Goal: Task Accomplishment & Management: Complete application form

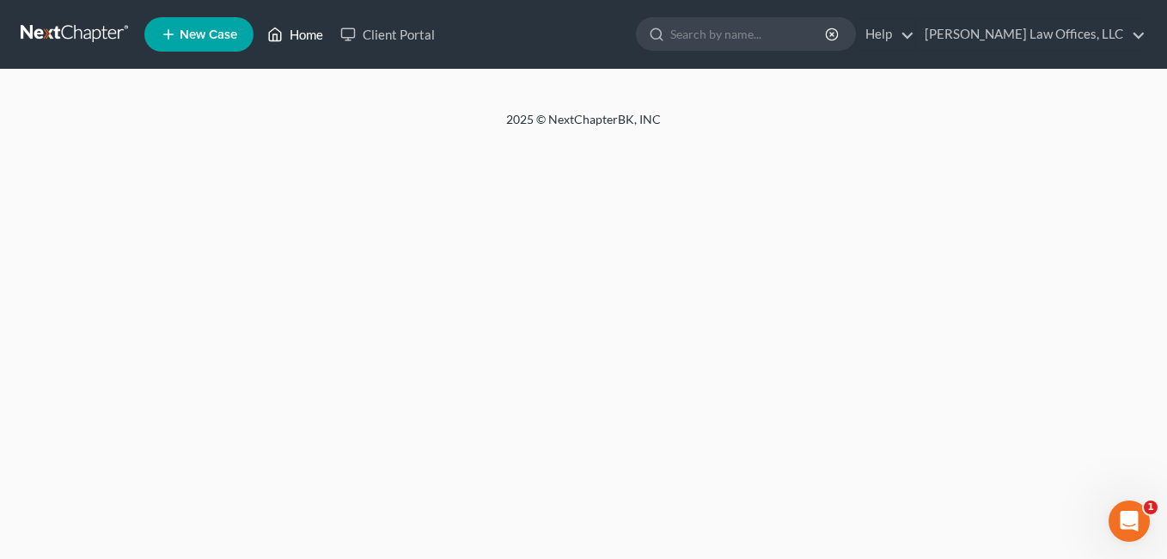
click at [309, 30] on link "Home" at bounding box center [295, 34] width 73 height 31
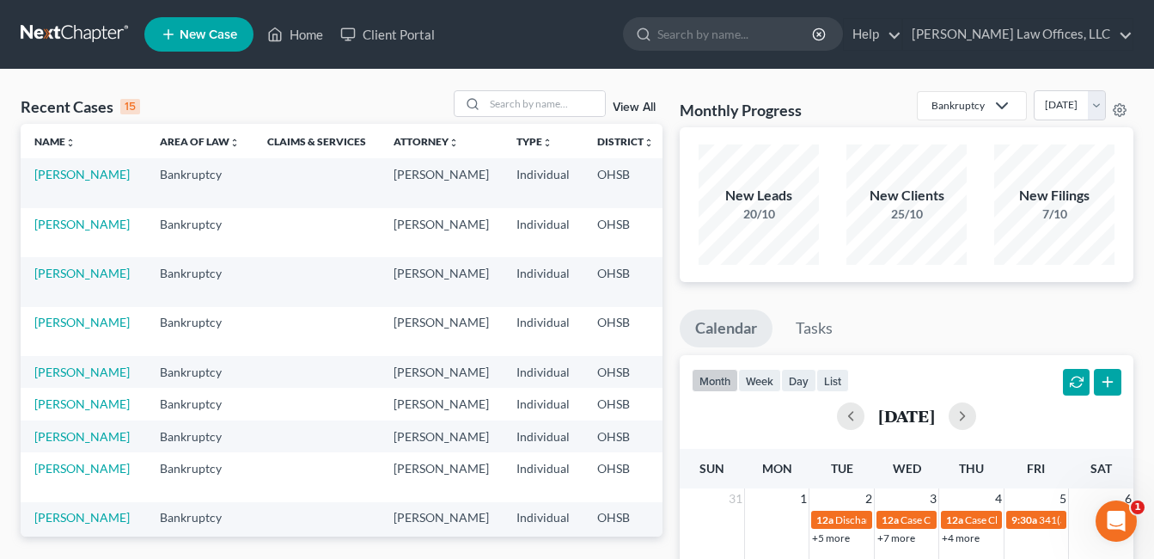
click at [633, 104] on link "View All" at bounding box center [634, 107] width 43 height 12
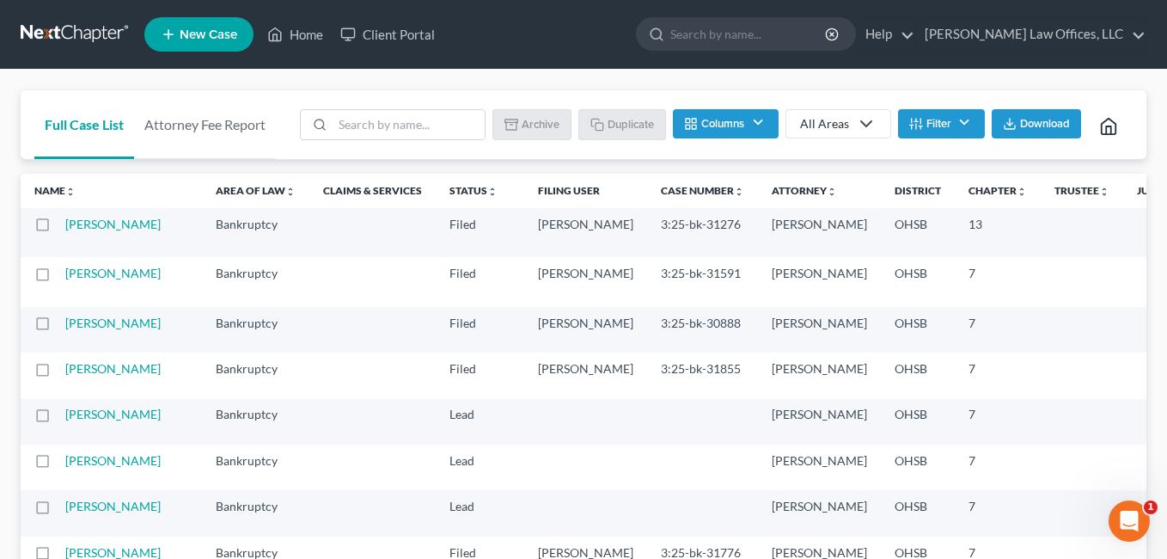
click at [949, 121] on button "Filter" at bounding box center [941, 123] width 87 height 29
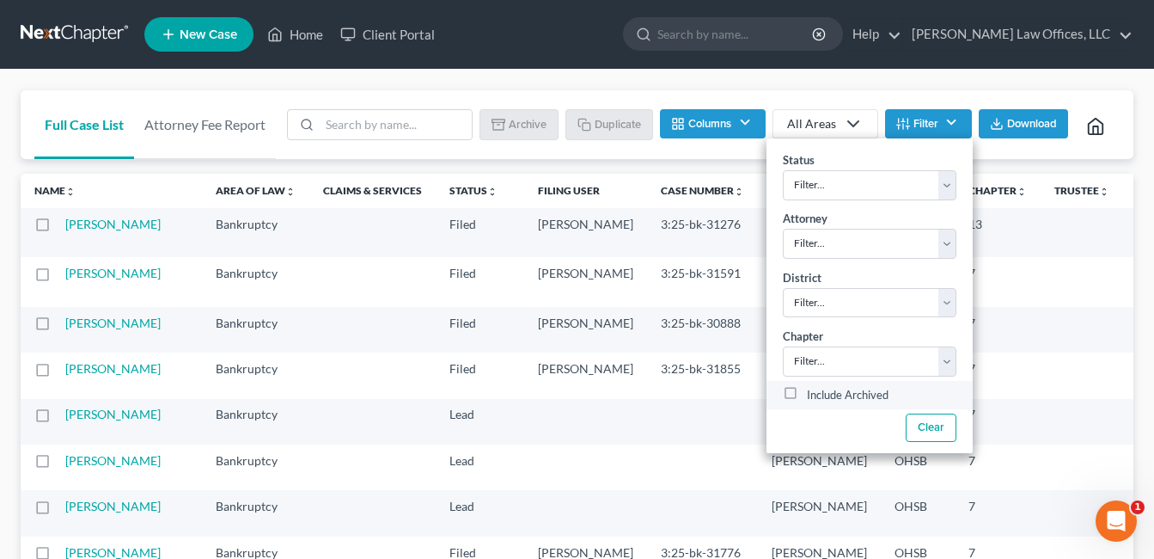
click at [807, 385] on label "Include Archived" at bounding box center [848, 395] width 82 height 21
click at [814, 385] on input "Include Archived" at bounding box center [819, 390] width 11 height 11
checkbox input "true"
click at [413, 113] on input "search" at bounding box center [396, 124] width 152 height 29
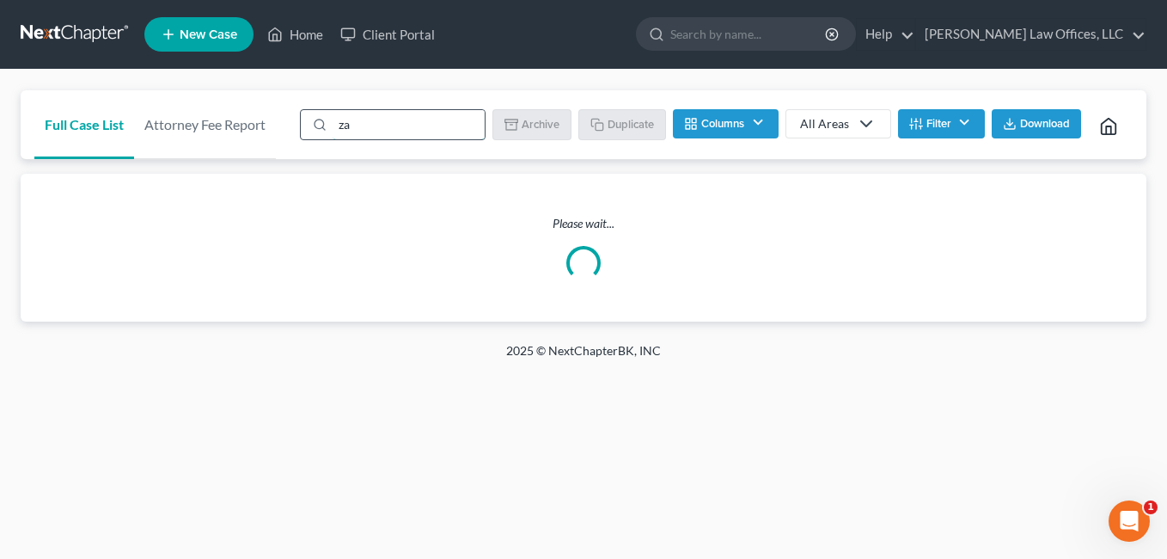
type input "zac"
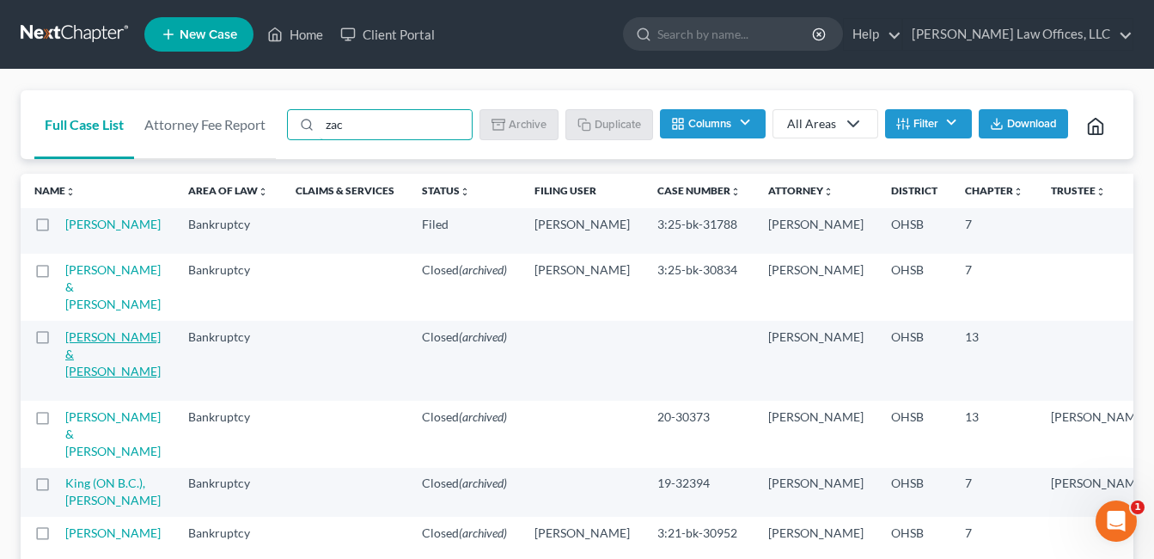
click at [86, 378] on link "[PERSON_NAME] & [PERSON_NAME]" at bounding box center [112, 353] width 95 height 49
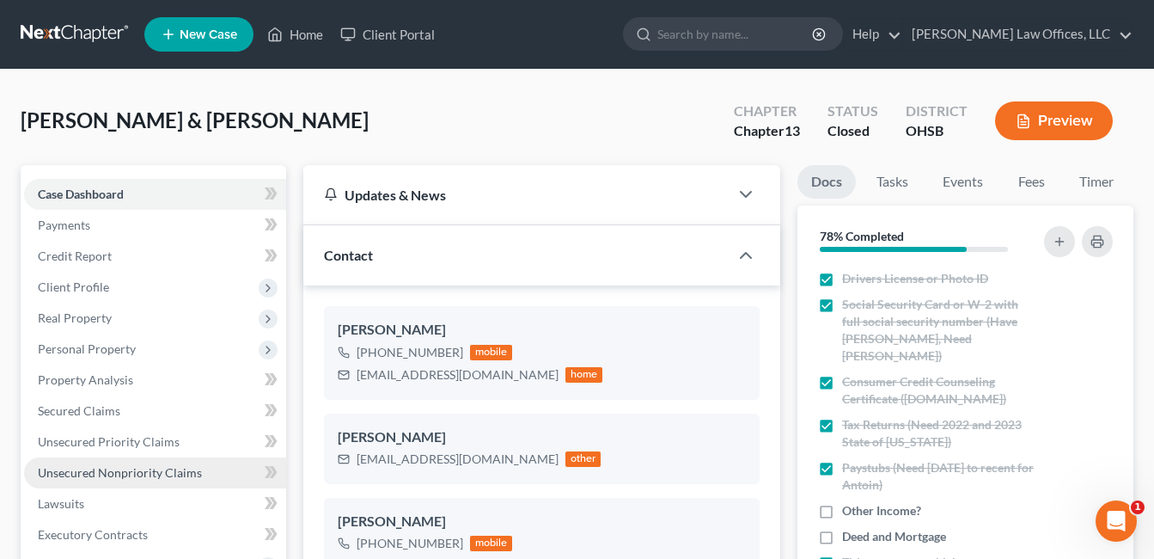
click at [119, 480] on link "Unsecured Nonpriority Claims" at bounding box center [155, 472] width 262 height 31
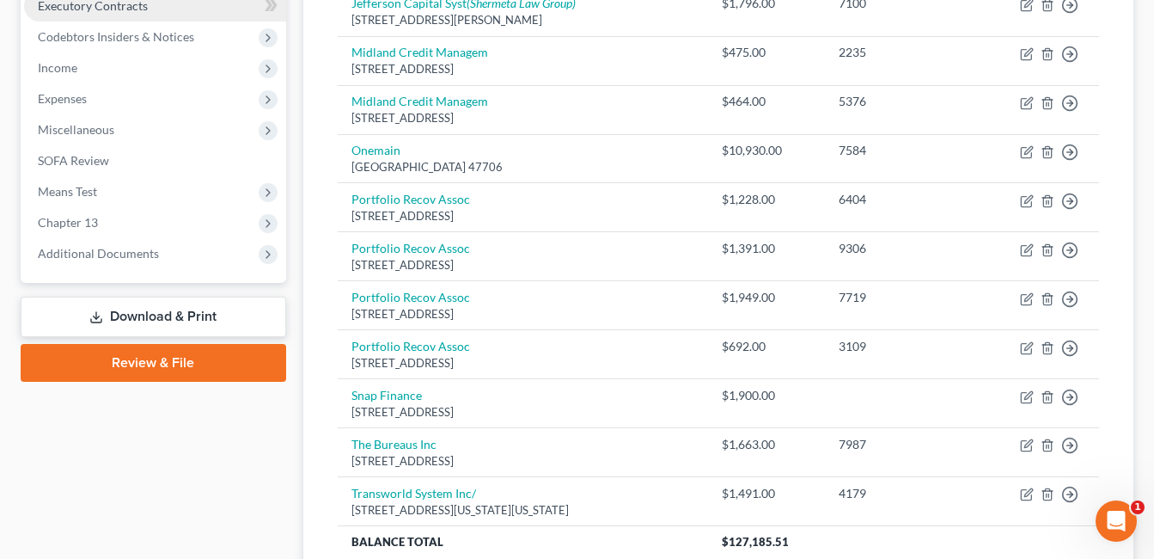
scroll to position [172, 0]
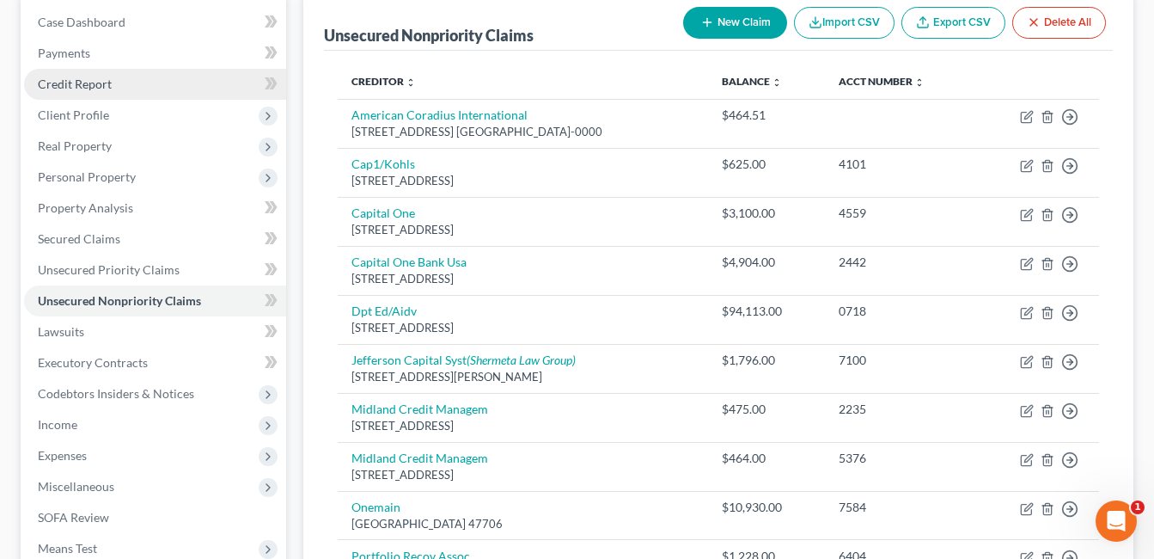
click at [129, 77] on link "Credit Report" at bounding box center [155, 84] width 262 height 31
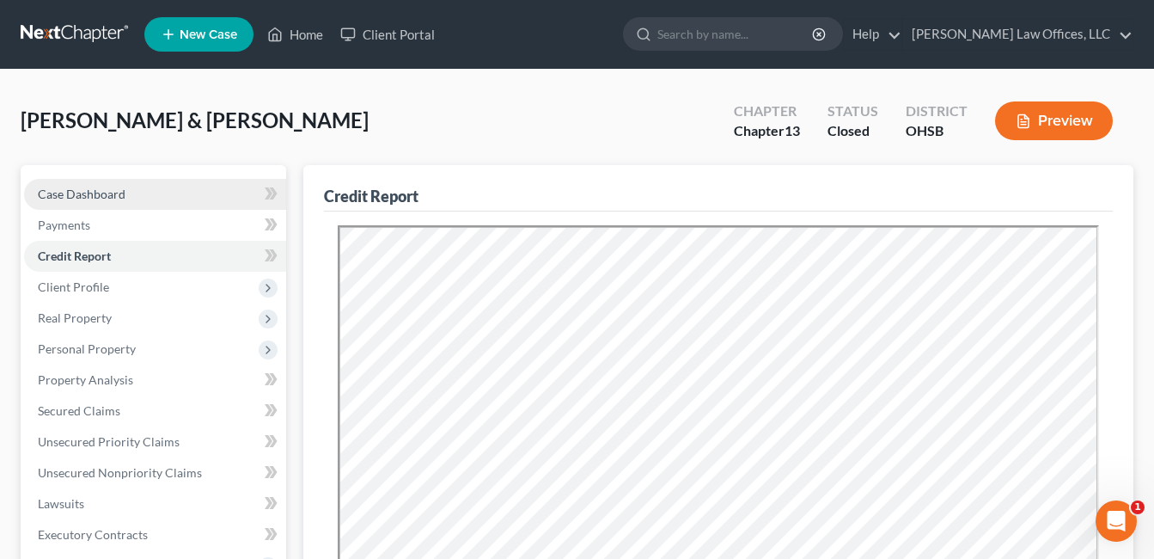
click at [111, 193] on span "Case Dashboard" at bounding box center [82, 194] width 88 height 15
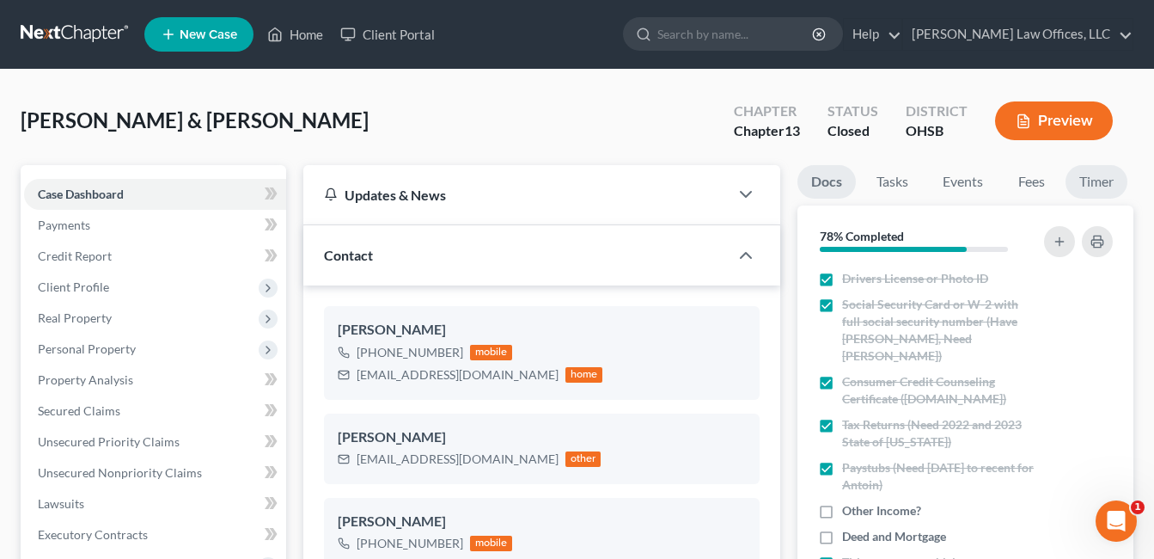
click at [1097, 176] on link "Timer" at bounding box center [1097, 182] width 62 height 34
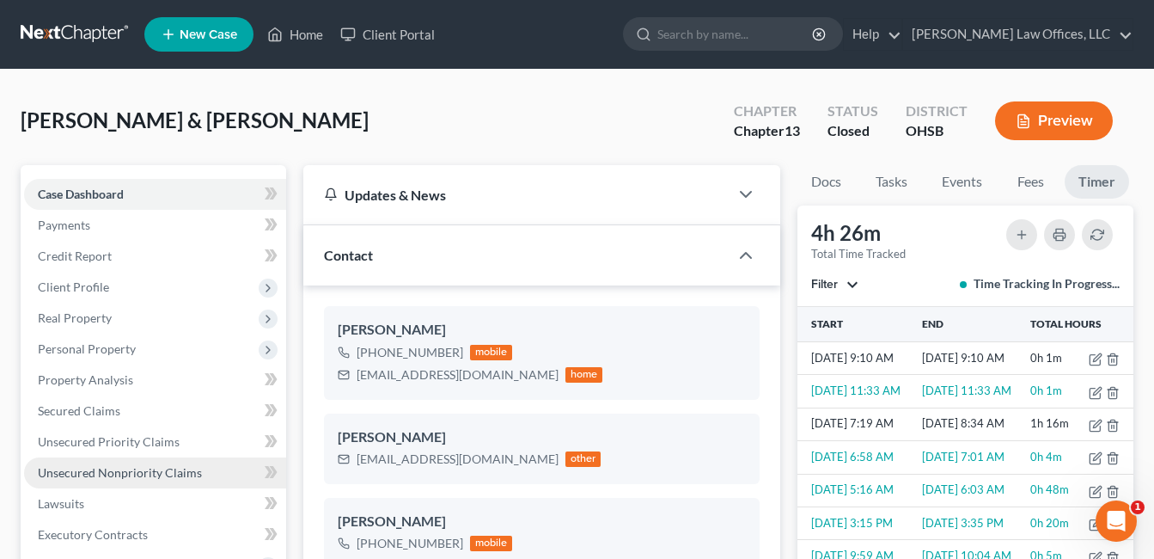
click at [155, 467] on span "Unsecured Nonpriority Claims" at bounding box center [120, 472] width 164 height 15
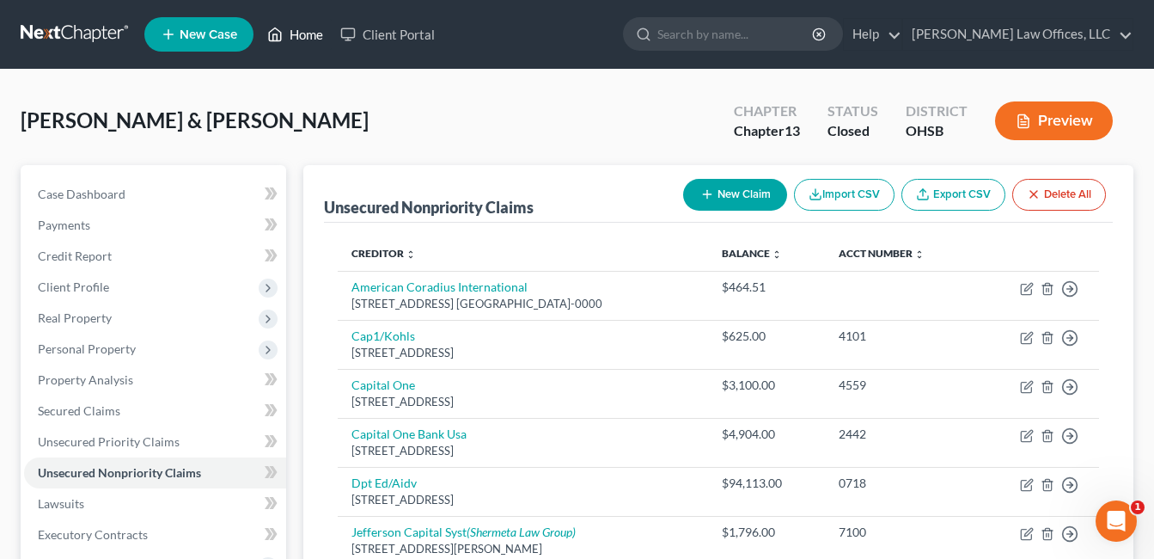
click at [311, 37] on link "Home" at bounding box center [295, 34] width 73 height 31
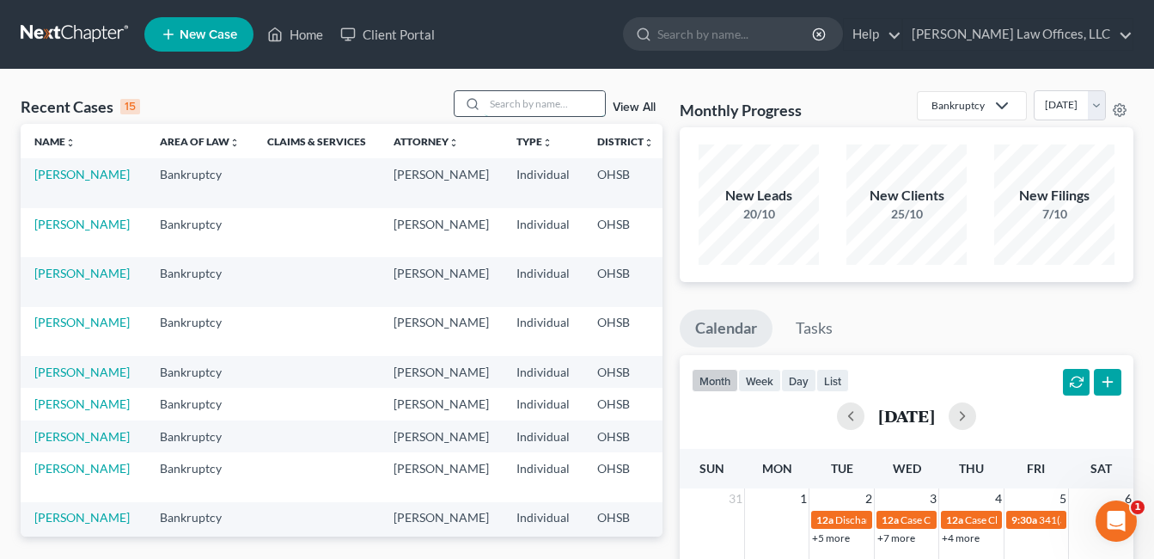
click at [540, 106] on input "search" at bounding box center [545, 103] width 120 height 25
type input "[PERSON_NAME]"
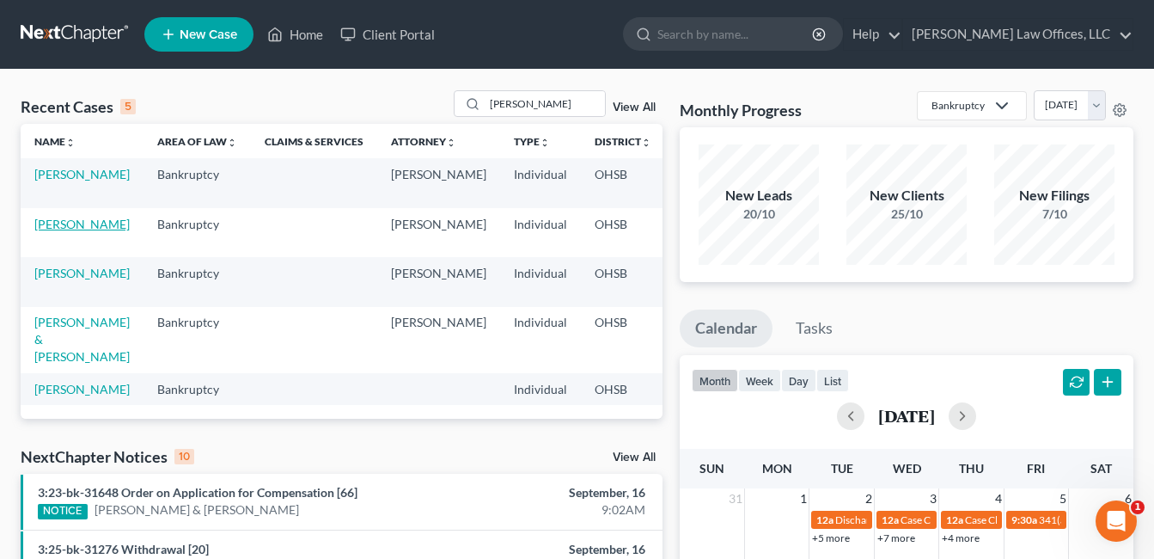
click at [56, 231] on link "[PERSON_NAME]" at bounding box center [81, 224] width 95 height 15
select select "4"
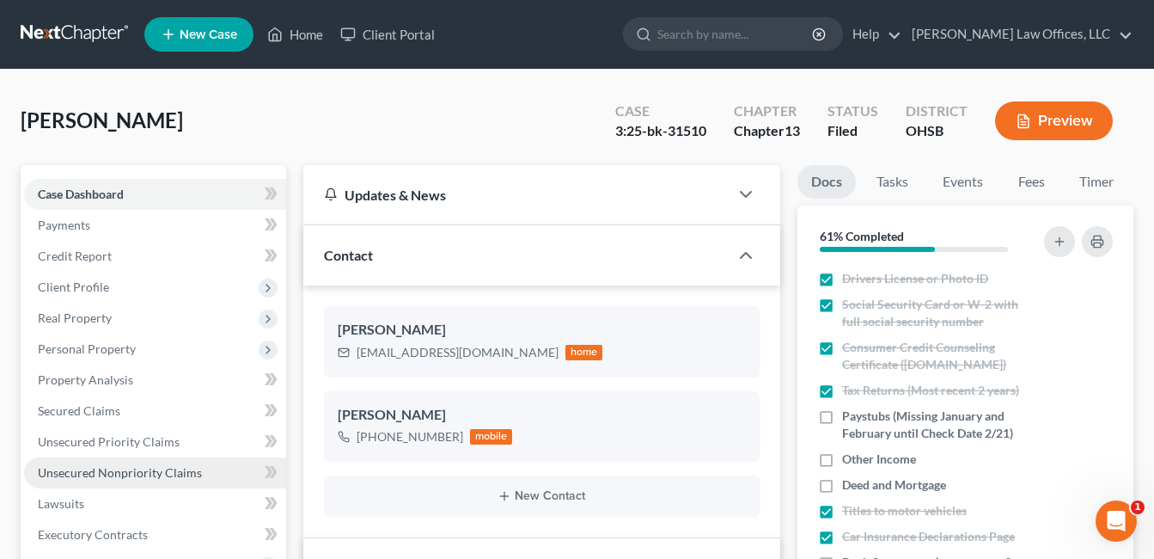
click at [94, 468] on span "Unsecured Nonpriority Claims" at bounding box center [120, 472] width 164 height 15
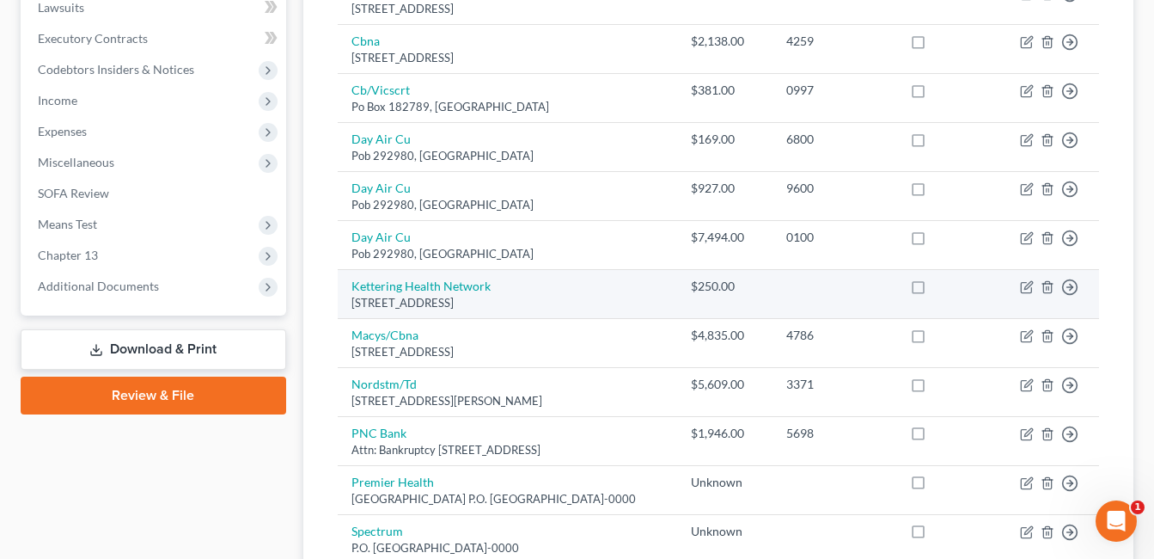
scroll to position [516, 0]
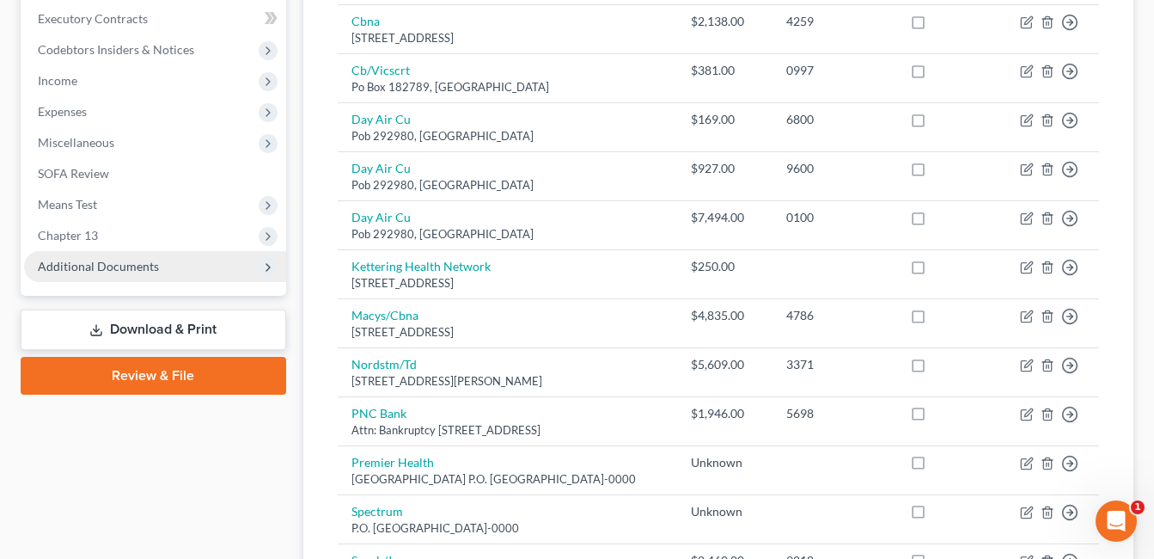
click at [125, 261] on span "Additional Documents" at bounding box center [98, 266] width 121 height 15
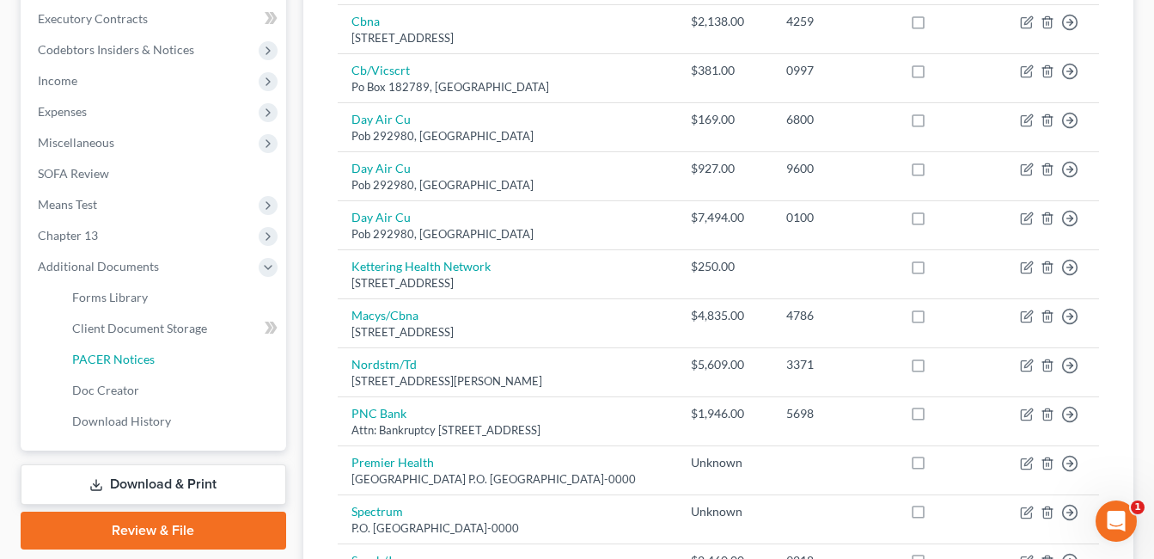
drag, startPoint x: 121, startPoint y: 355, endPoint x: 590, endPoint y: 326, distance: 469.4
click at [121, 356] on span "PACER Notices" at bounding box center [113, 359] width 83 height 15
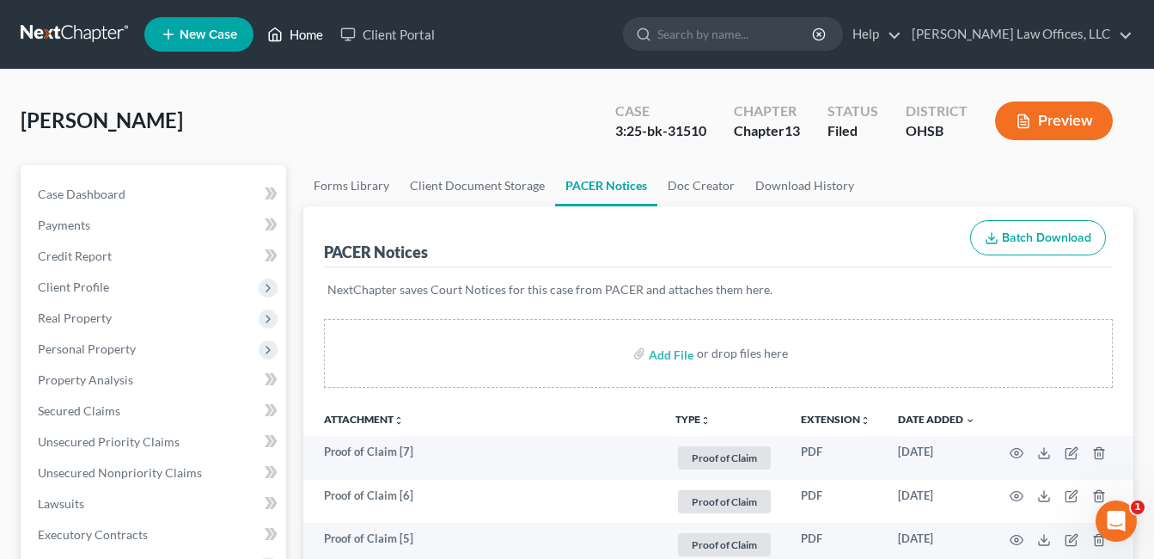
click at [297, 34] on link "Home" at bounding box center [295, 34] width 73 height 31
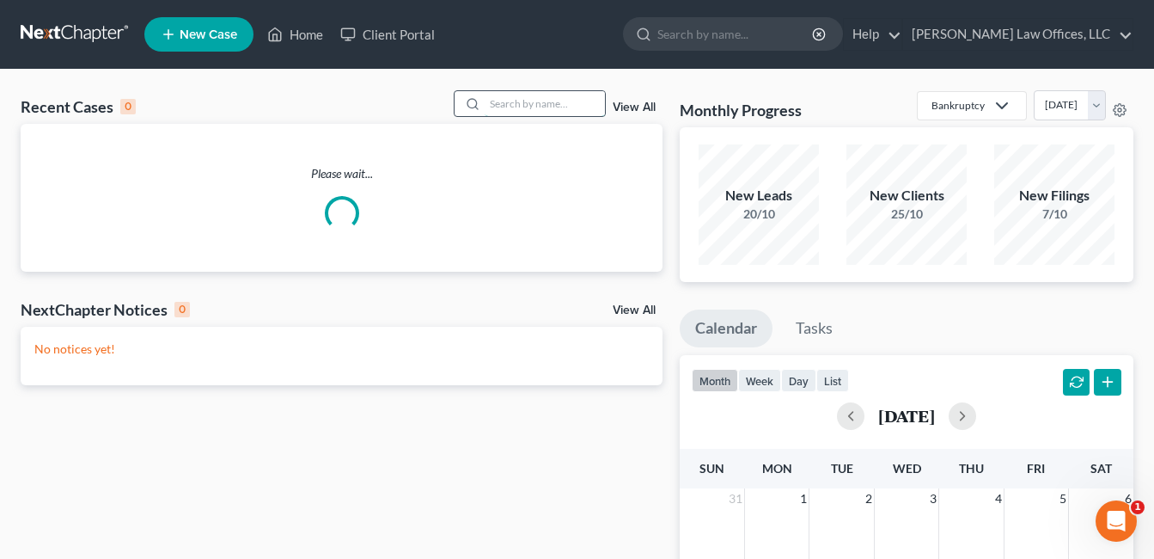
click at [548, 104] on input "search" at bounding box center [545, 103] width 120 height 25
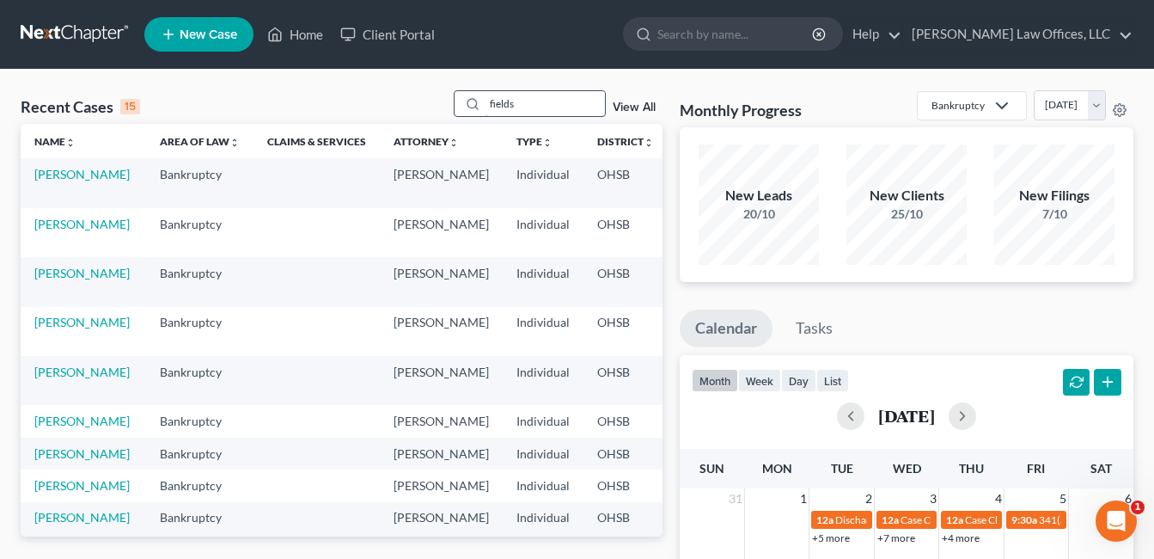
type input "fields"
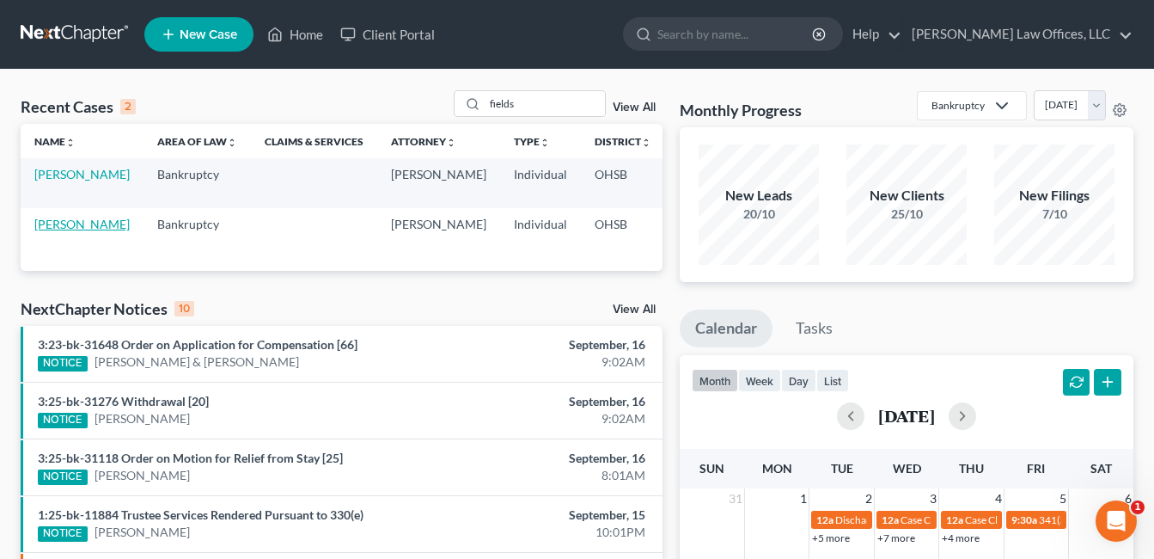
click at [48, 231] on link "[PERSON_NAME]" at bounding box center [81, 224] width 95 height 15
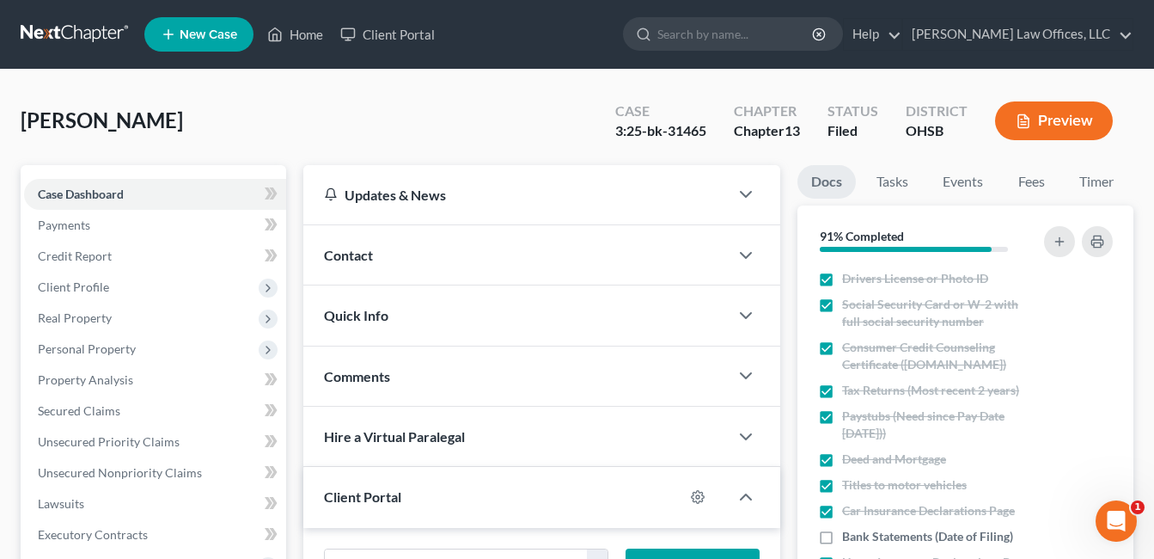
scroll to position [516, 0]
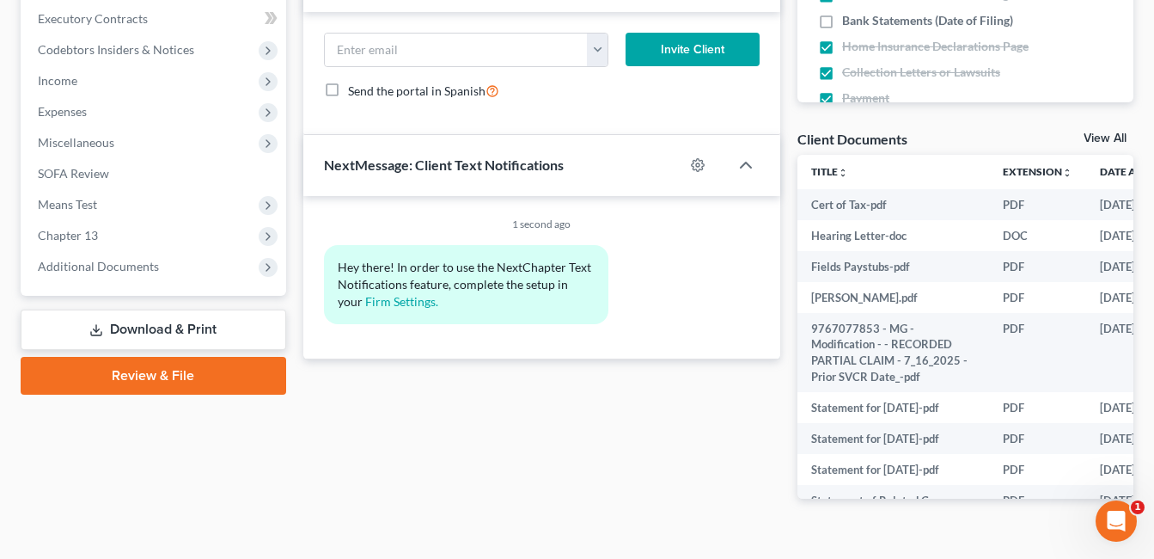
click at [119, 260] on span "Additional Documents" at bounding box center [98, 266] width 121 height 15
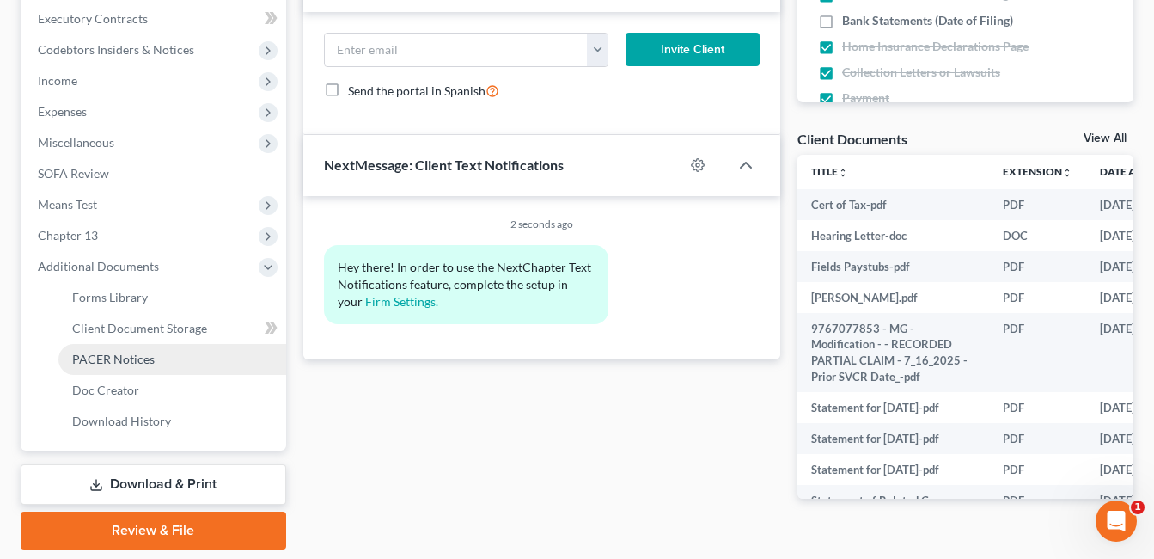
click at [126, 364] on span "PACER Notices" at bounding box center [113, 359] width 83 height 15
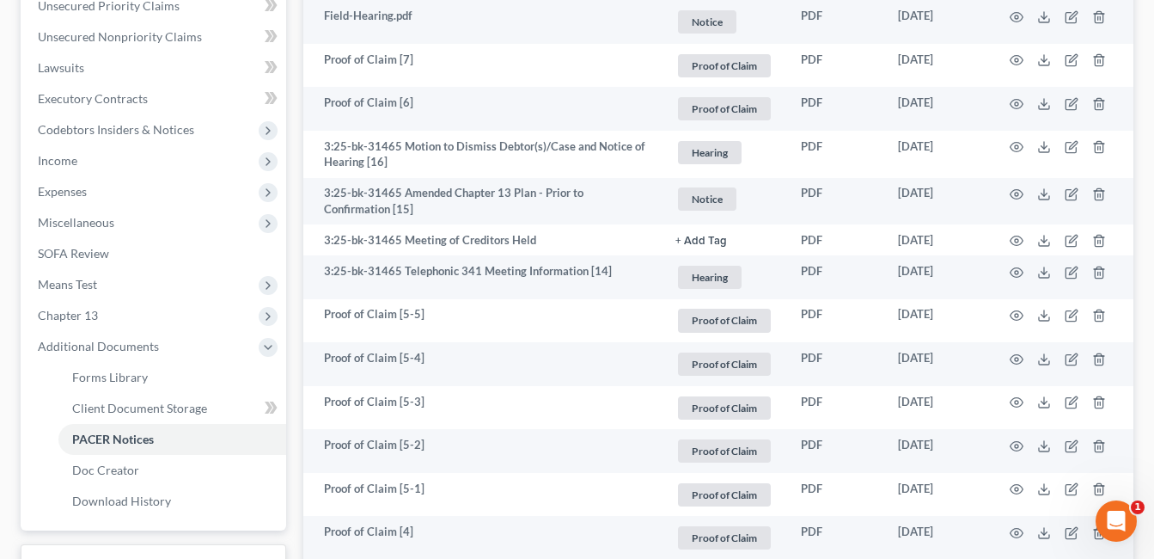
scroll to position [430, 0]
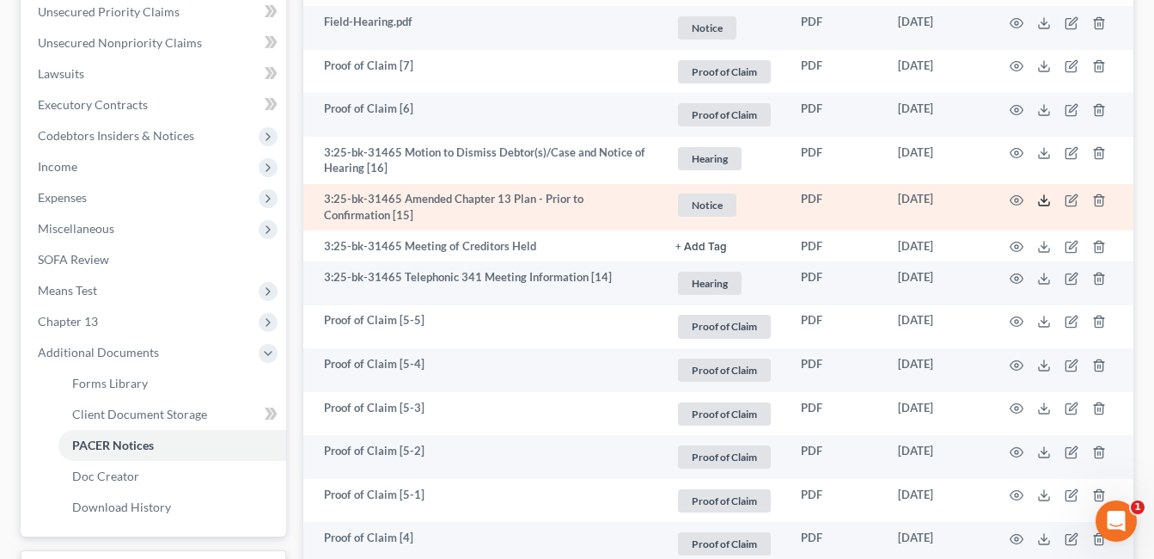
click at [1045, 200] on polyline at bounding box center [1045, 200] width 6 height 3
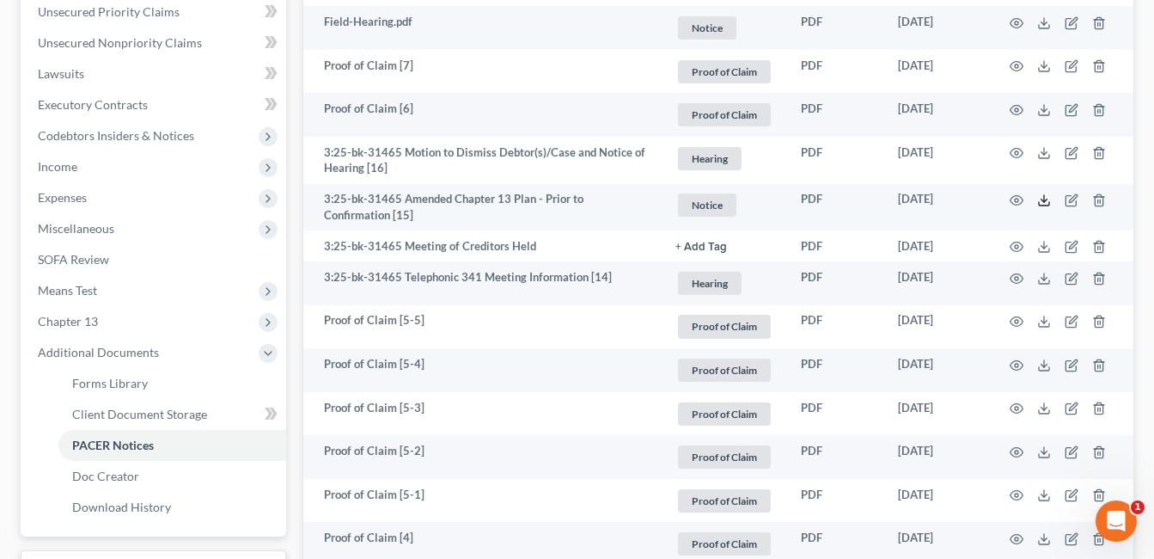
scroll to position [0, 0]
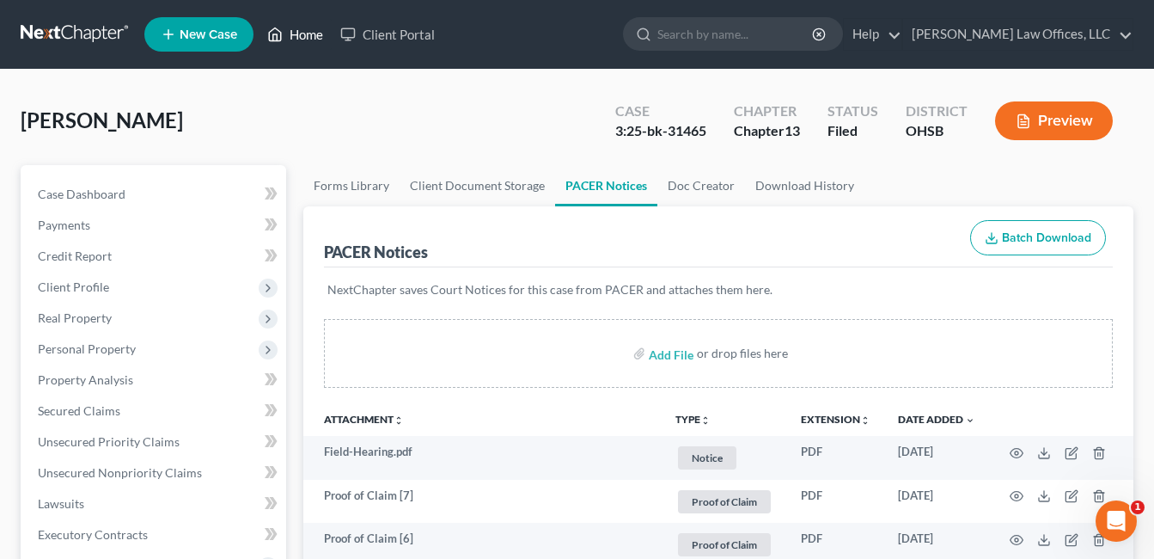
click at [296, 29] on link "Home" at bounding box center [295, 34] width 73 height 31
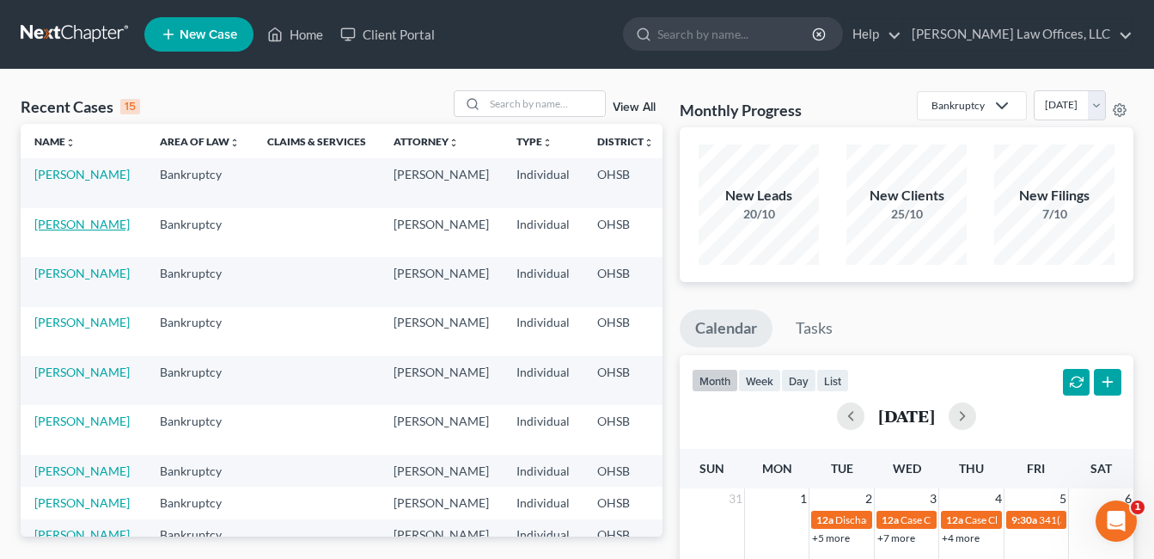
click at [42, 223] on link "[PERSON_NAME]" at bounding box center [81, 224] width 95 height 15
select select "4"
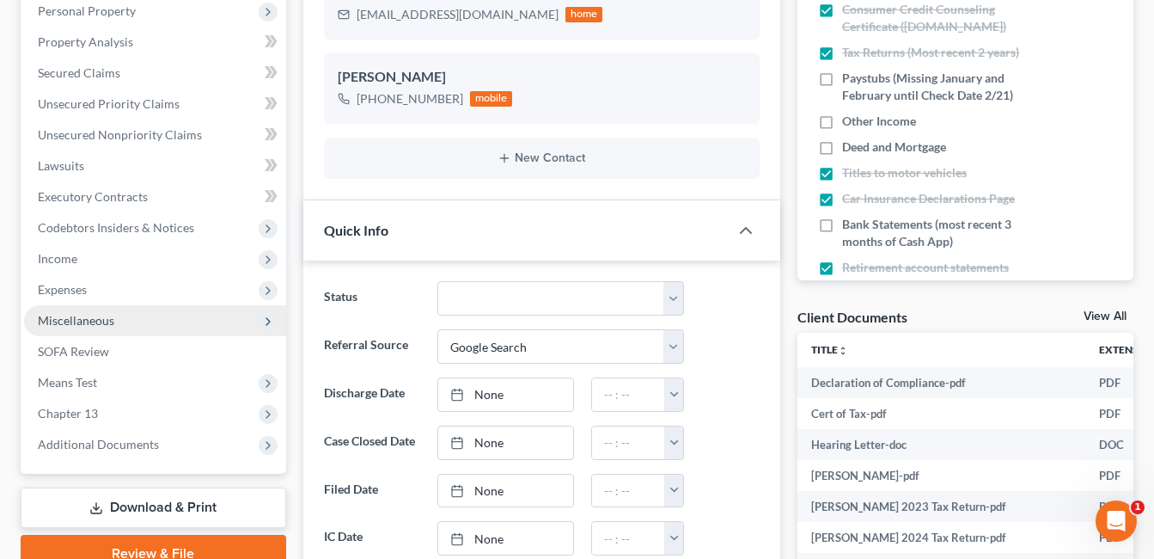
scroll to position [344, 0]
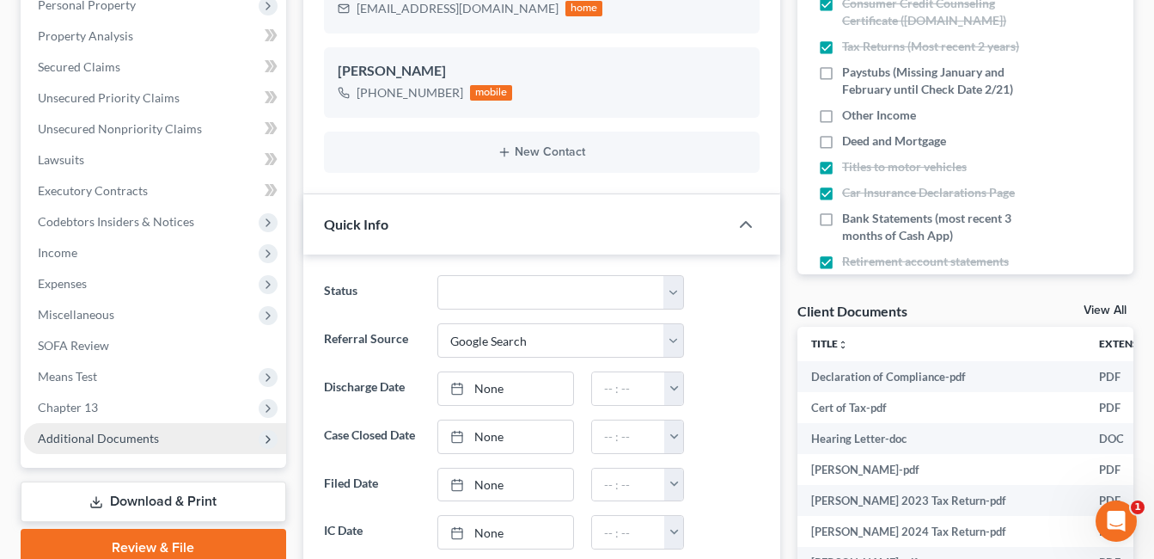
click at [156, 430] on span "Additional Documents" at bounding box center [155, 438] width 262 height 31
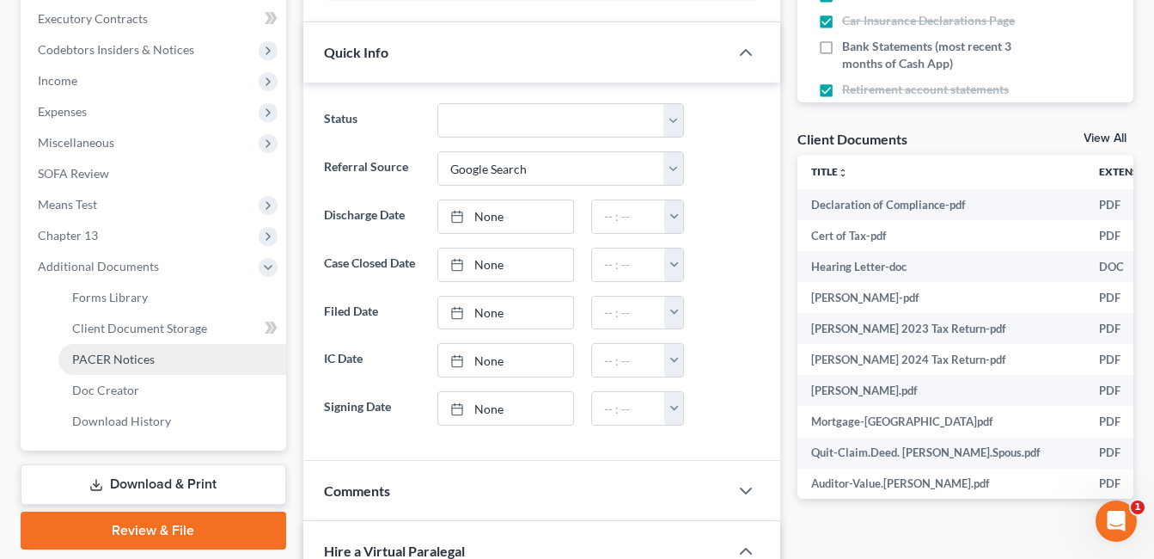
click at [166, 362] on link "PACER Notices" at bounding box center [172, 359] width 228 height 31
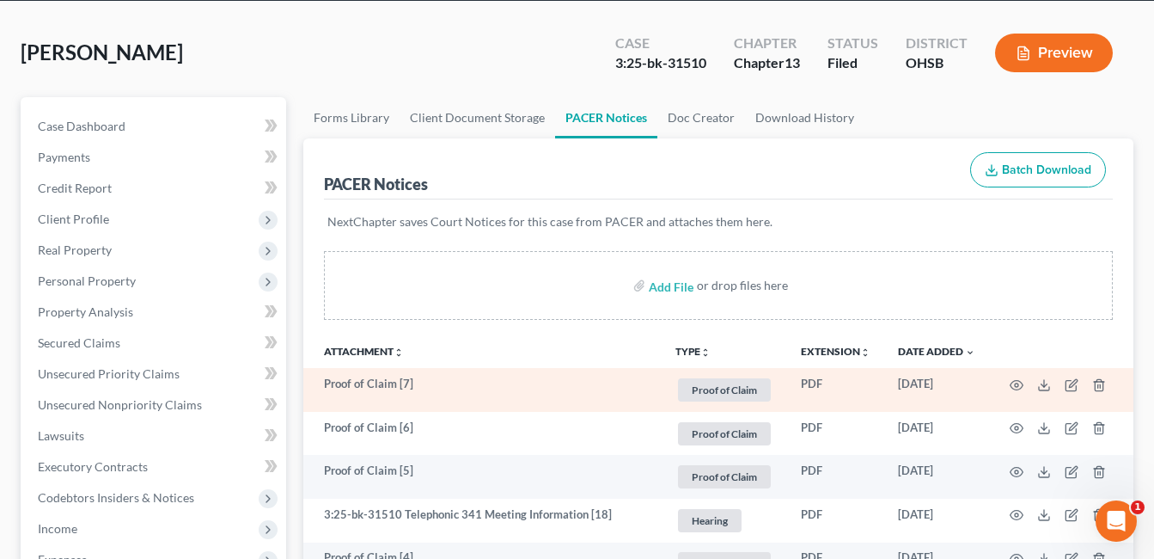
scroll to position [172, 0]
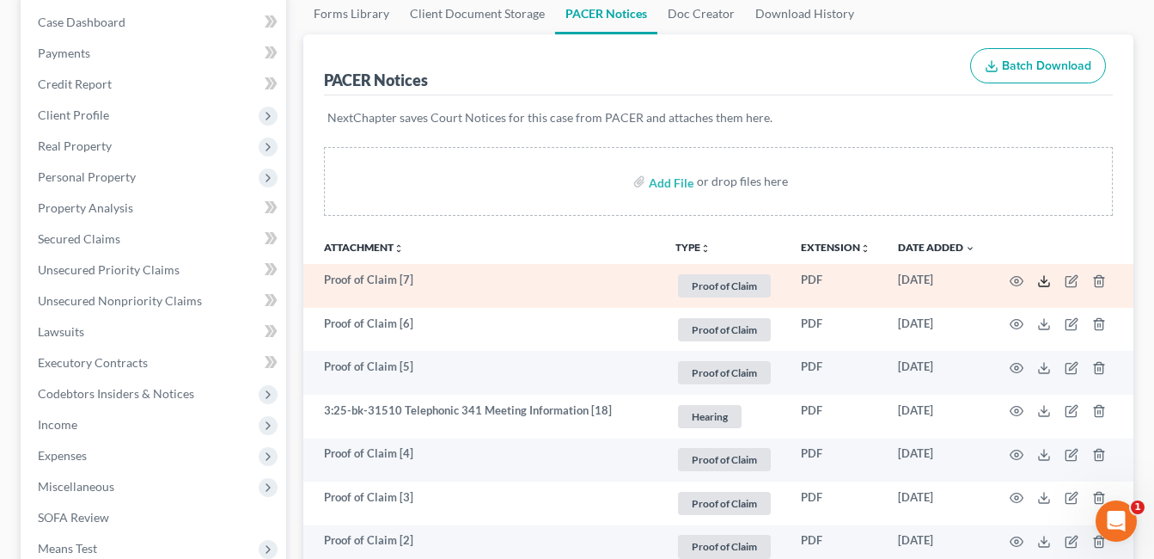
click at [1043, 284] on icon at bounding box center [1044, 281] width 14 height 14
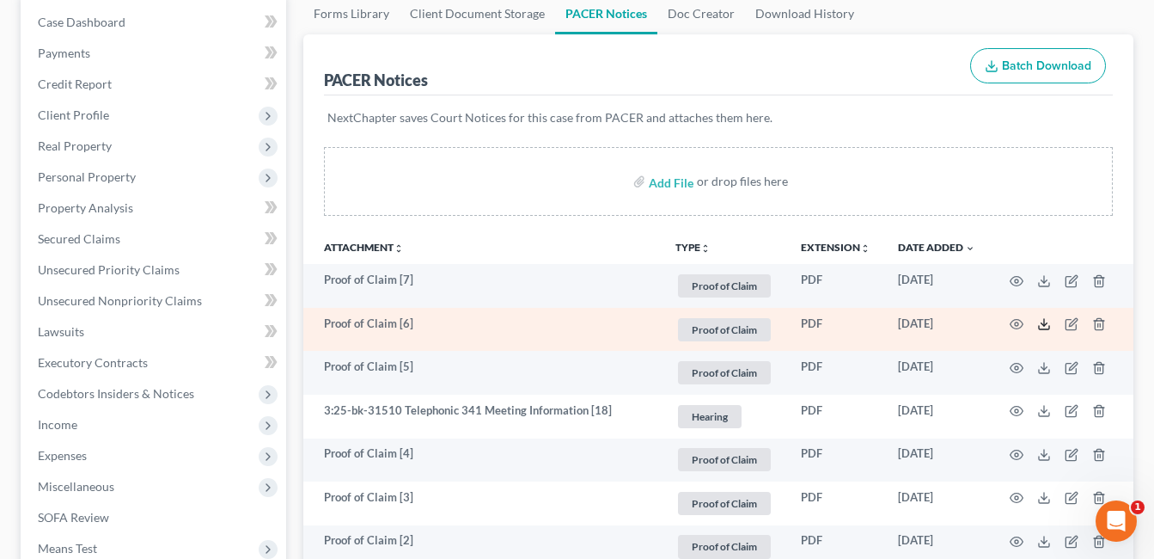
click at [1044, 321] on line at bounding box center [1044, 322] width 0 height 7
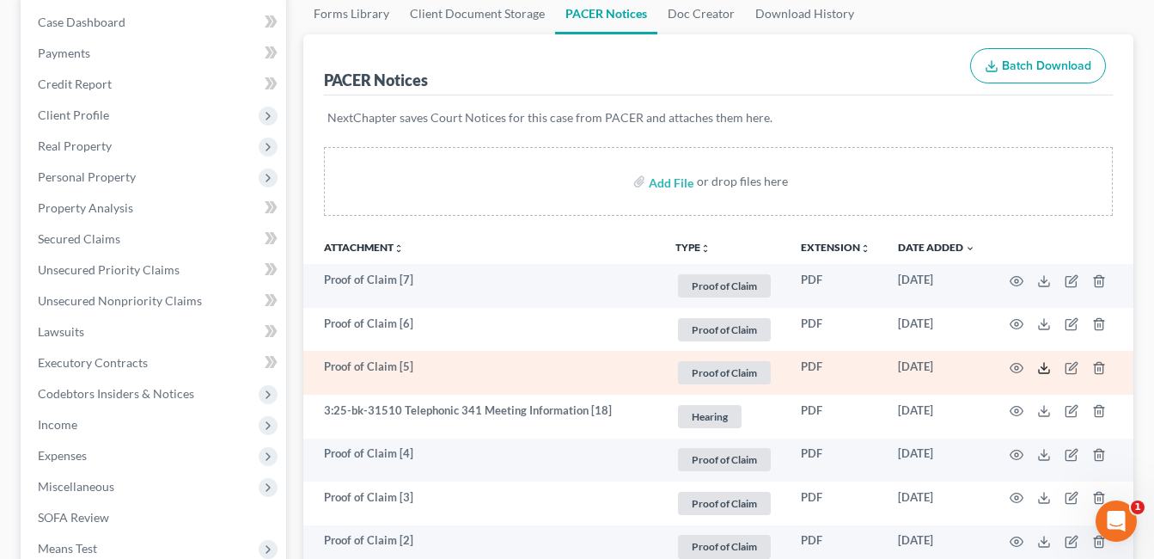
click at [1041, 365] on icon at bounding box center [1044, 368] width 14 height 14
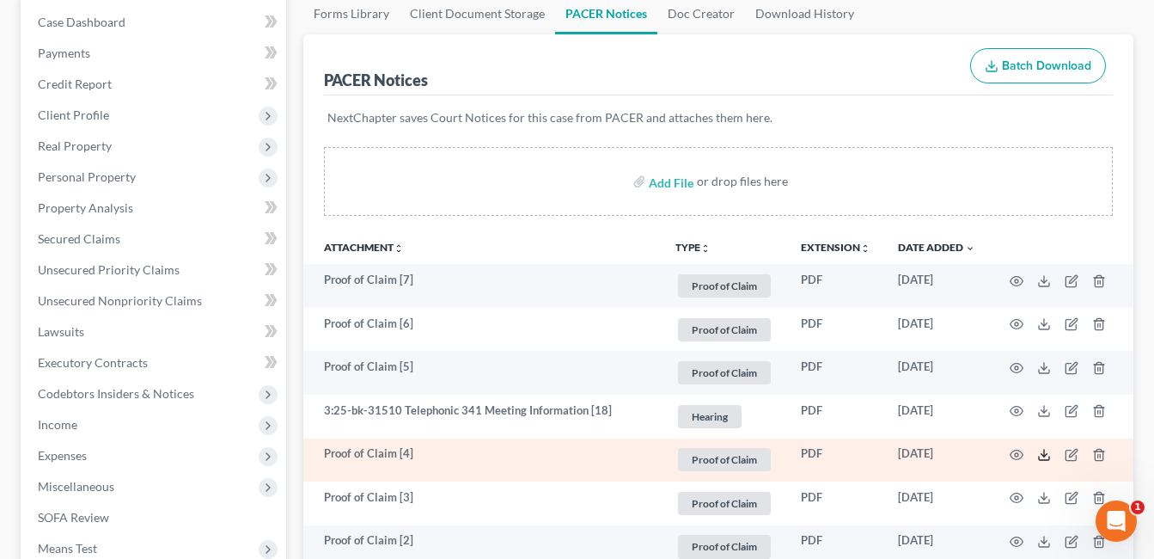
click at [1042, 457] on icon at bounding box center [1044, 455] width 14 height 14
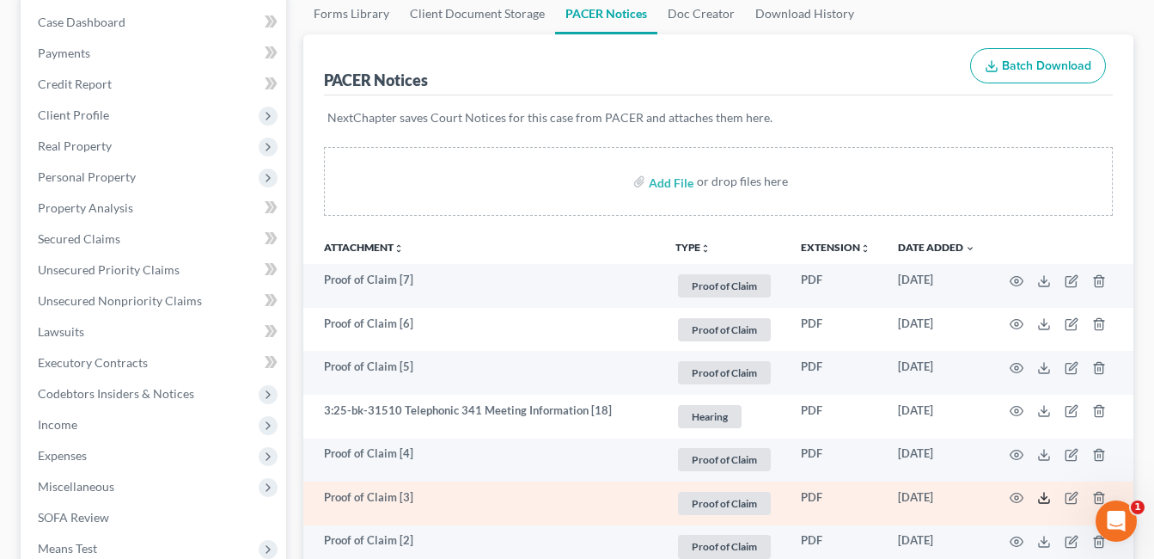
click at [1043, 500] on icon at bounding box center [1044, 498] width 14 height 14
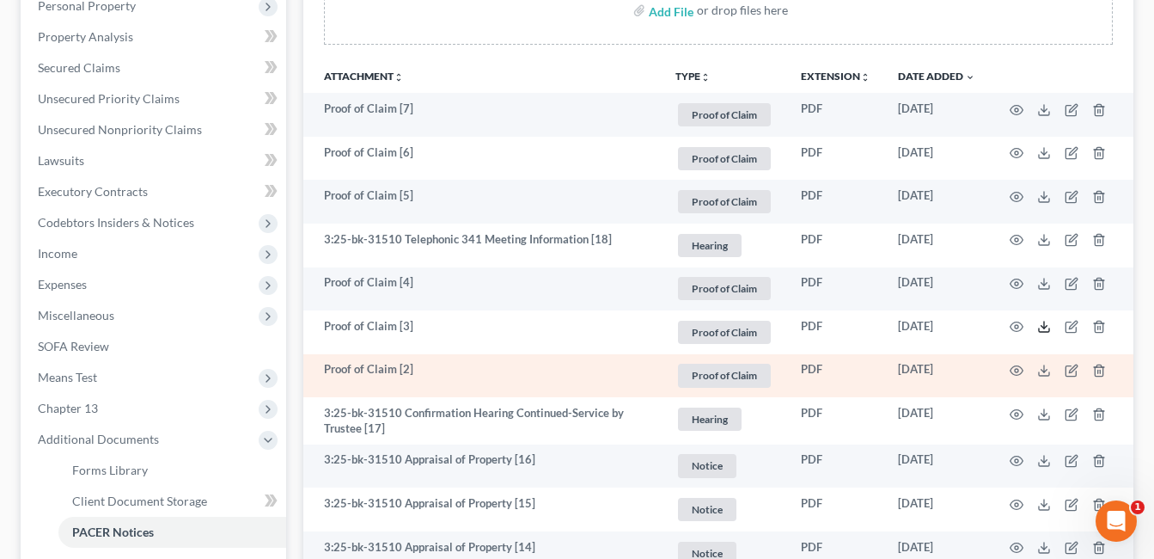
scroll to position [344, 0]
click at [1039, 369] on icon at bounding box center [1044, 370] width 14 height 14
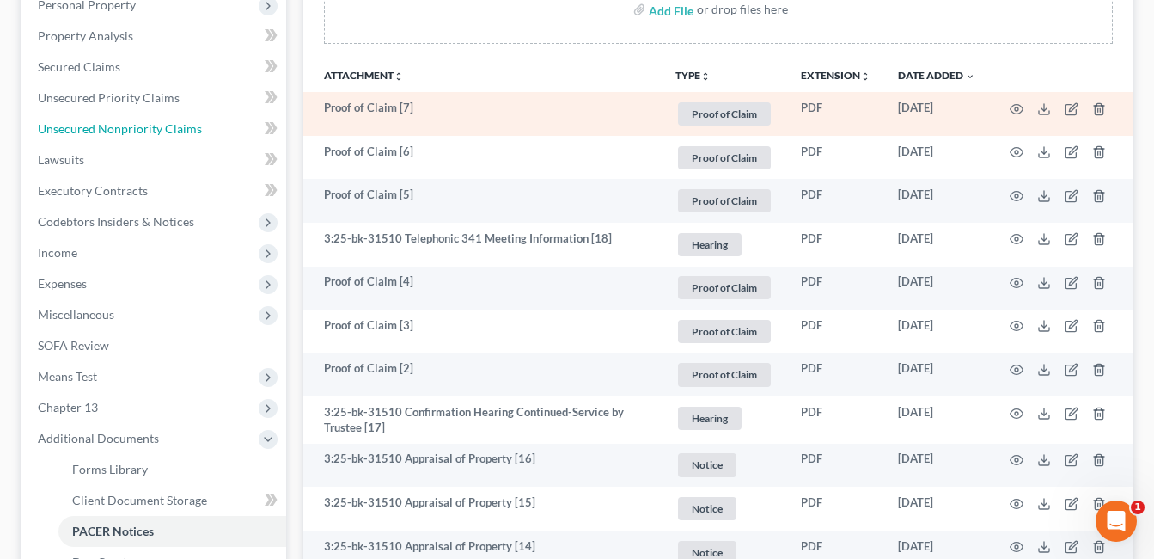
click at [132, 129] on span "Unsecured Nonpriority Claims" at bounding box center [120, 128] width 164 height 15
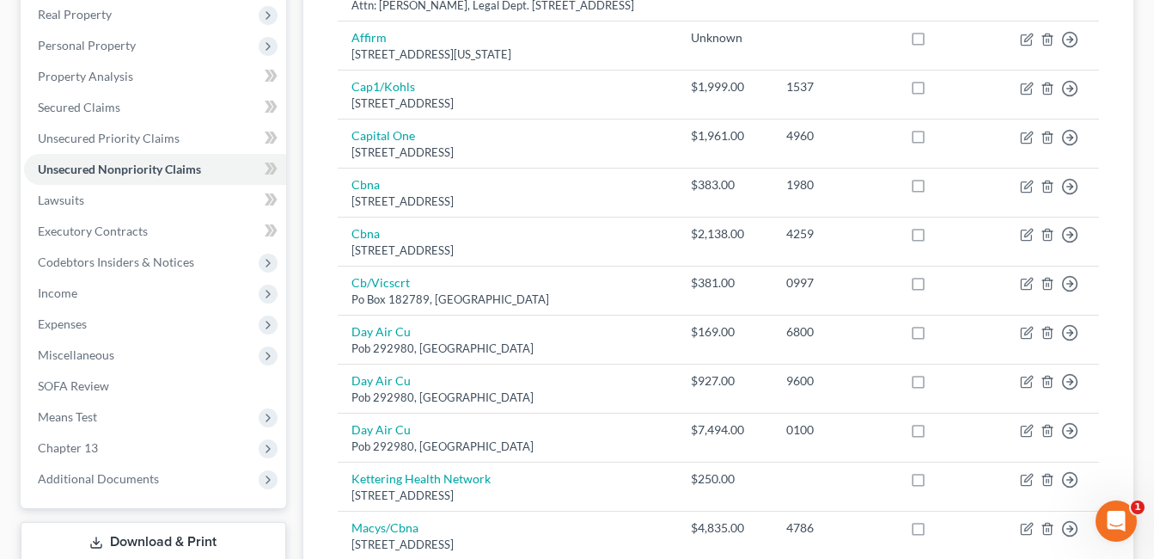
scroll to position [344, 0]
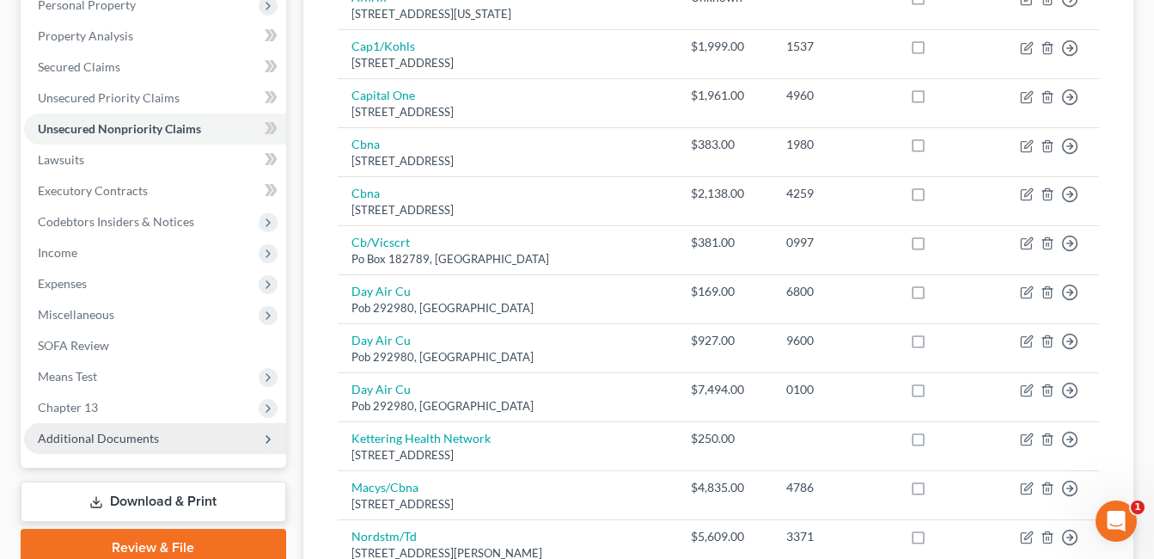
click at [160, 436] on span "Additional Documents" at bounding box center [155, 438] width 262 height 31
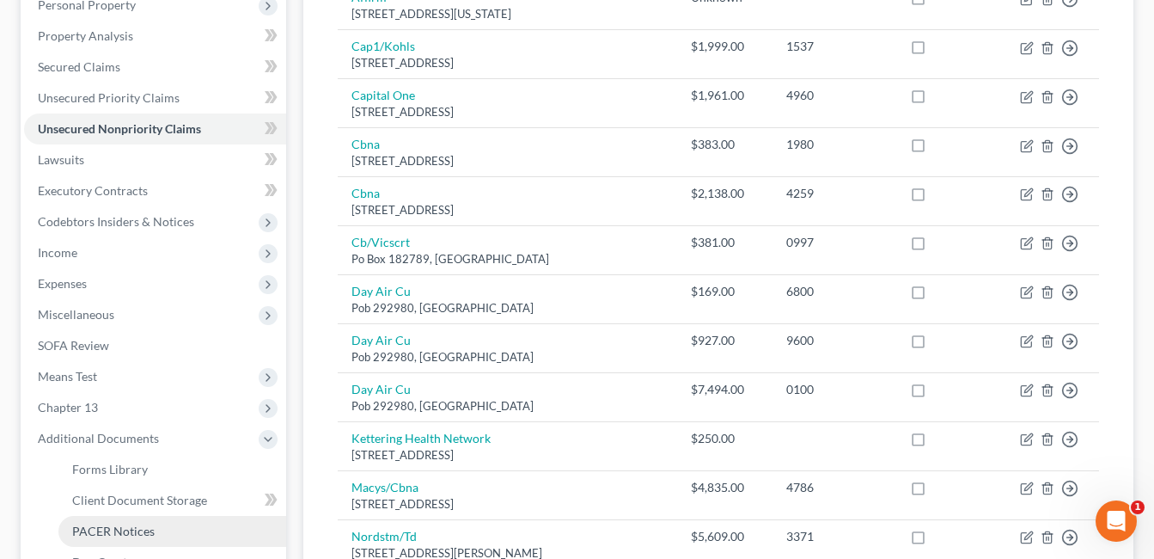
click at [168, 519] on link "PACER Notices" at bounding box center [172, 531] width 228 height 31
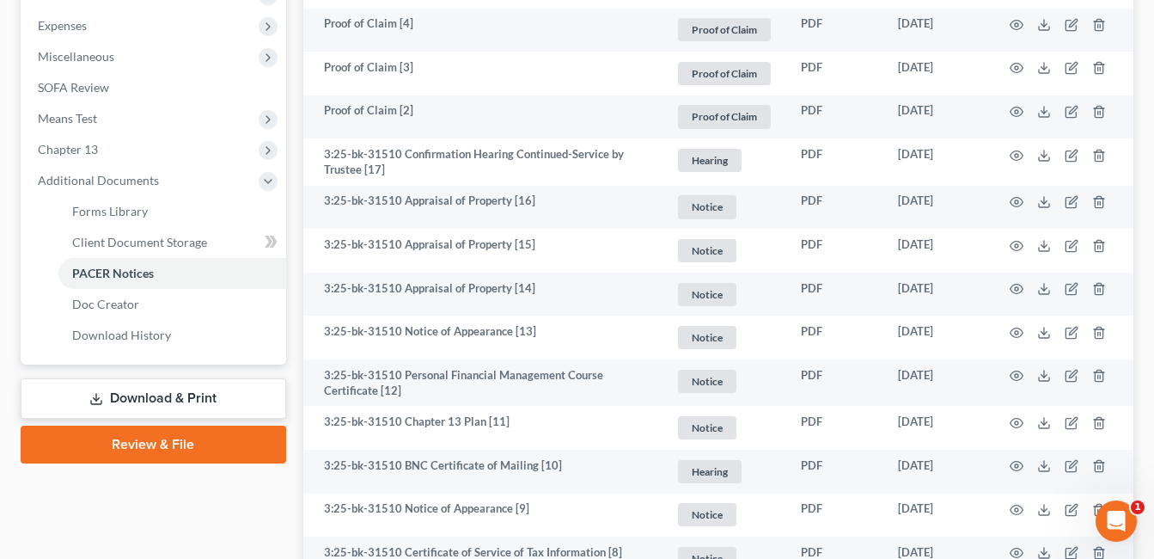
scroll to position [1117, 0]
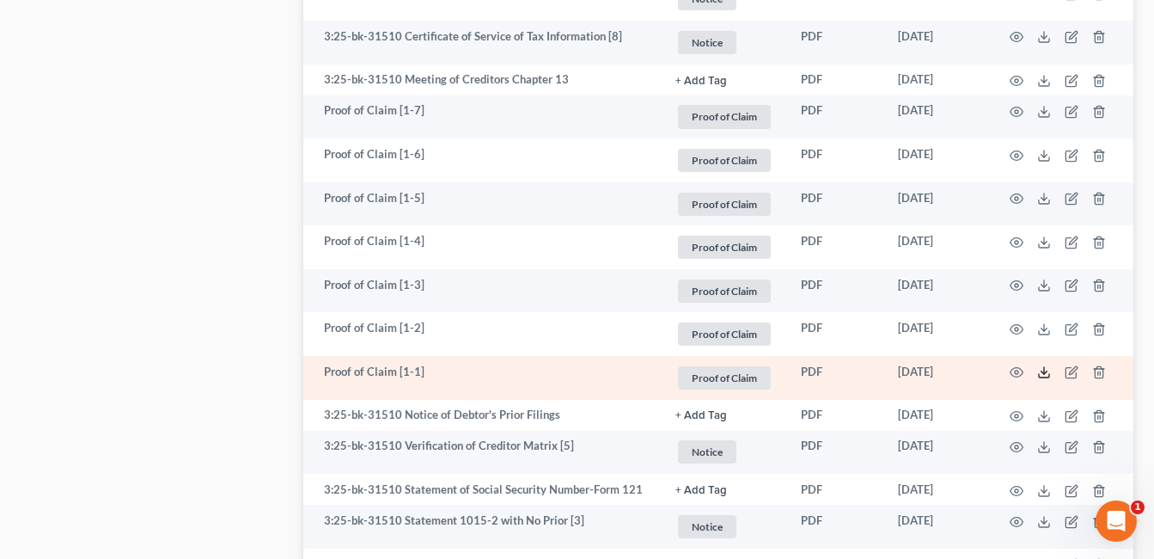
click at [1040, 375] on icon at bounding box center [1044, 372] width 14 height 14
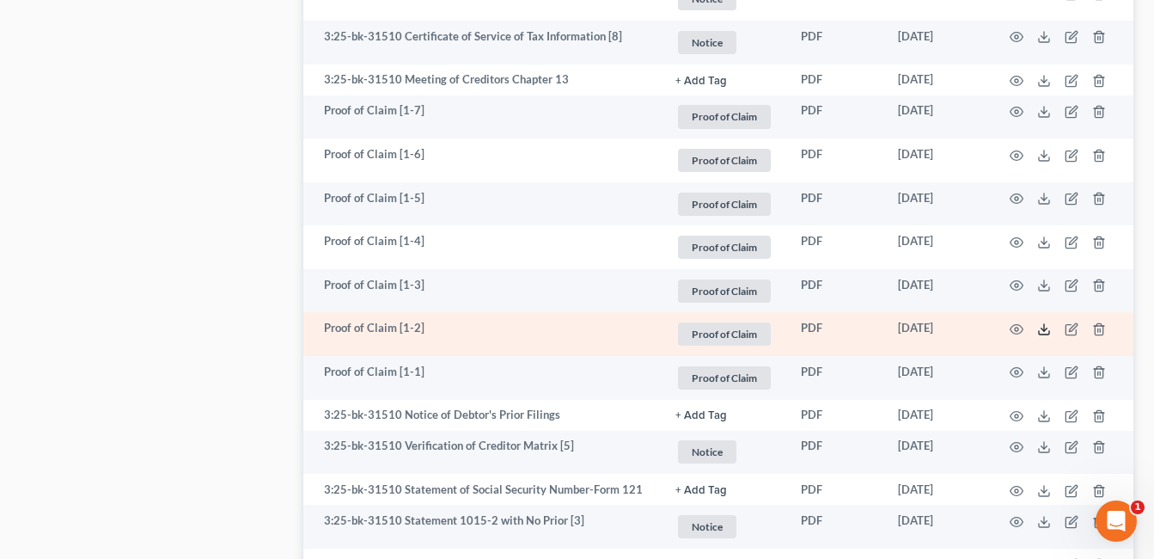
click at [1047, 330] on icon at bounding box center [1044, 329] width 14 height 14
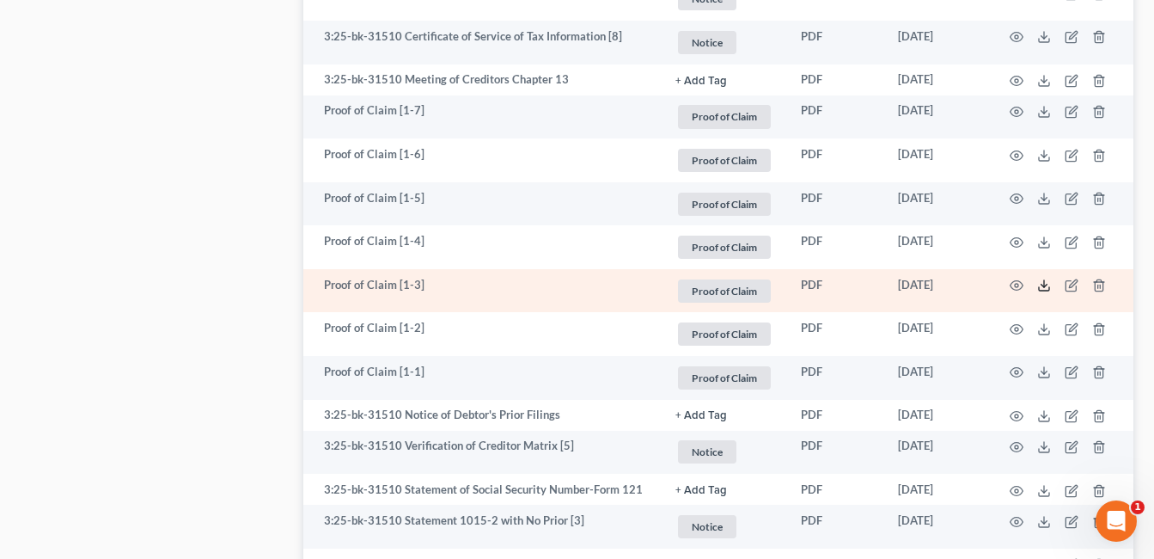
click at [1044, 286] on line at bounding box center [1044, 283] width 0 height 7
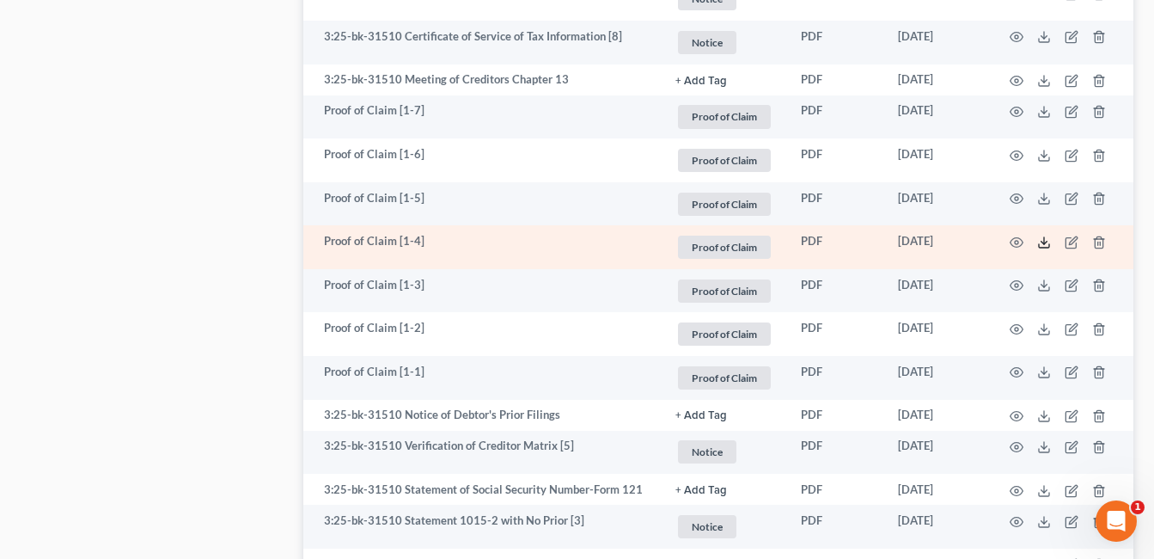
click at [1043, 242] on icon at bounding box center [1044, 243] width 14 height 14
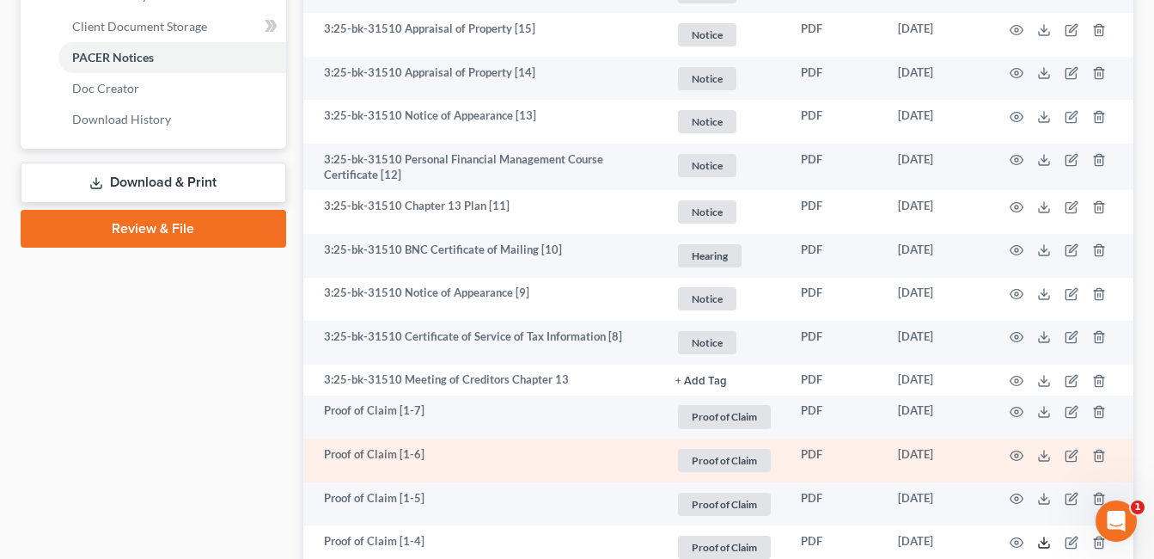
scroll to position [812, 0]
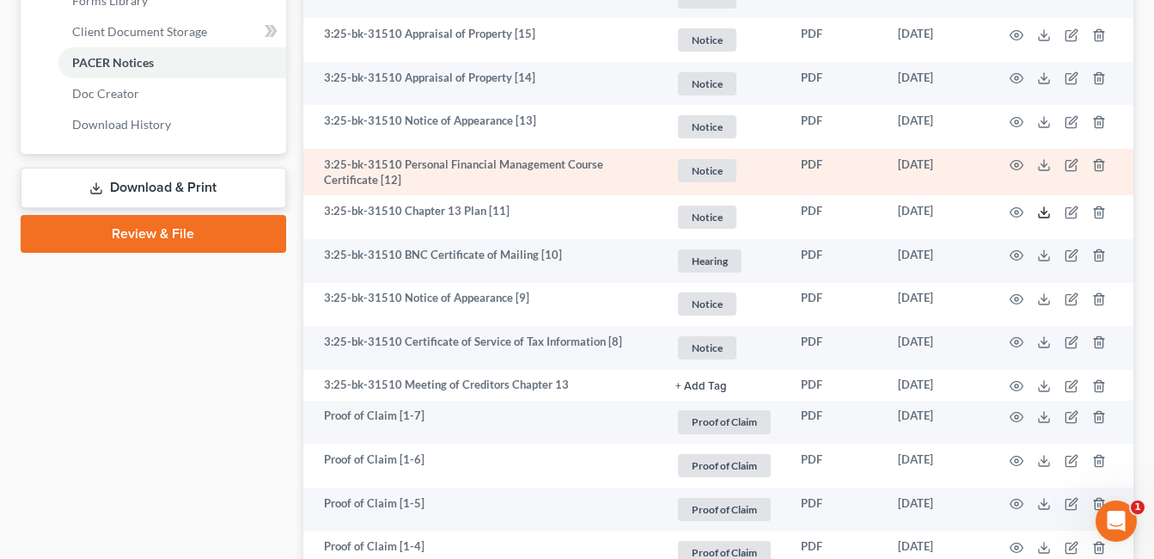
click at [1044, 210] on line at bounding box center [1044, 210] width 0 height 7
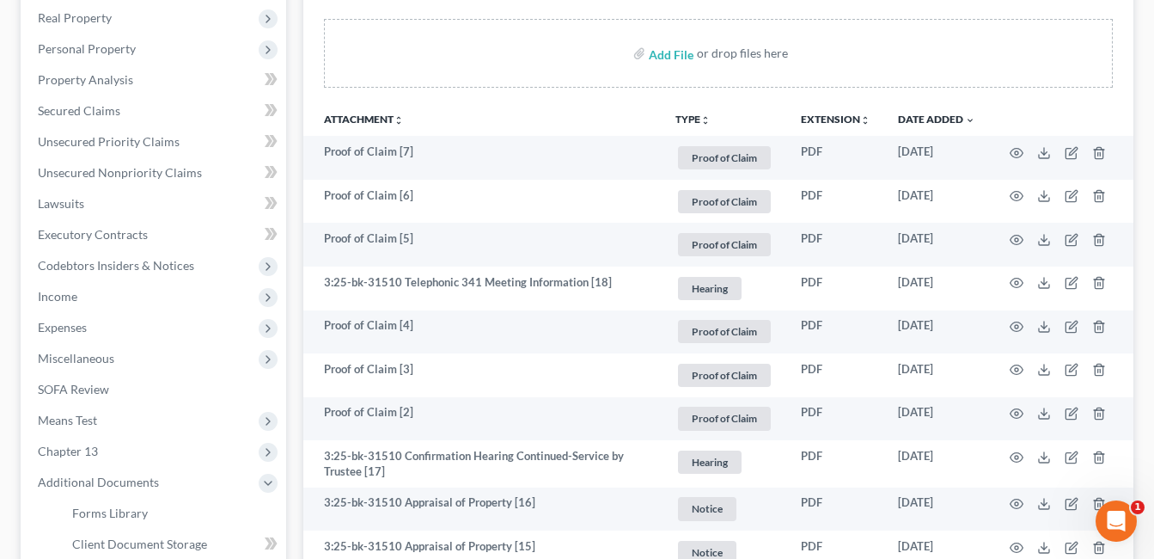
scroll to position [344, 0]
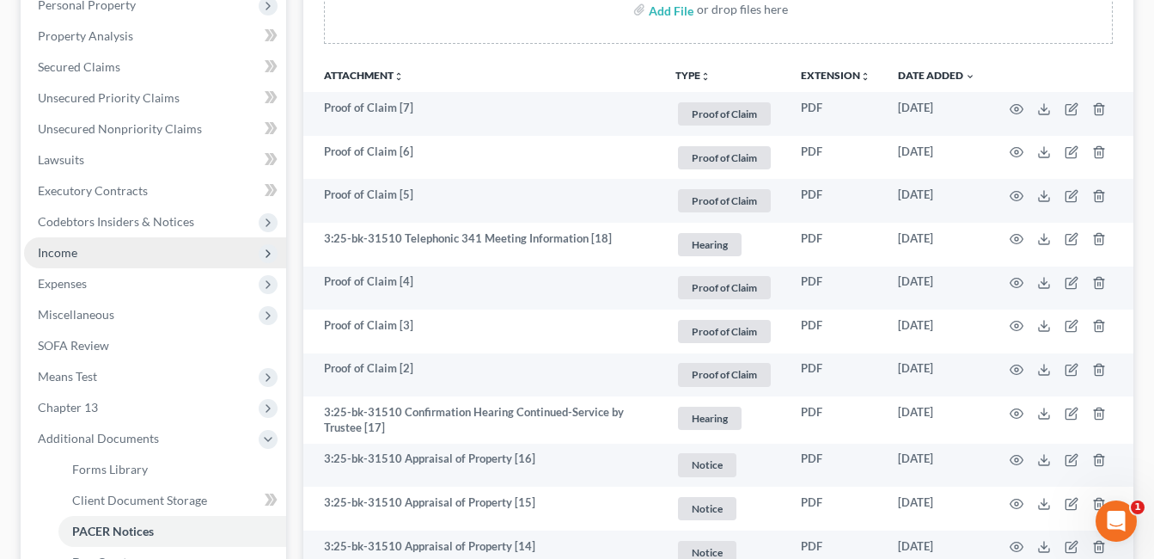
click at [116, 250] on span "Income" at bounding box center [155, 252] width 262 height 31
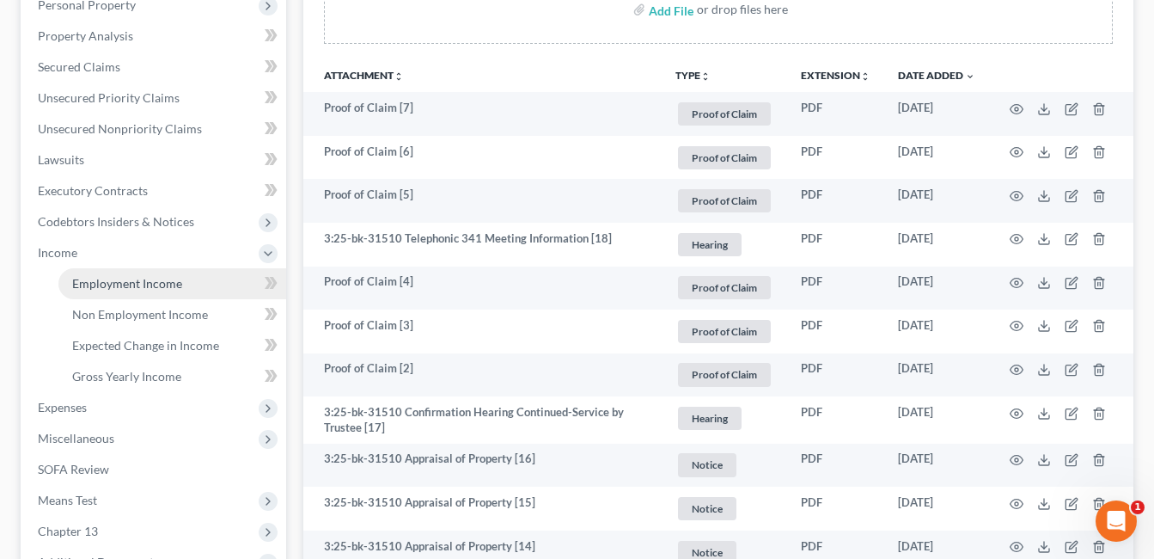
click at [130, 279] on span "Employment Income" at bounding box center [127, 283] width 110 height 15
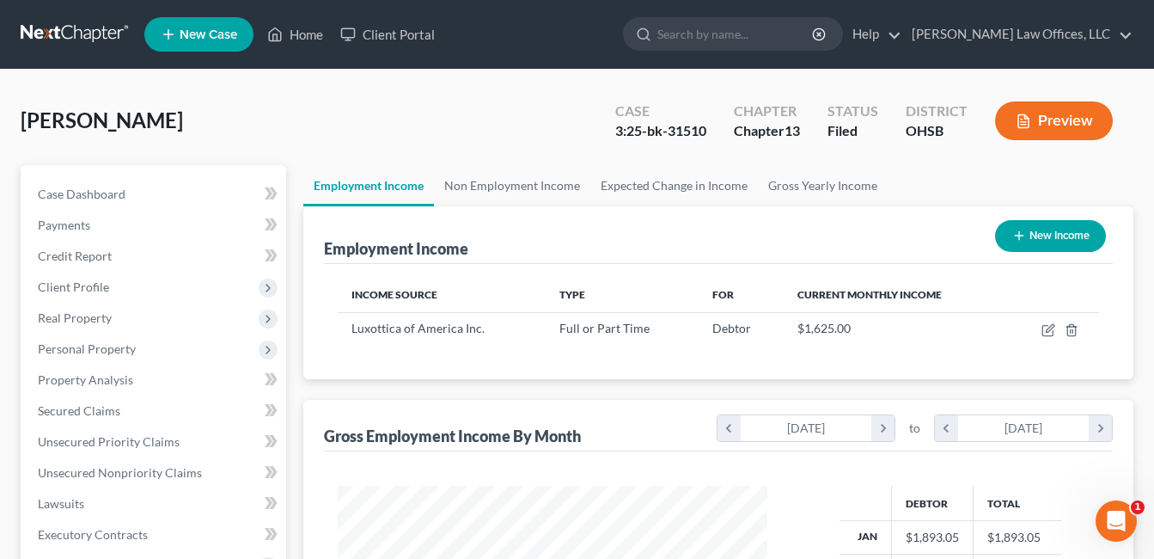
scroll to position [309, 465]
click at [517, 187] on link "Non Employment Income" at bounding box center [512, 185] width 156 height 41
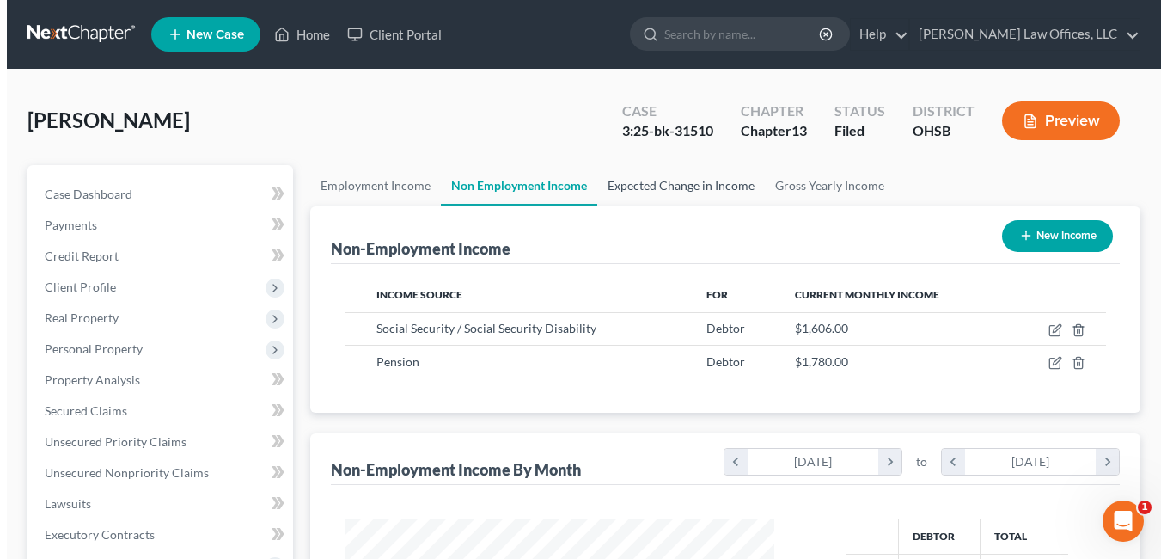
scroll to position [309, 465]
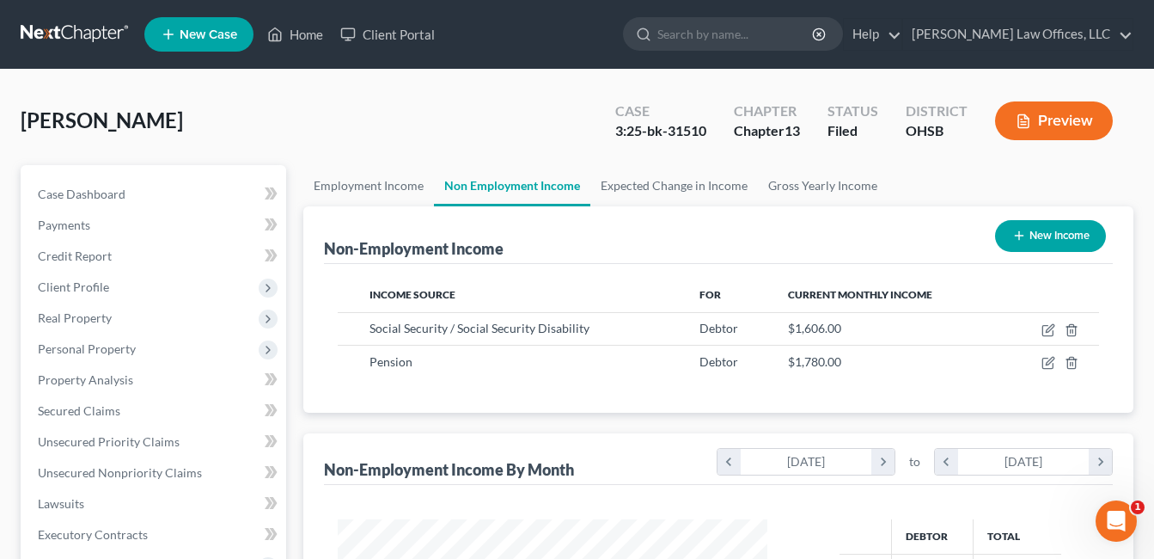
click at [1050, 116] on button "Preview" at bounding box center [1054, 120] width 118 height 39
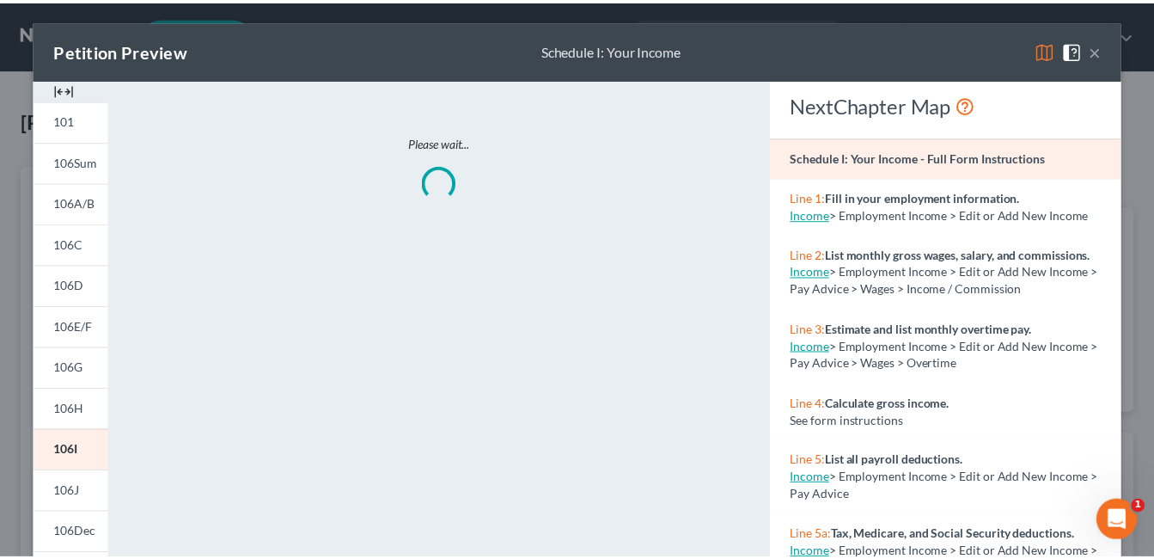
scroll to position [309, 470]
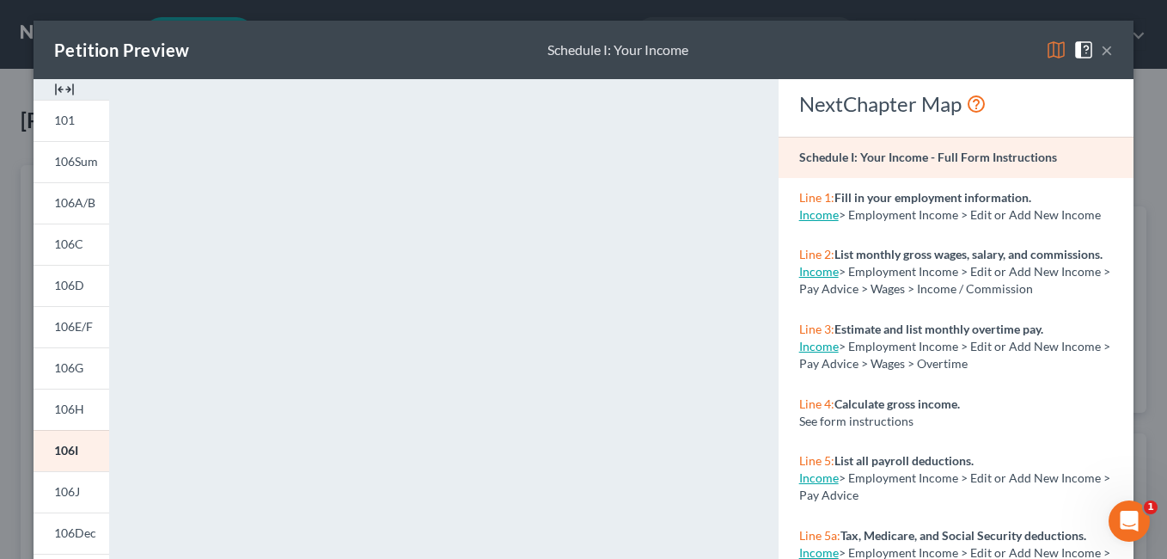
click at [1105, 50] on button "×" at bounding box center [1107, 50] width 12 height 21
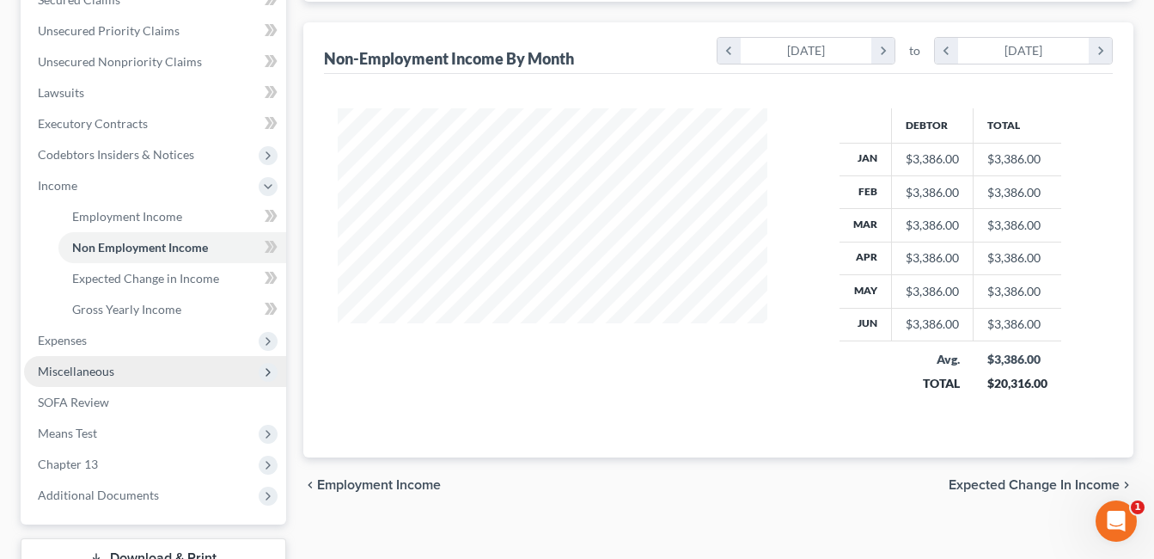
scroll to position [430, 0]
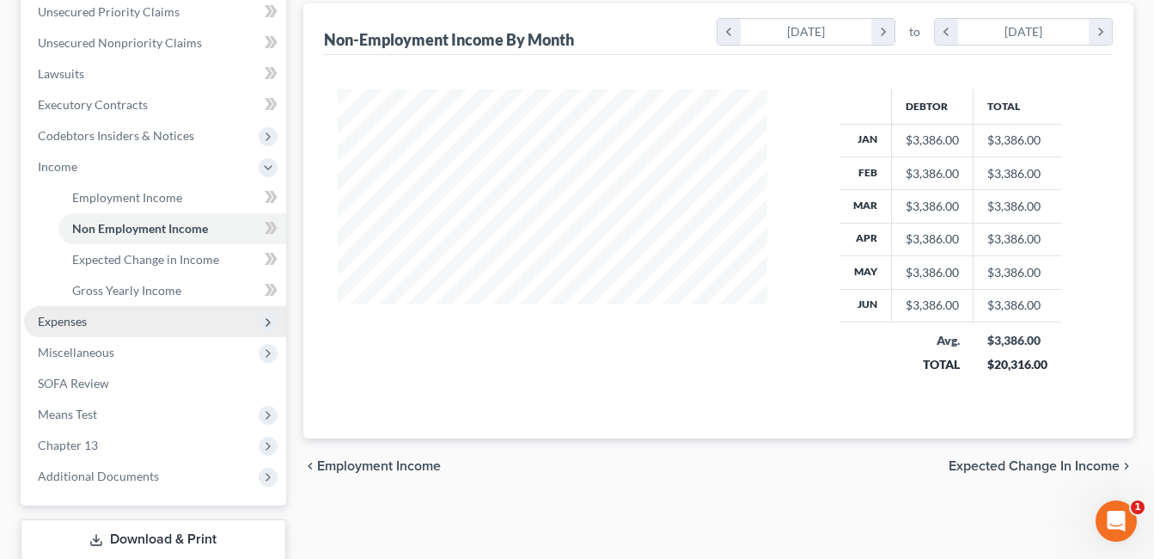
click at [94, 324] on span "Expenses" at bounding box center [155, 321] width 262 height 31
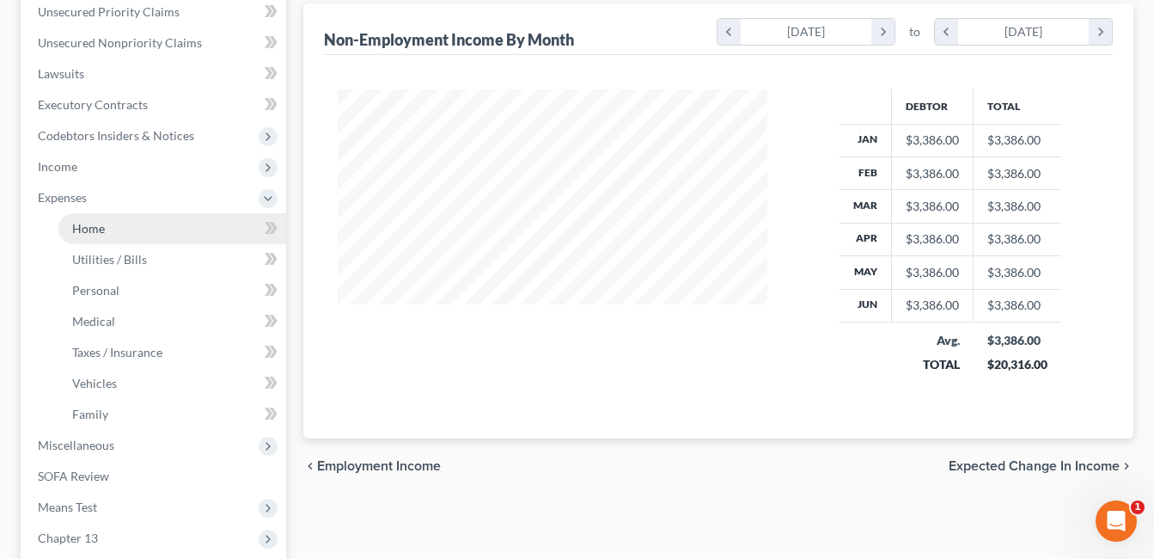
click at [128, 232] on link "Home" at bounding box center [172, 228] width 228 height 31
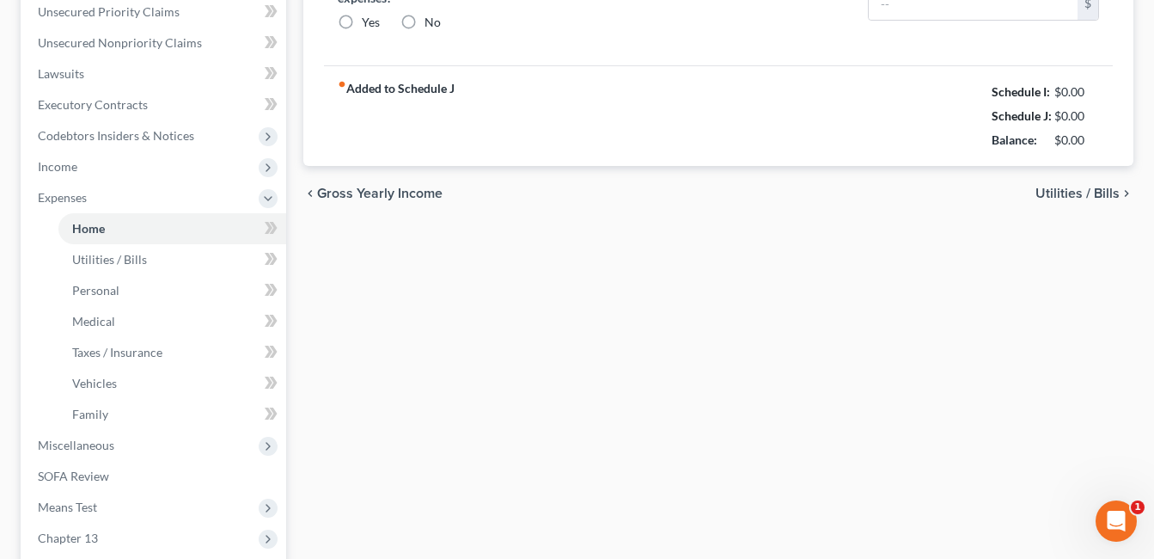
radio input "true"
type input "100.00"
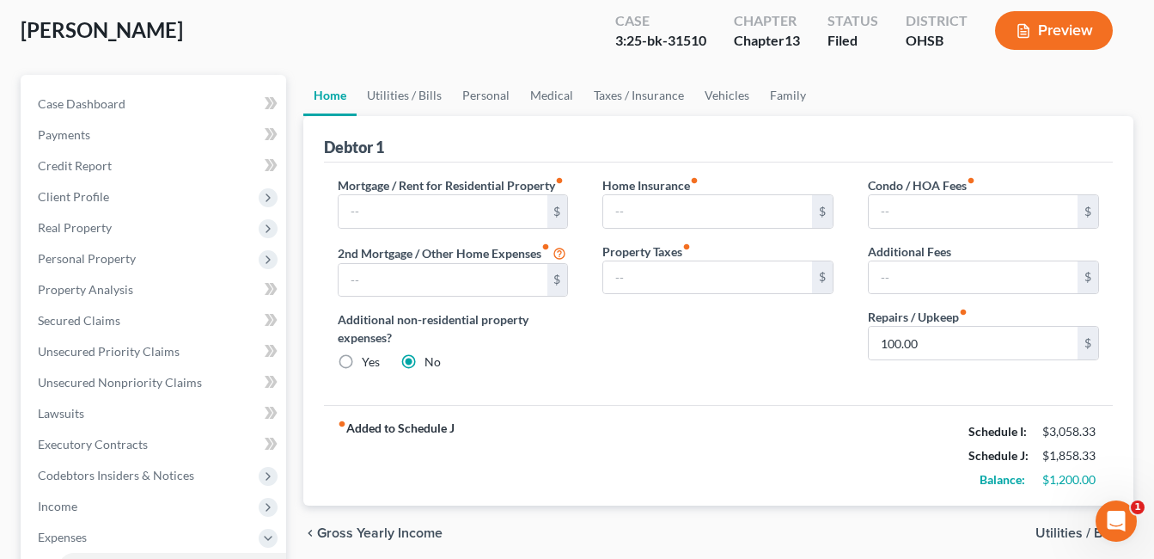
scroll to position [86, 0]
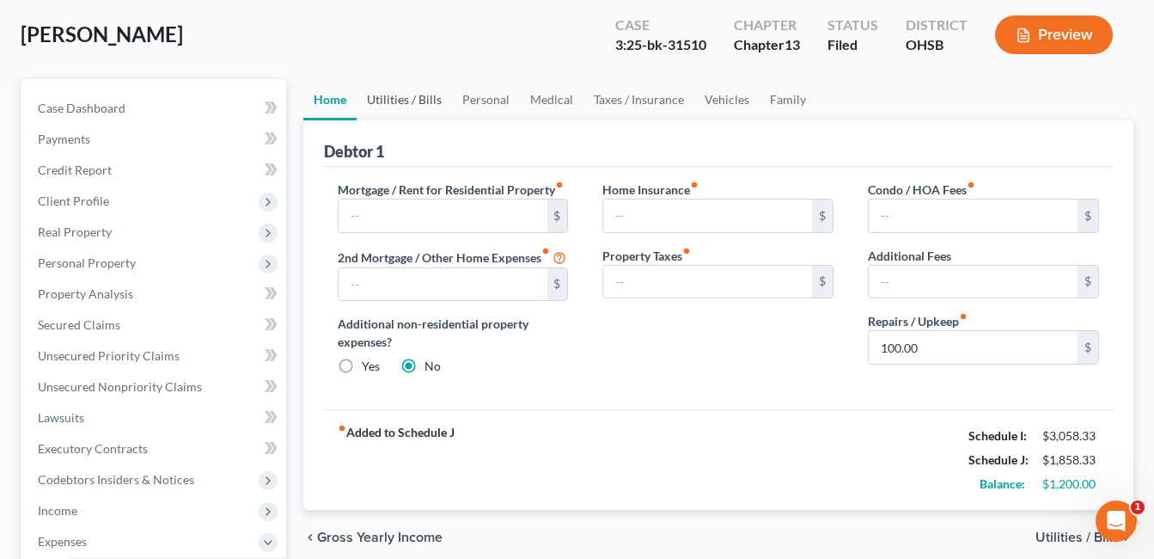
click at [423, 100] on link "Utilities / Bills" at bounding box center [404, 99] width 95 height 41
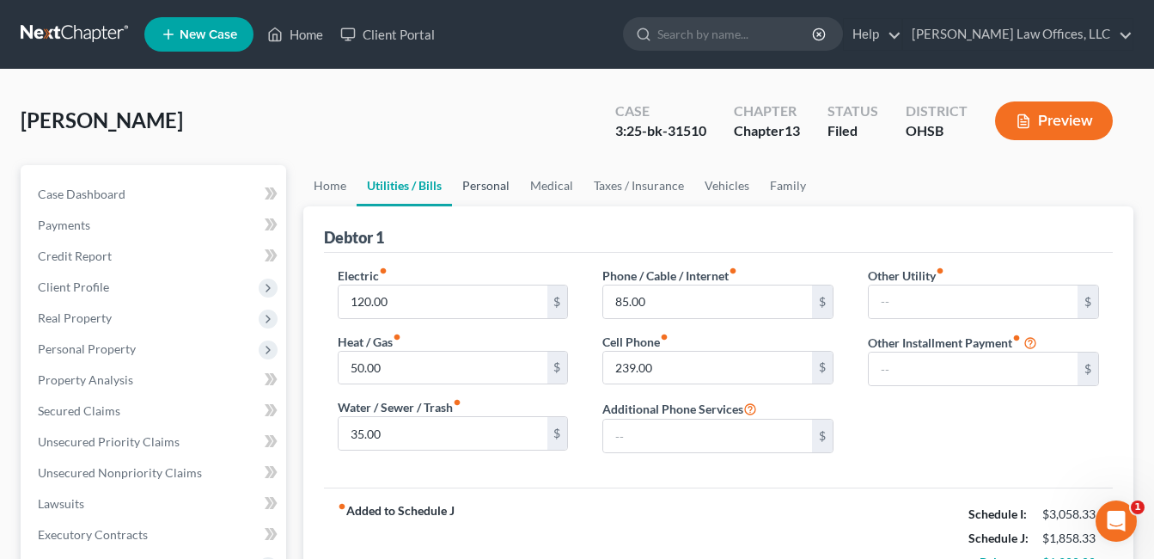
click at [499, 184] on link "Personal" at bounding box center [486, 185] width 68 height 41
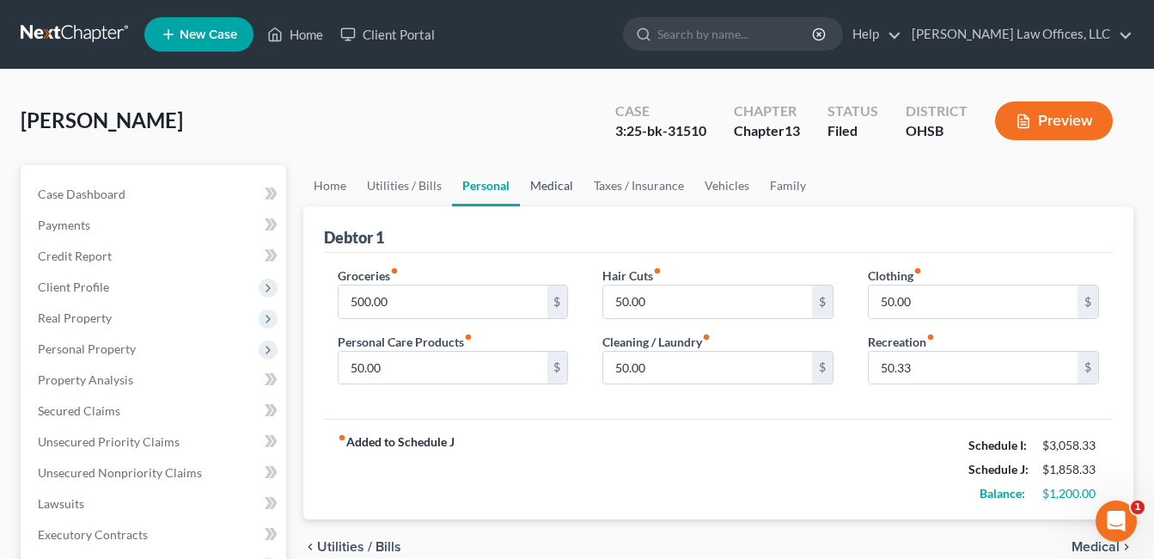
click at [540, 182] on link "Medical" at bounding box center [552, 185] width 64 height 41
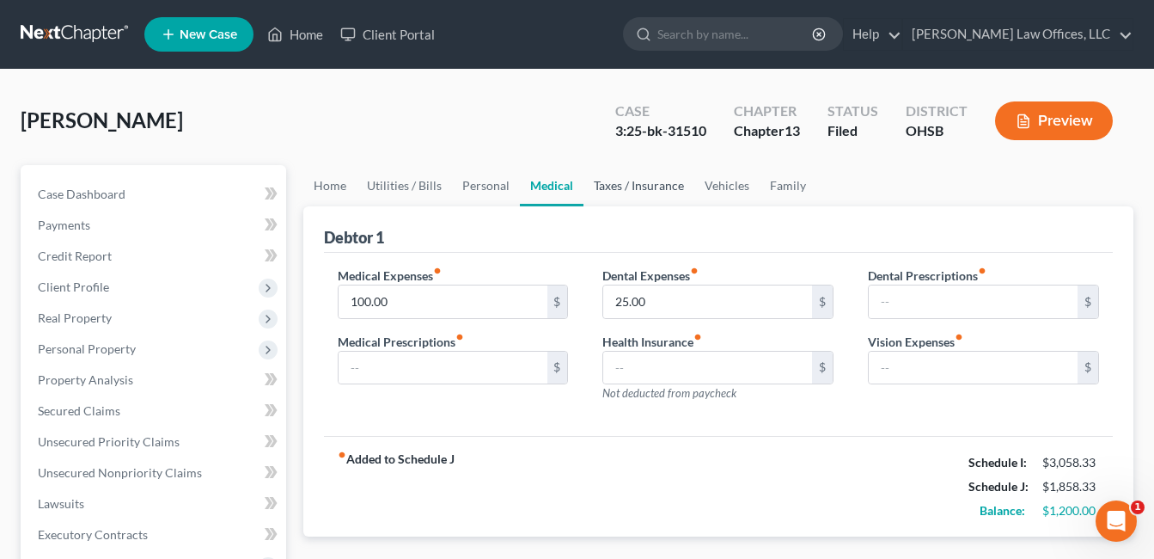
click at [622, 188] on link "Taxes / Insurance" at bounding box center [639, 185] width 111 height 41
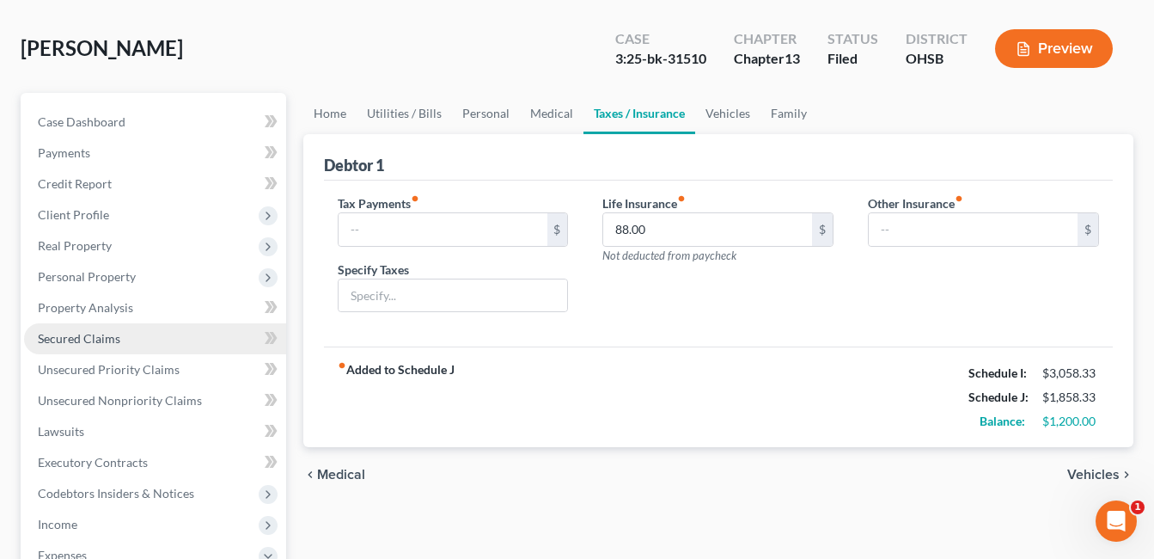
scroll to position [172, 0]
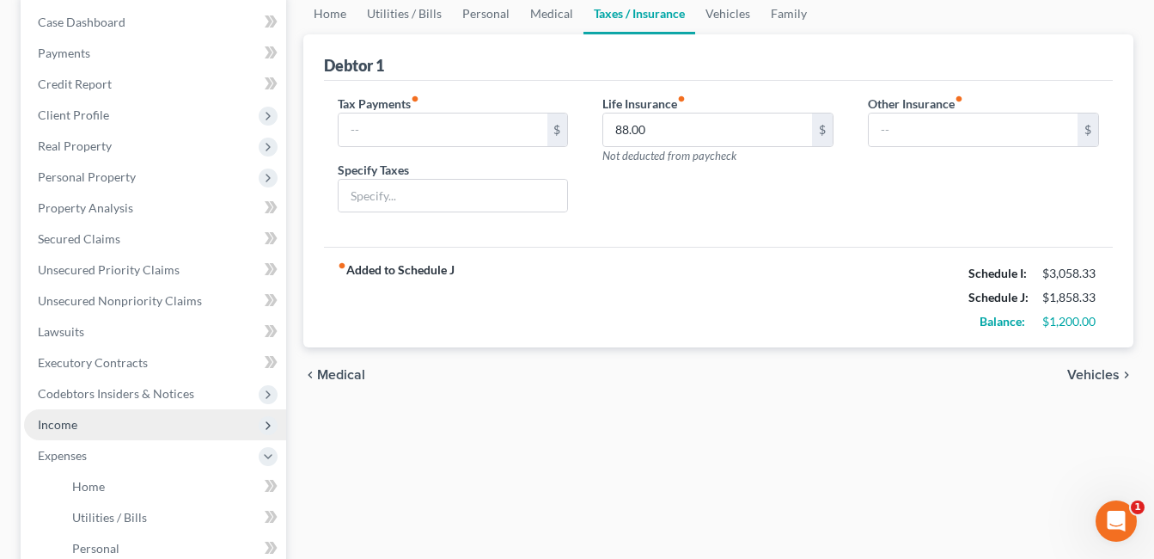
click at [112, 415] on span "Income" at bounding box center [155, 424] width 262 height 31
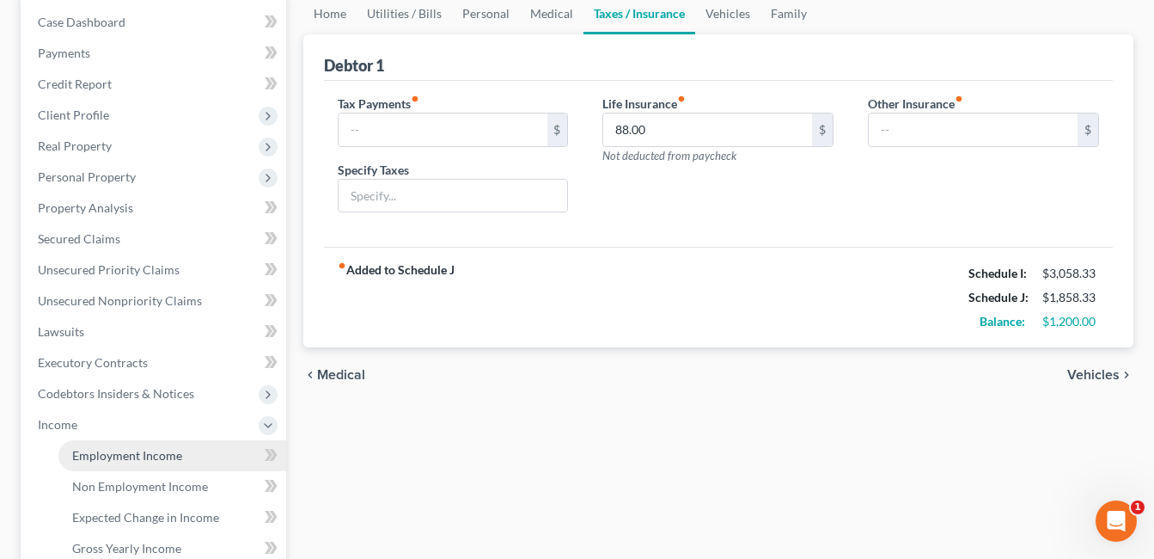
click at [145, 450] on span "Employment Income" at bounding box center [127, 455] width 110 height 15
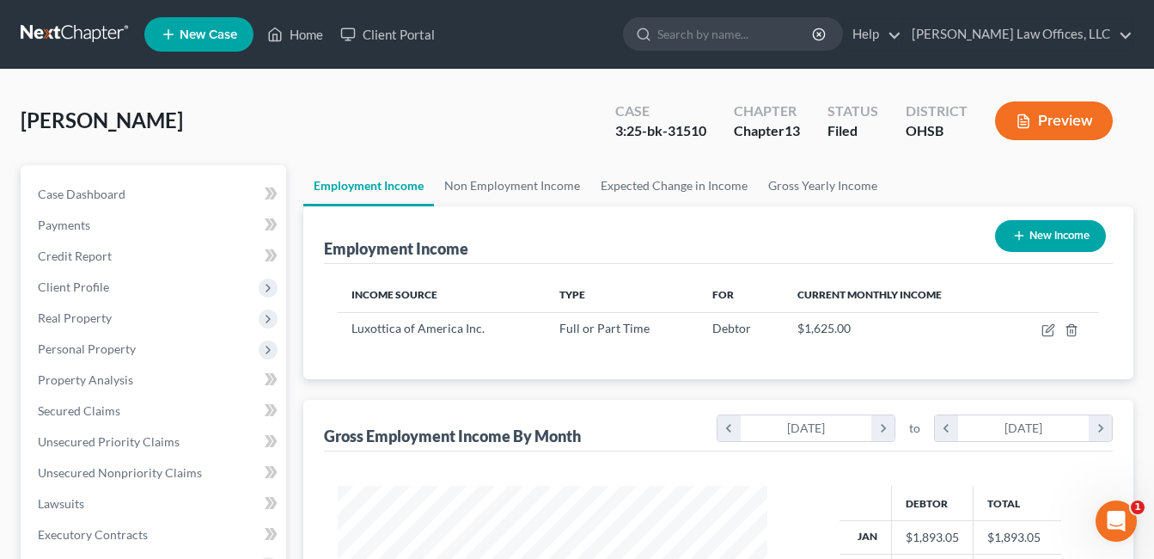
scroll to position [309, 465]
click at [119, 352] on span "Personal Property" at bounding box center [87, 348] width 98 height 15
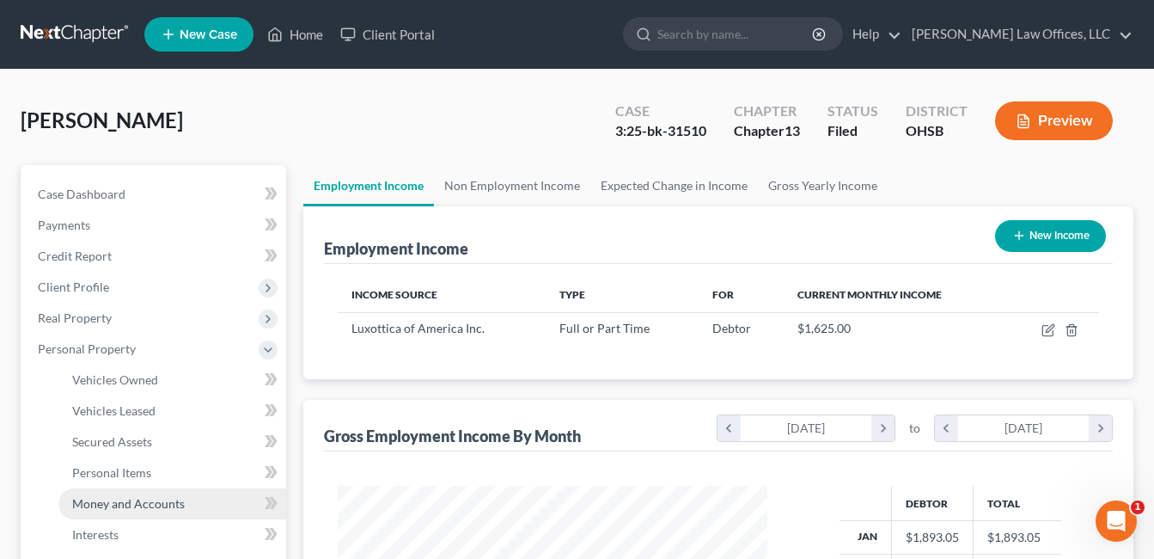
click at [143, 504] on span "Money and Accounts" at bounding box center [128, 503] width 113 height 15
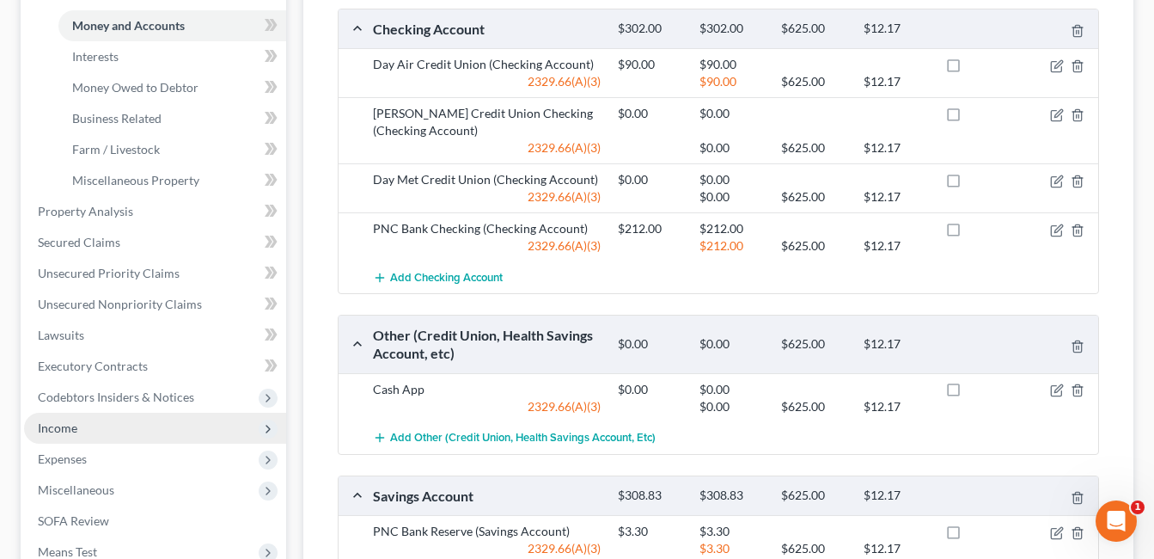
scroll to position [516, 0]
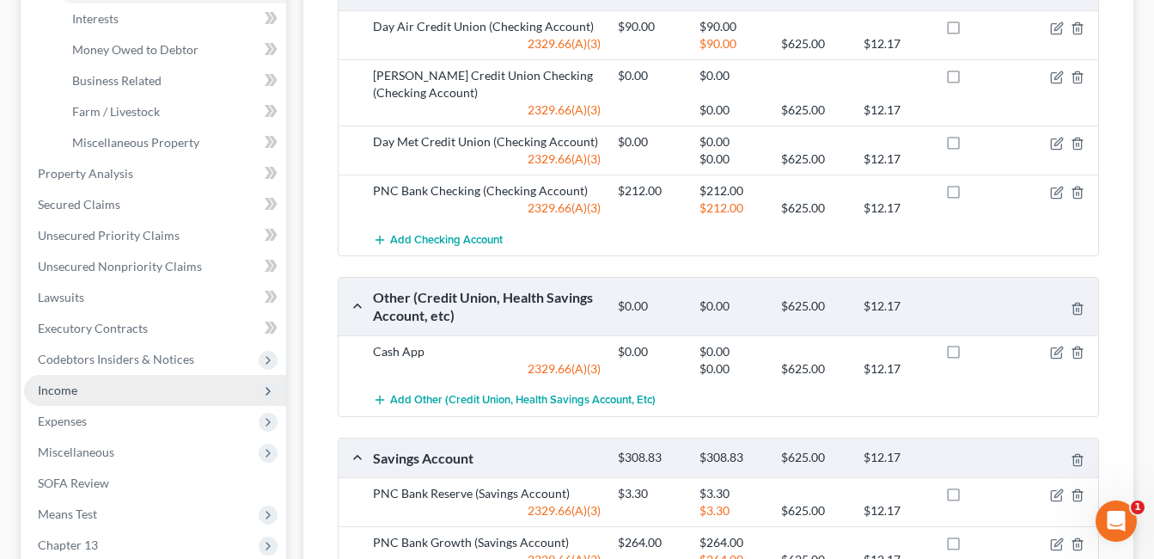
click at [107, 383] on span "Income" at bounding box center [155, 390] width 262 height 31
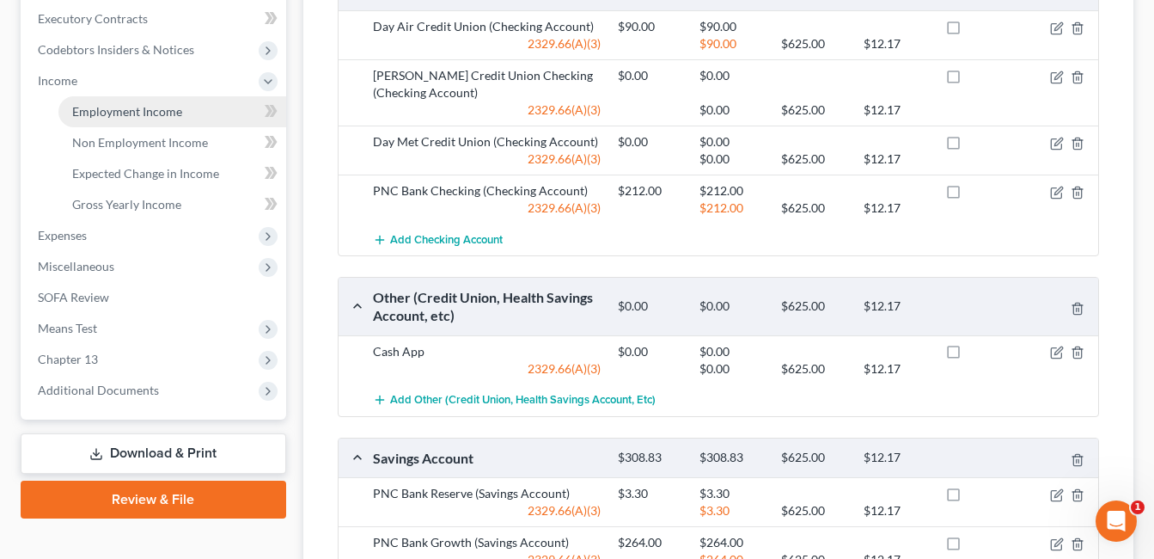
click at [138, 107] on span "Employment Income" at bounding box center [127, 111] width 110 height 15
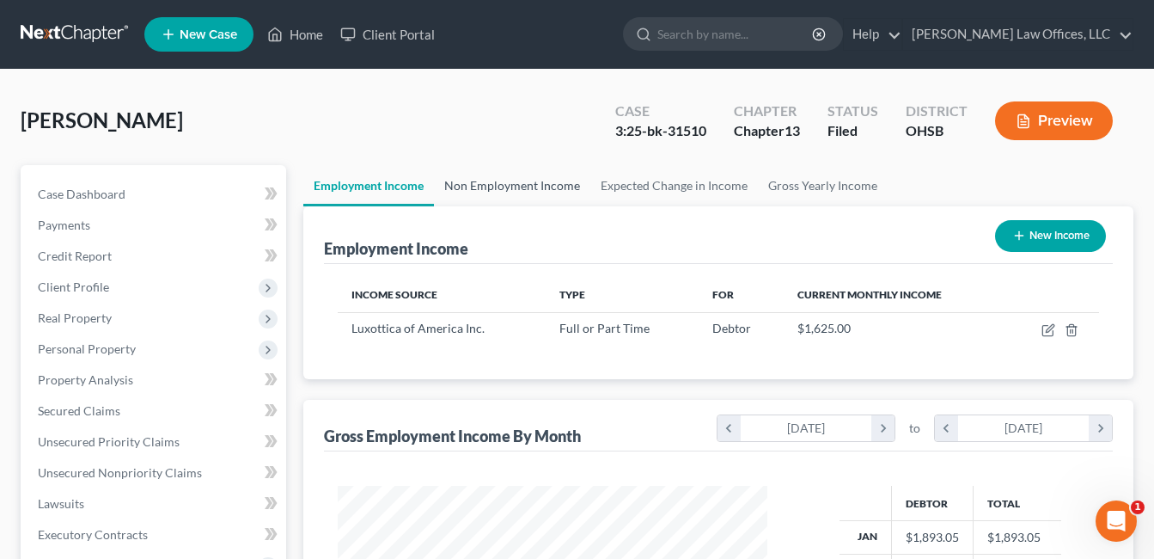
click at [499, 178] on link "Non Employment Income" at bounding box center [512, 185] width 156 height 41
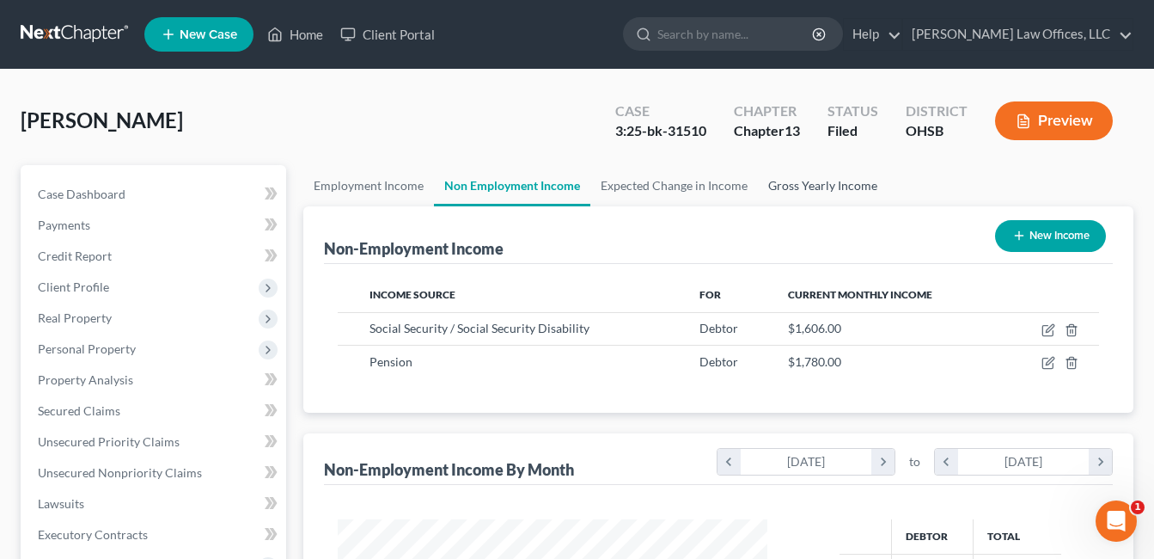
scroll to position [309, 465]
click at [136, 346] on span "Personal Property" at bounding box center [155, 349] width 262 height 31
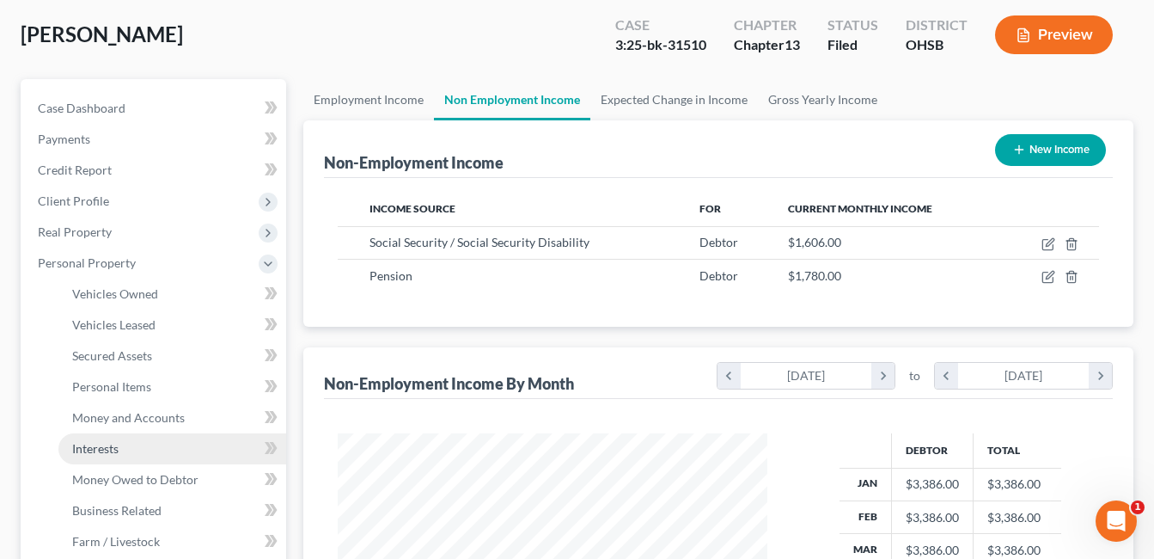
click at [130, 439] on link "Interests" at bounding box center [172, 448] width 228 height 31
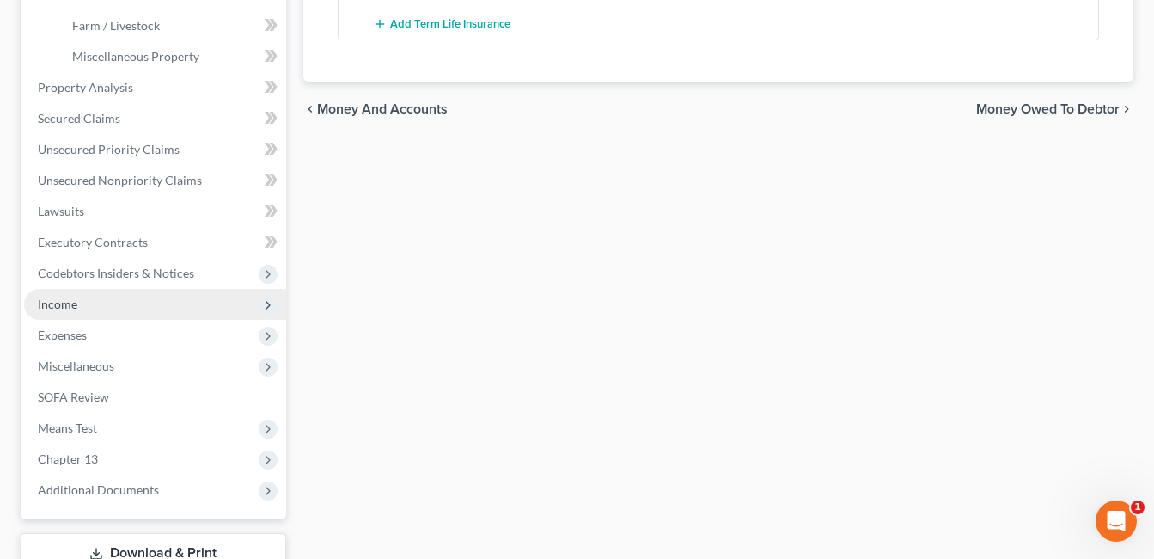
click at [132, 294] on span "Income" at bounding box center [155, 304] width 262 height 31
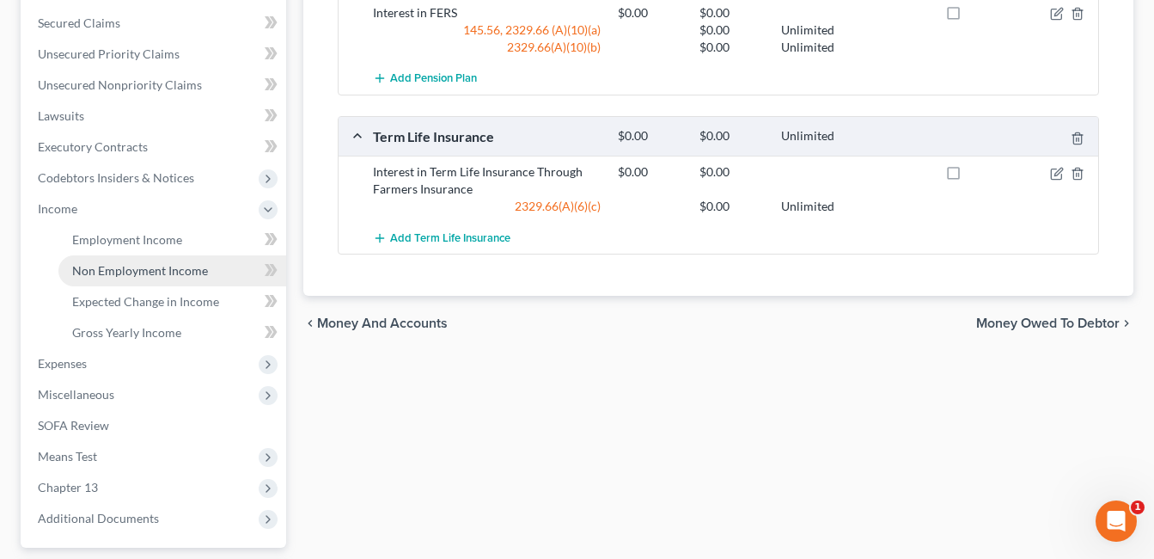
scroll to position [369, 0]
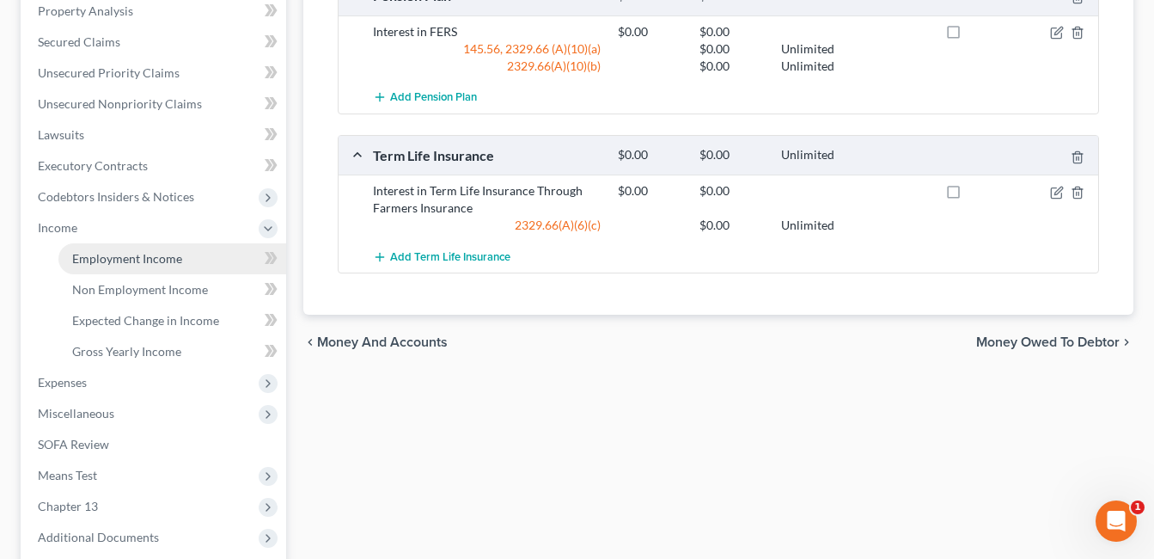
click at [132, 249] on link "Employment Income" at bounding box center [172, 258] width 228 height 31
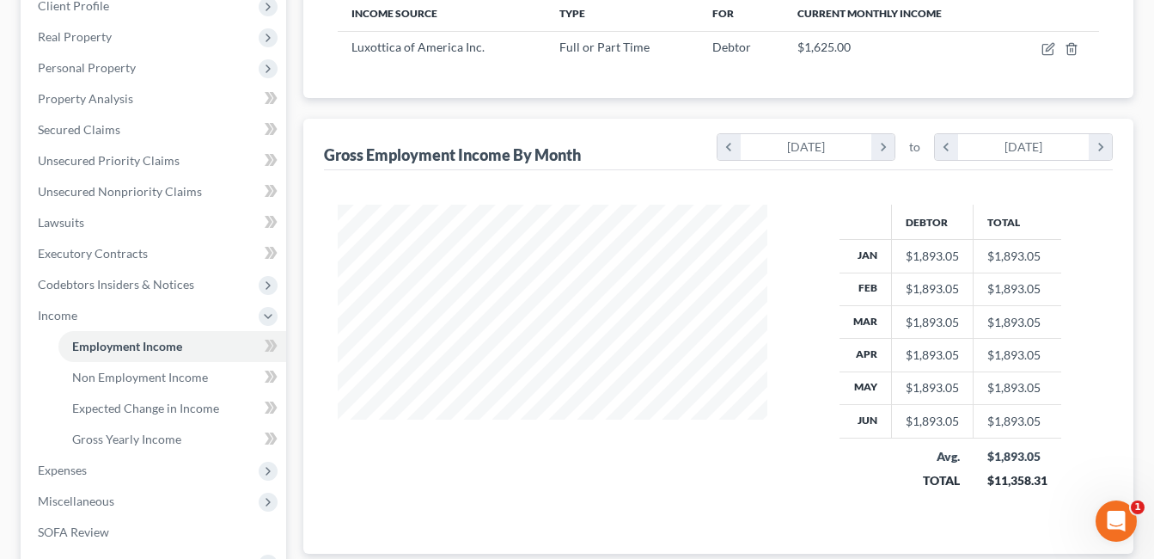
scroll to position [5, 0]
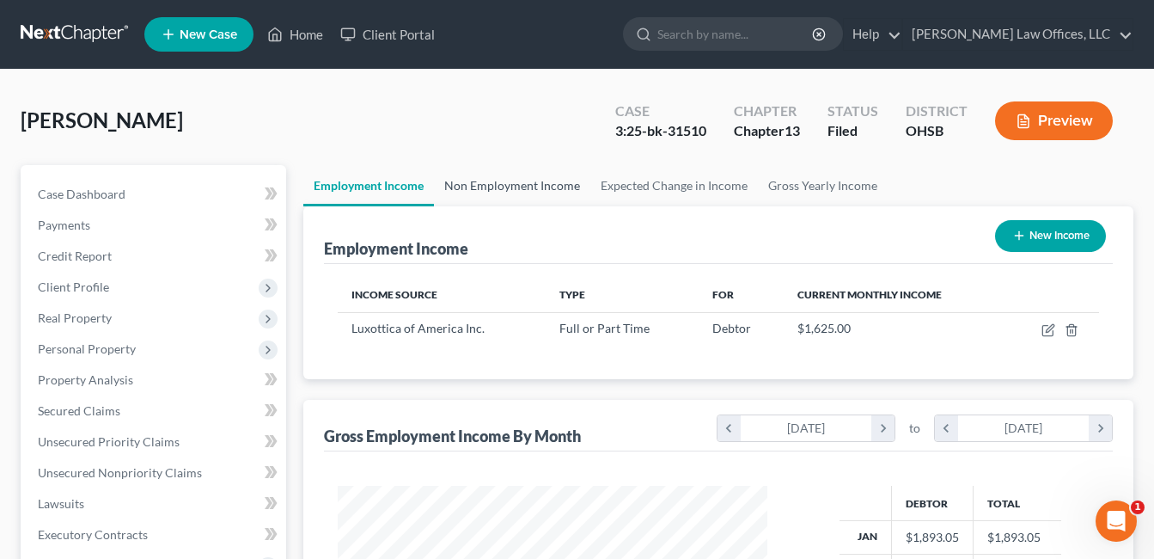
click at [517, 184] on link "Non Employment Income" at bounding box center [512, 185] width 156 height 41
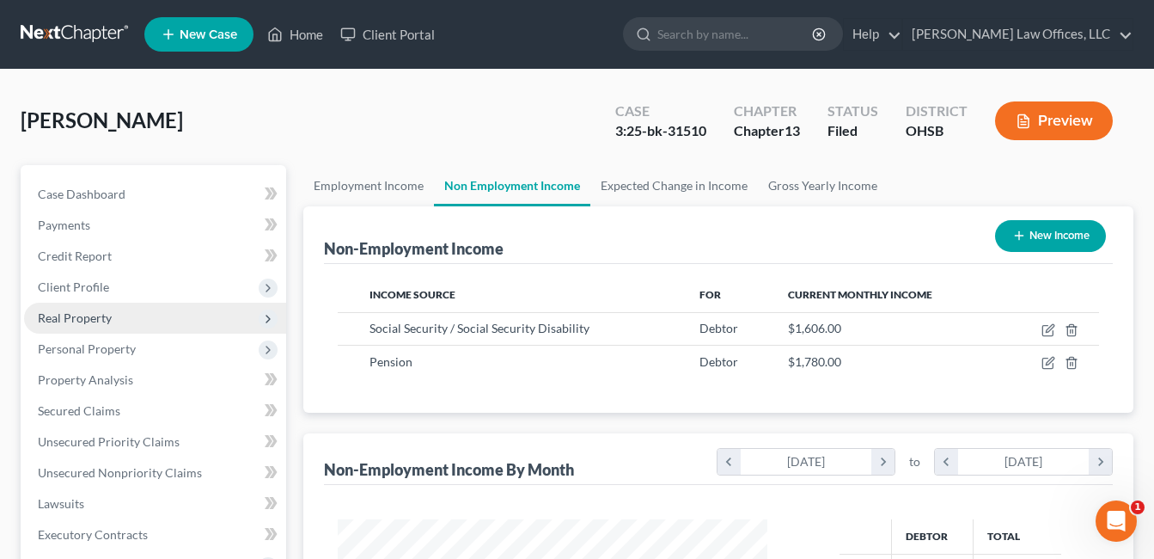
click at [100, 318] on span "Real Property" at bounding box center [75, 317] width 74 height 15
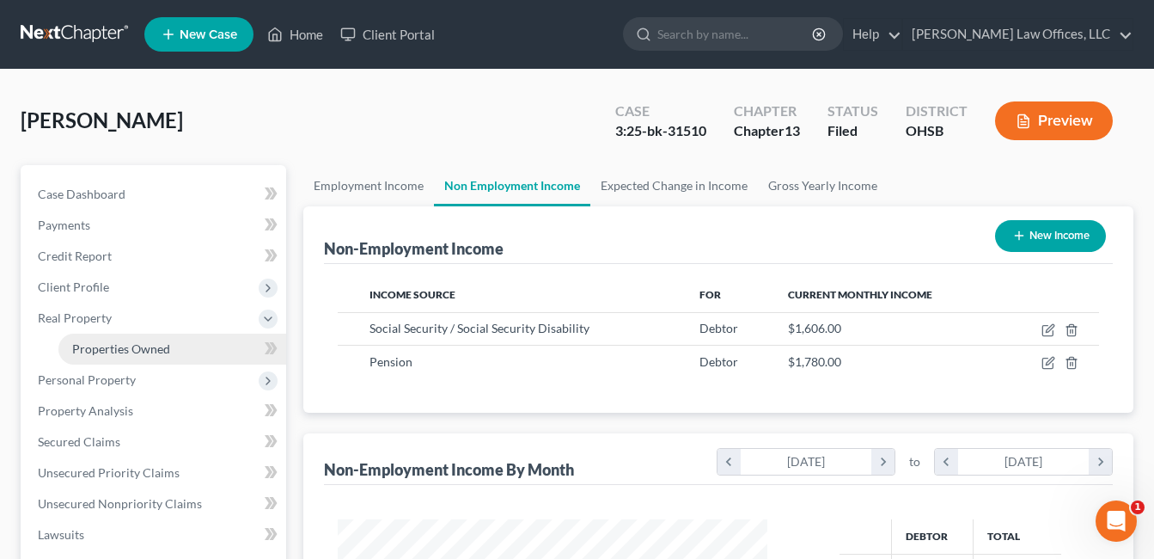
click at [105, 345] on span "Properties Owned" at bounding box center [121, 348] width 98 height 15
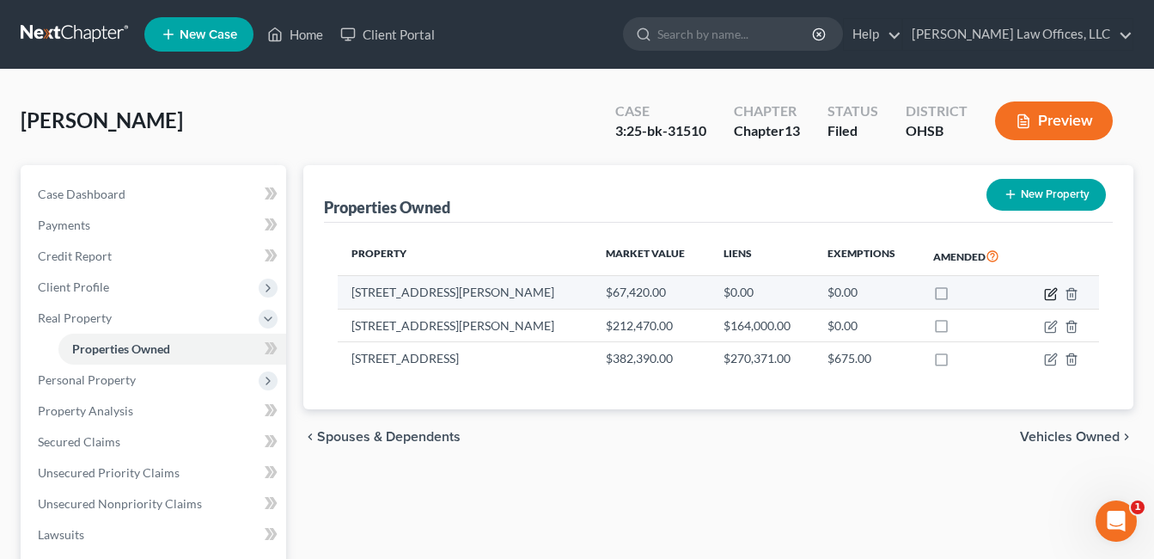
click at [1056, 291] on icon "button" at bounding box center [1053, 292] width 8 height 8
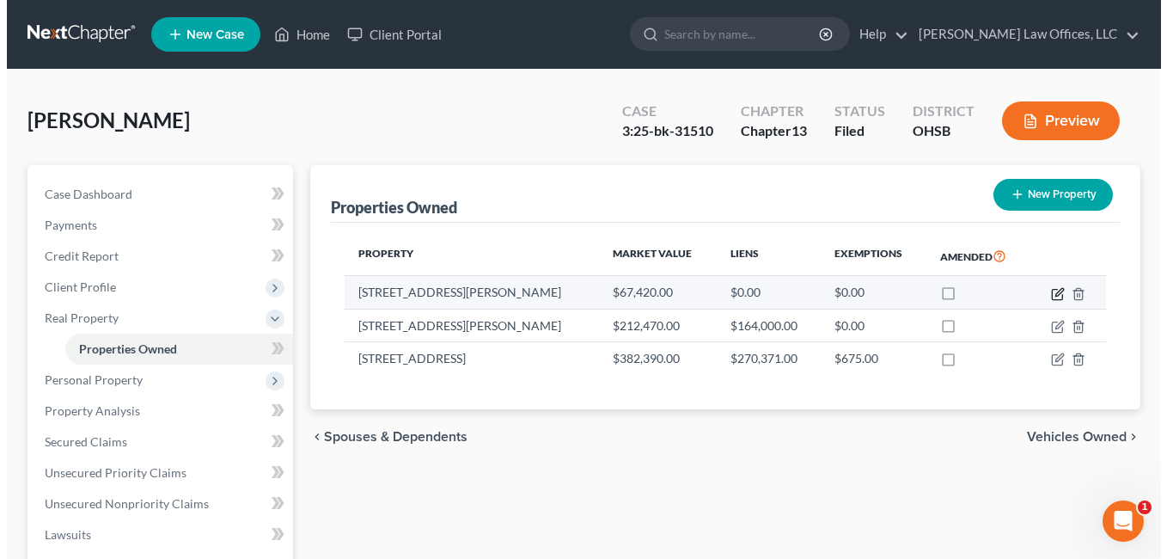
select select "36"
select select "3"
select select "7"
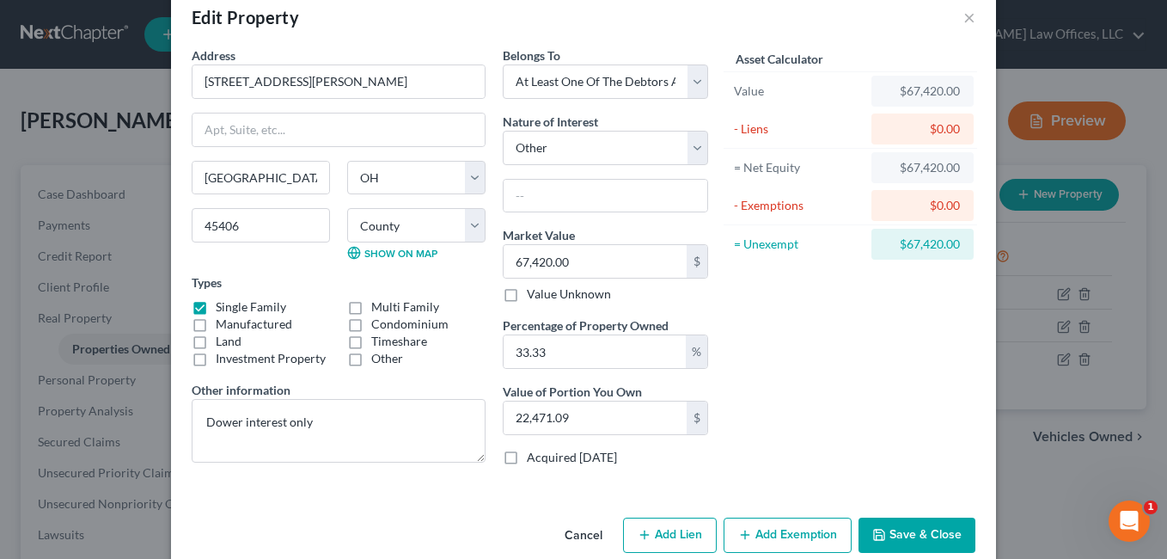
scroll to position [61, 0]
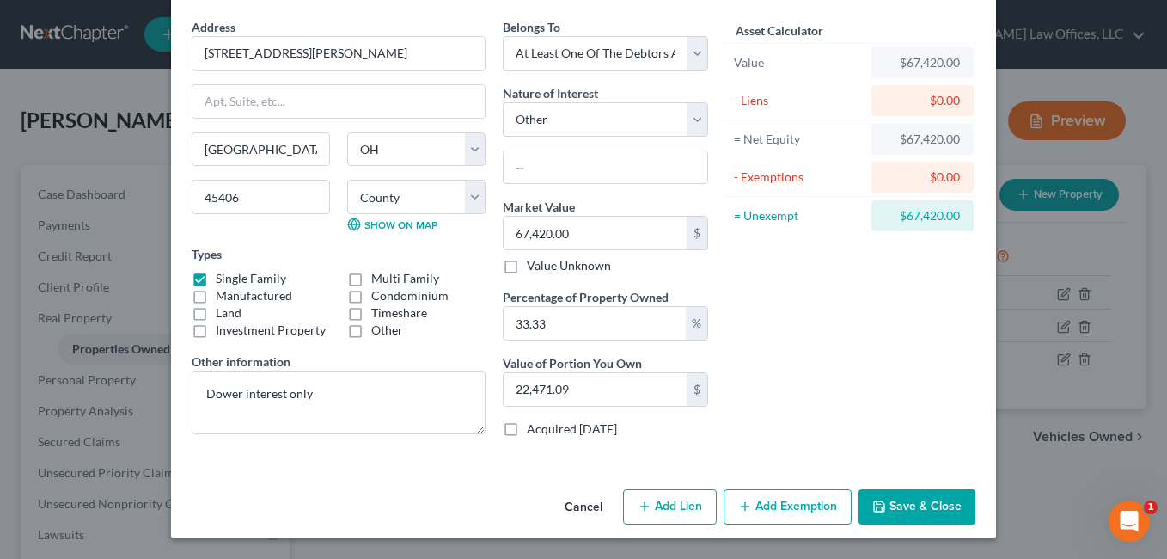
click at [913, 500] on button "Save & Close" at bounding box center [917, 507] width 117 height 36
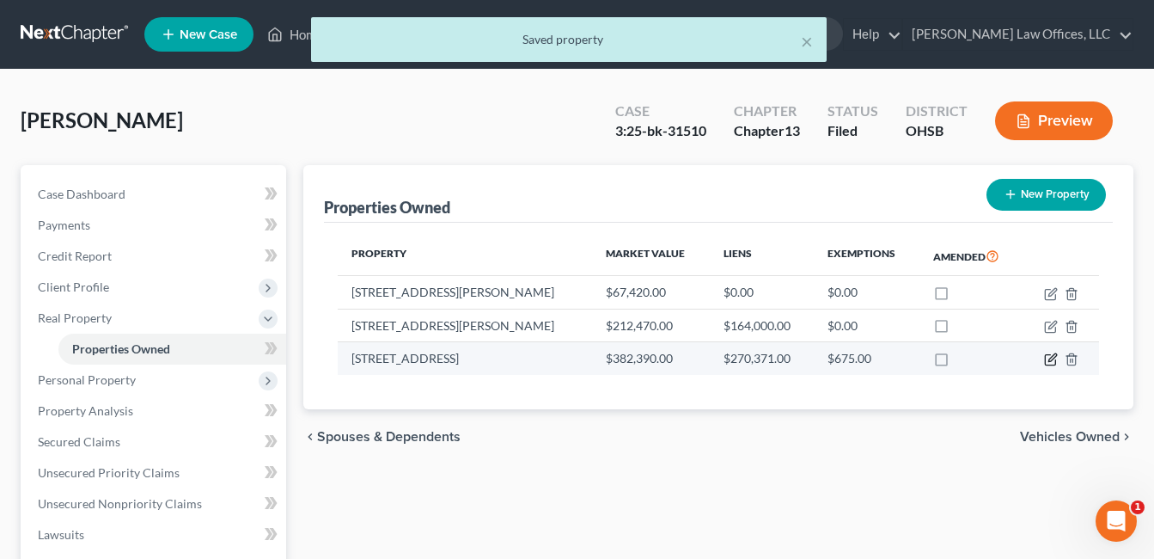
click at [1049, 358] on icon "button" at bounding box center [1051, 359] width 14 height 14
select select "36"
select select "56"
select select "3"
select select "1"
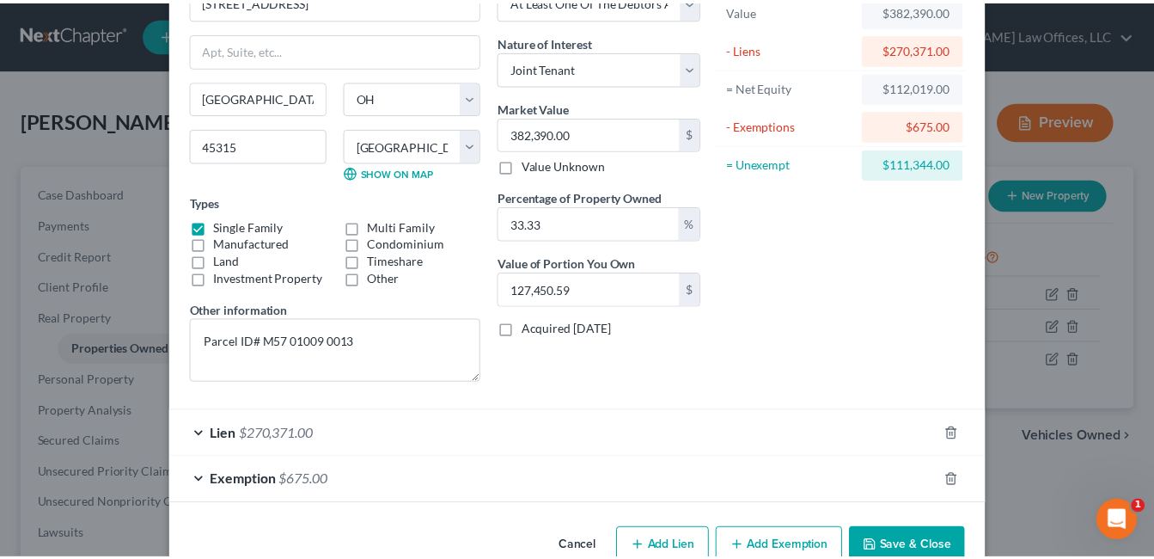
scroll to position [152, 0]
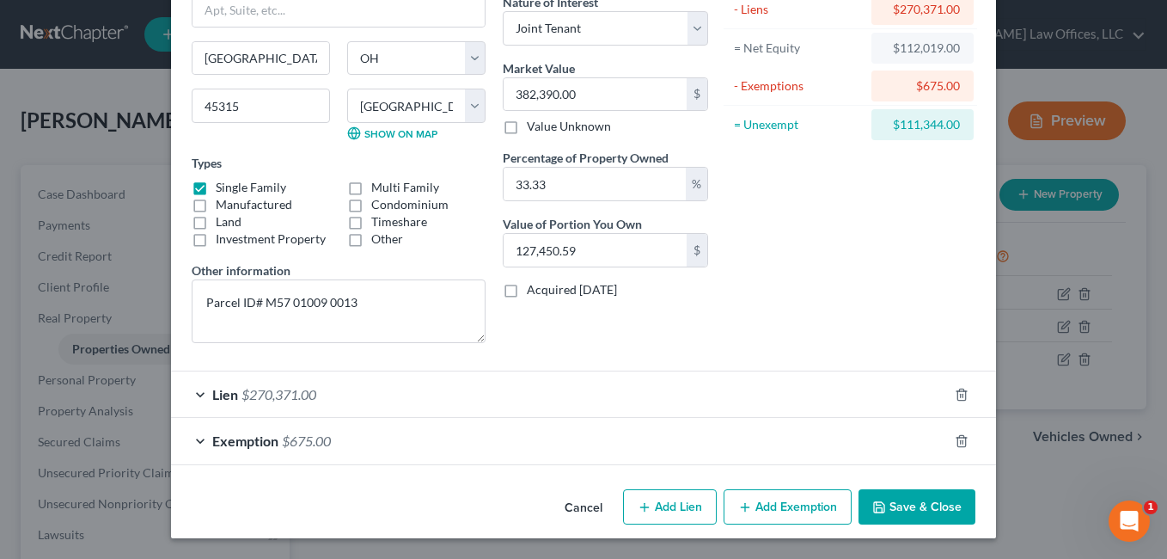
click at [945, 493] on button "Save & Close" at bounding box center [917, 507] width 117 height 36
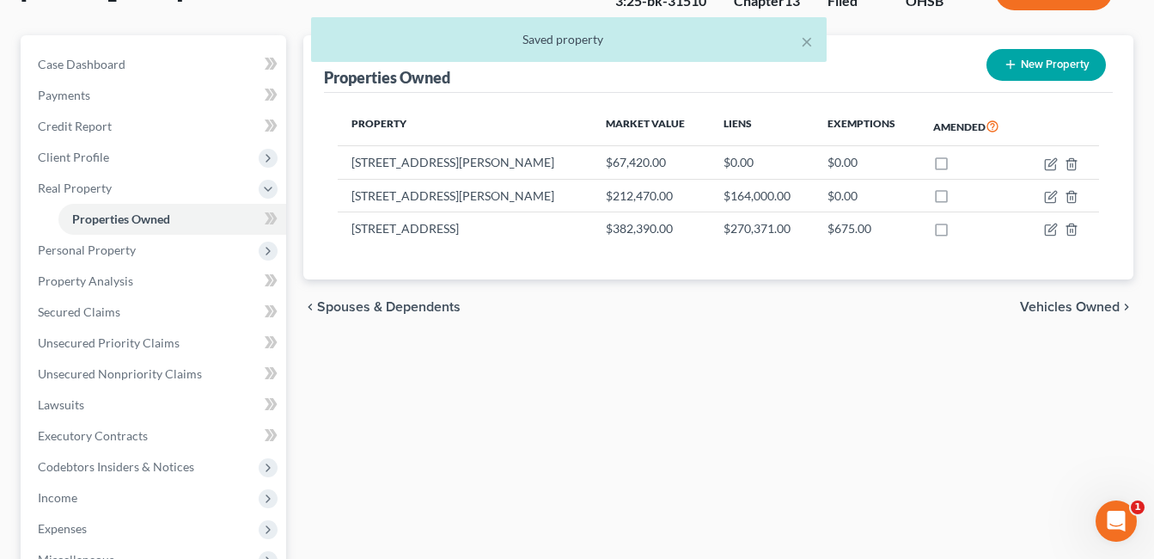
scroll to position [344, 0]
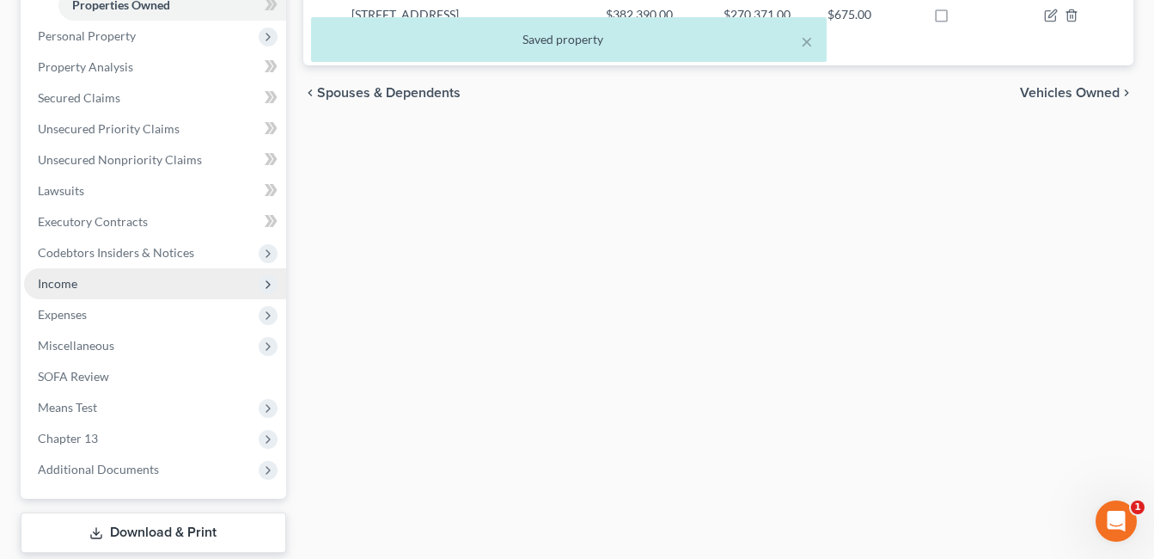
click at [90, 285] on span "Income" at bounding box center [155, 283] width 262 height 31
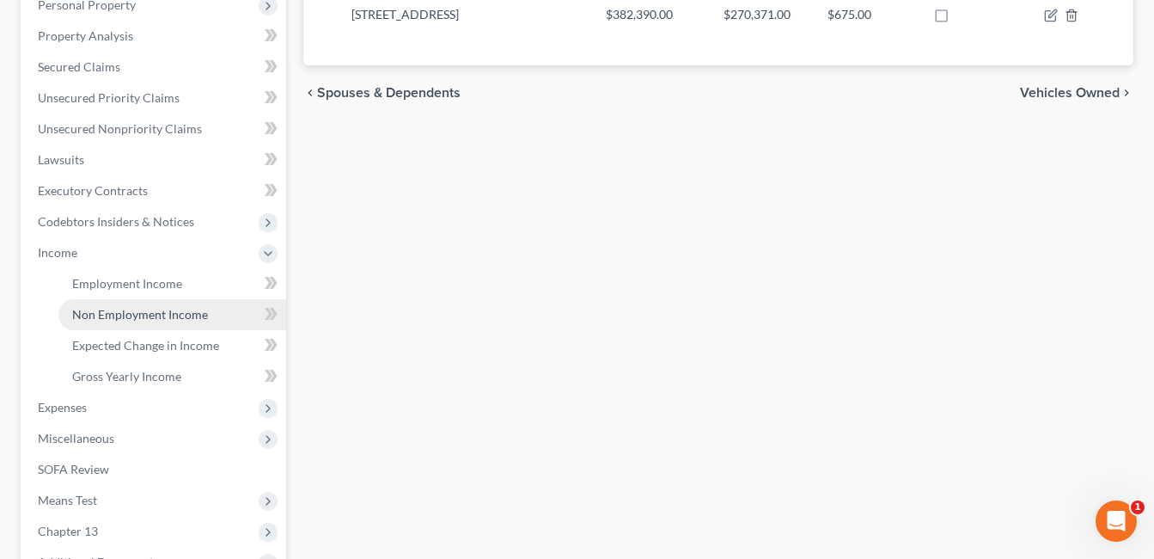
click at [128, 317] on span "Non Employment Income" at bounding box center [140, 314] width 136 height 15
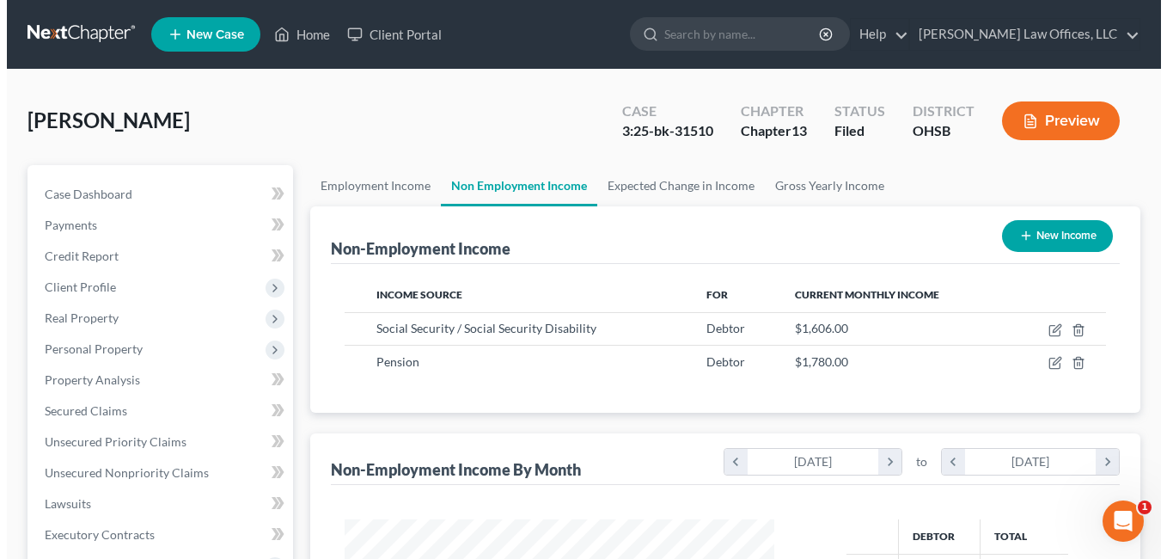
scroll to position [309, 465]
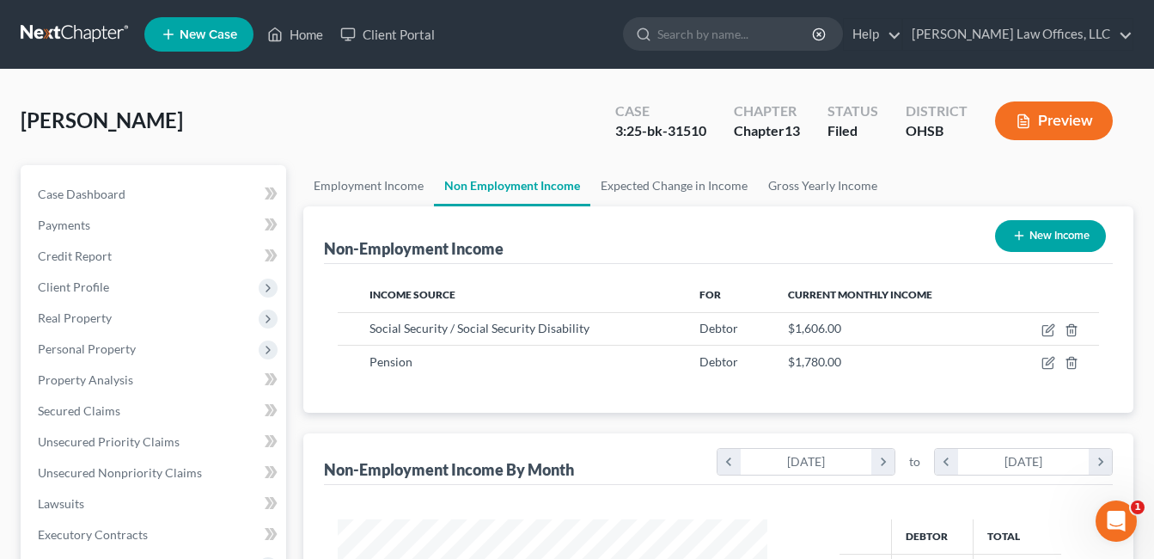
click at [1066, 114] on button "Preview" at bounding box center [1054, 120] width 118 height 39
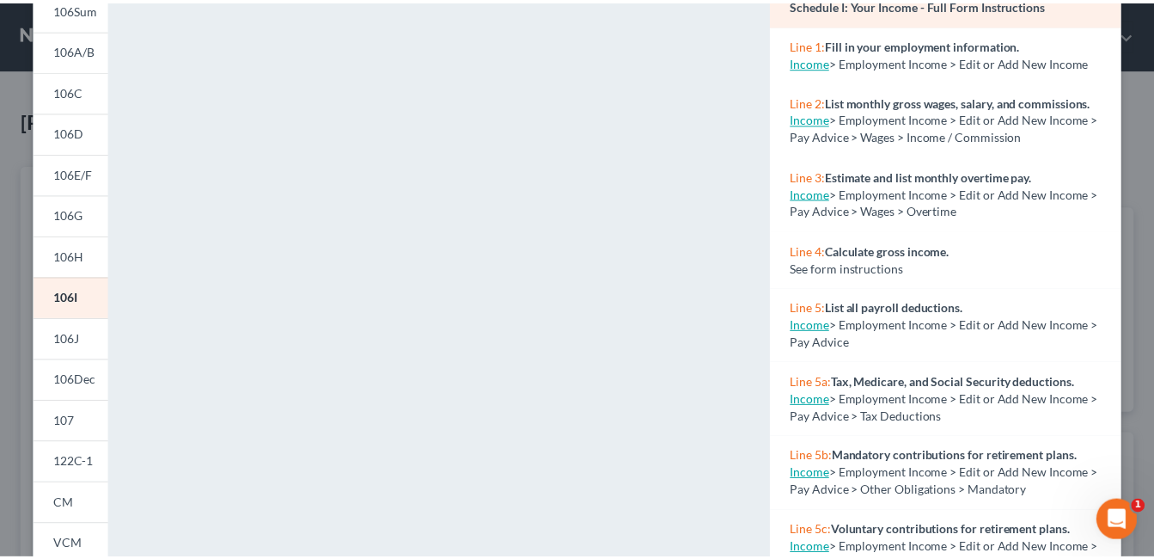
scroll to position [0, 0]
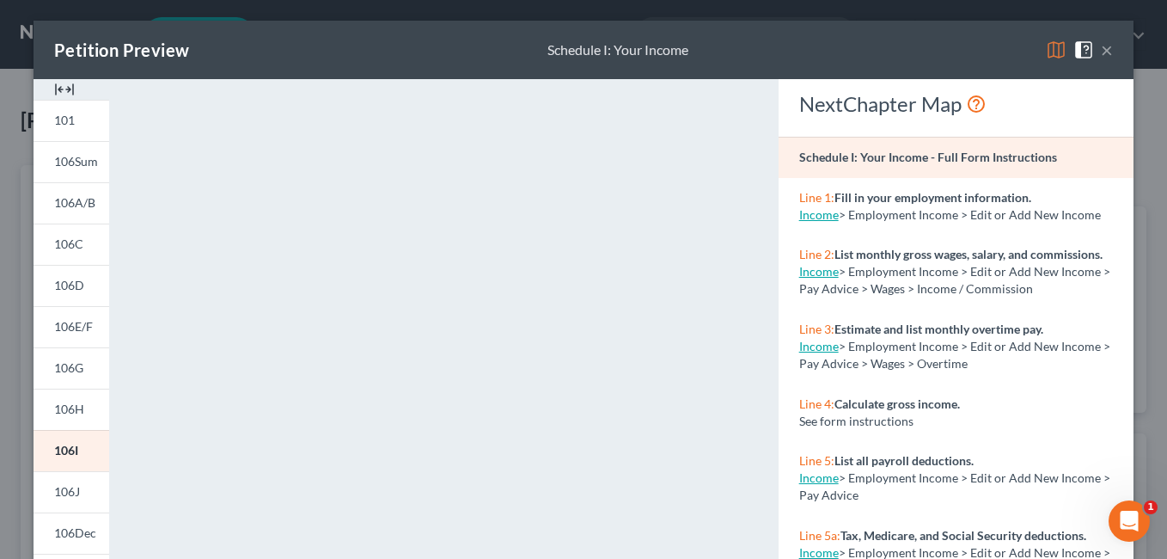
click at [1102, 48] on button "×" at bounding box center [1107, 50] width 12 height 21
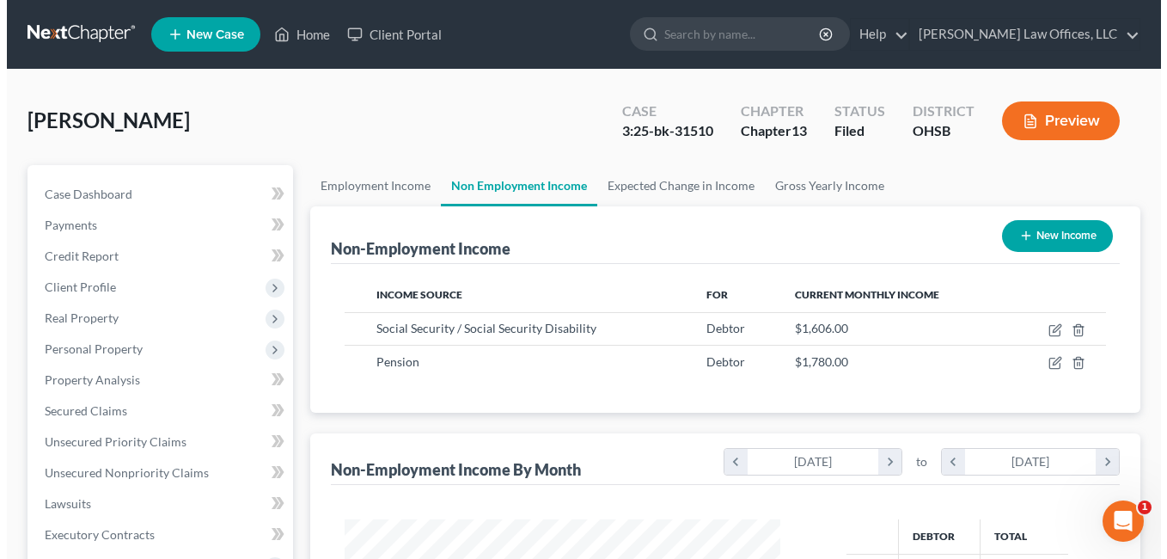
scroll to position [859235, 859079]
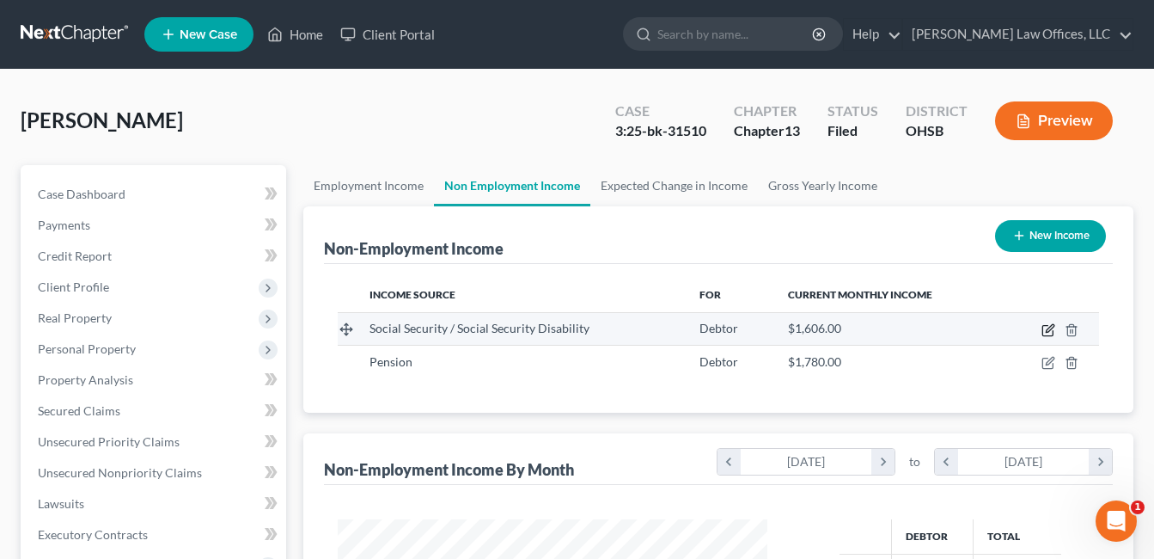
click at [1048, 329] on icon "button" at bounding box center [1050, 328] width 8 height 8
select select "4"
select select "0"
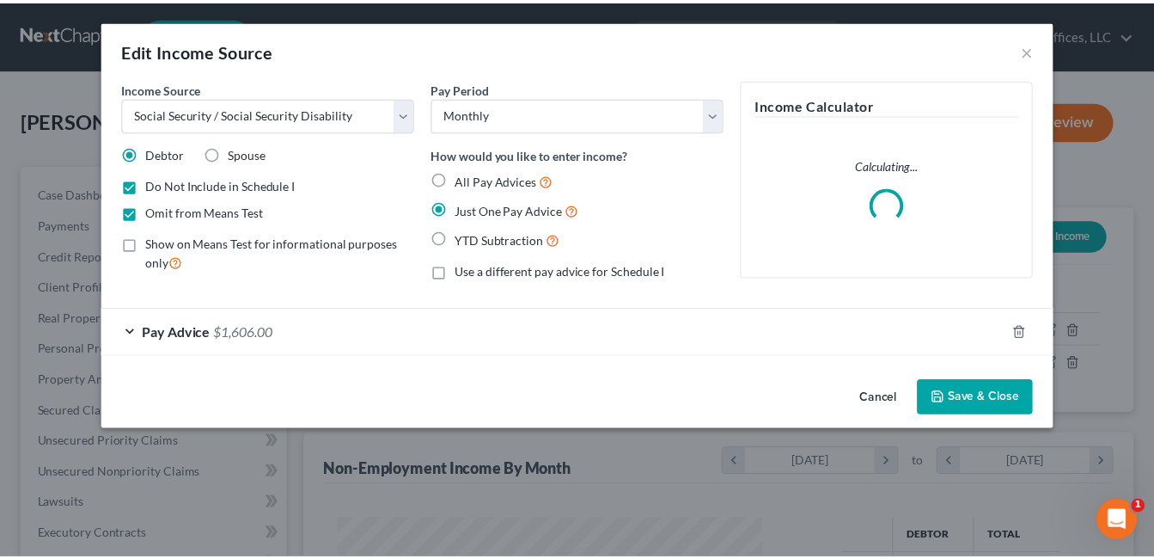
scroll to position [309, 470]
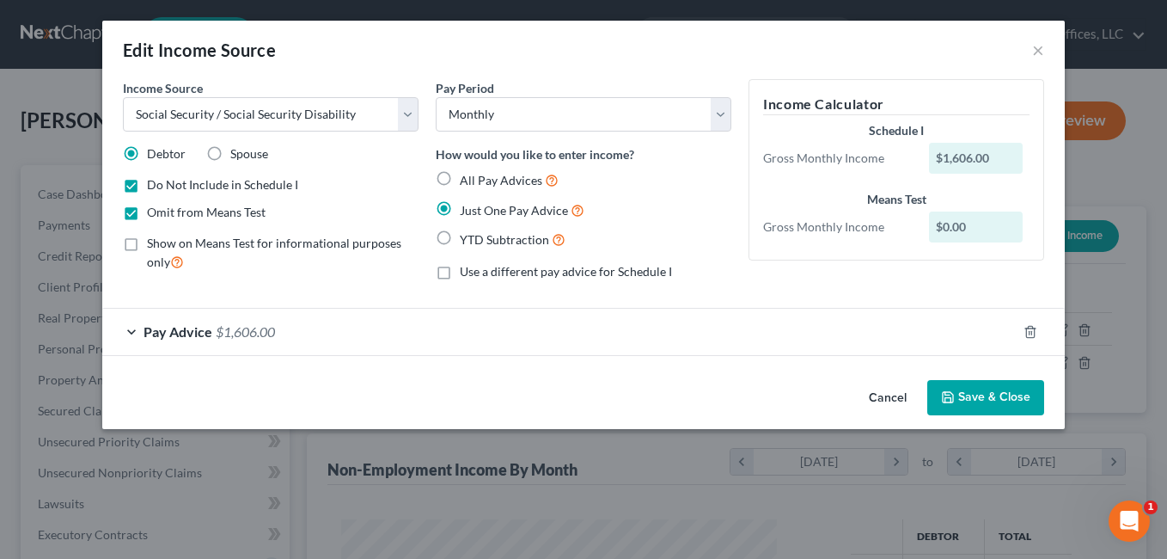
click at [994, 399] on button "Save & Close" at bounding box center [985, 398] width 117 height 36
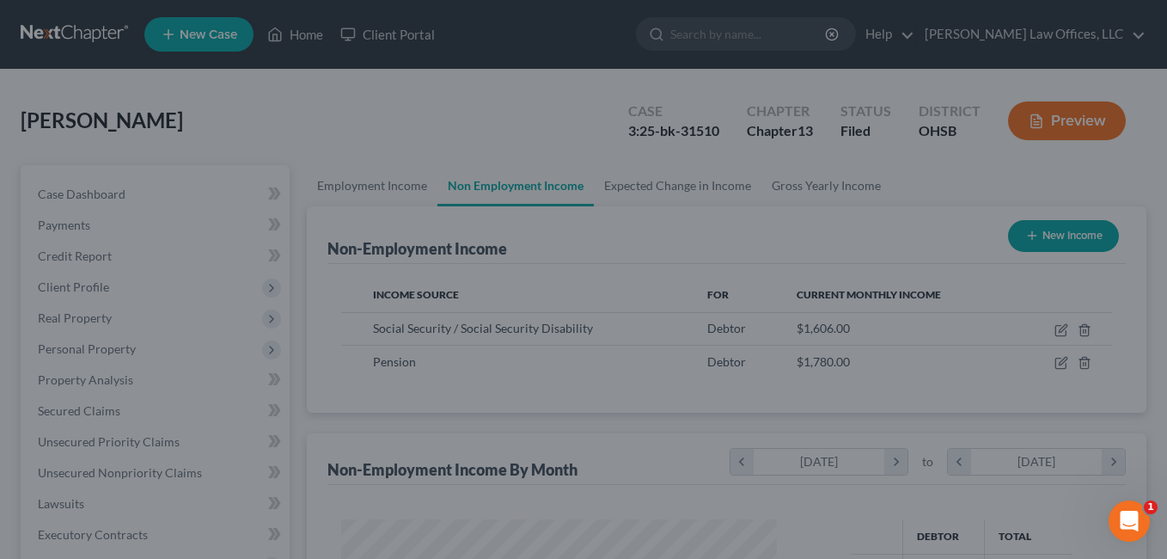
scroll to position [859235, 859079]
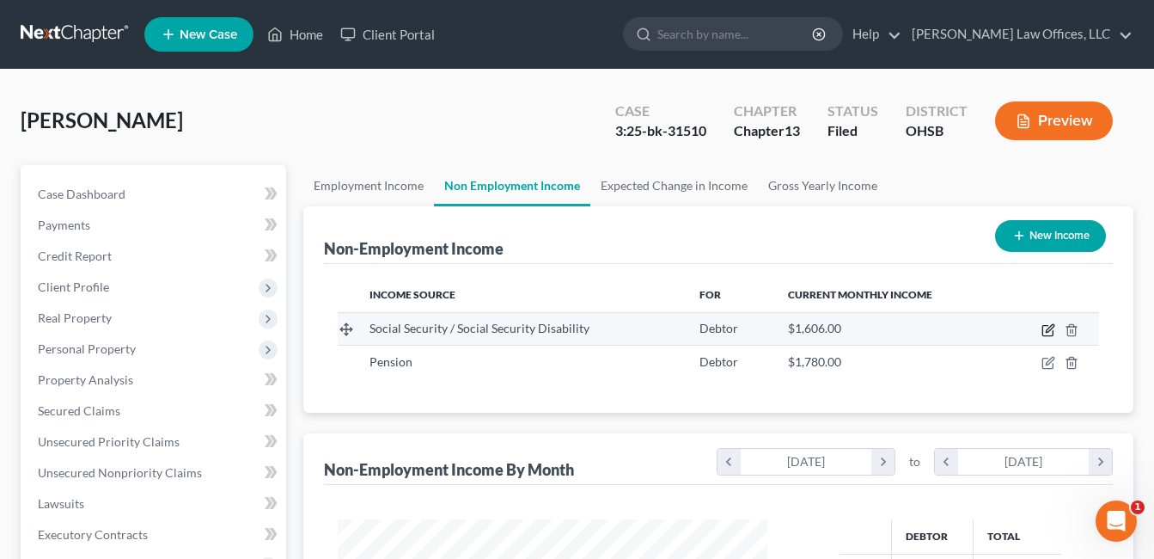
click at [1049, 335] on icon "button" at bounding box center [1048, 331] width 10 height 10
select select "4"
select select "0"
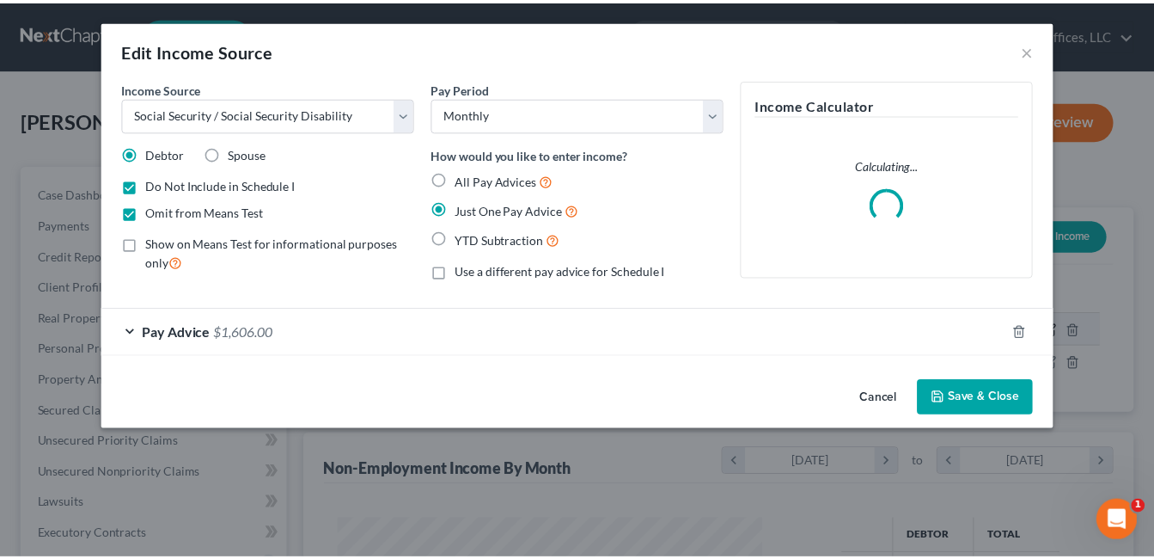
scroll to position [309, 470]
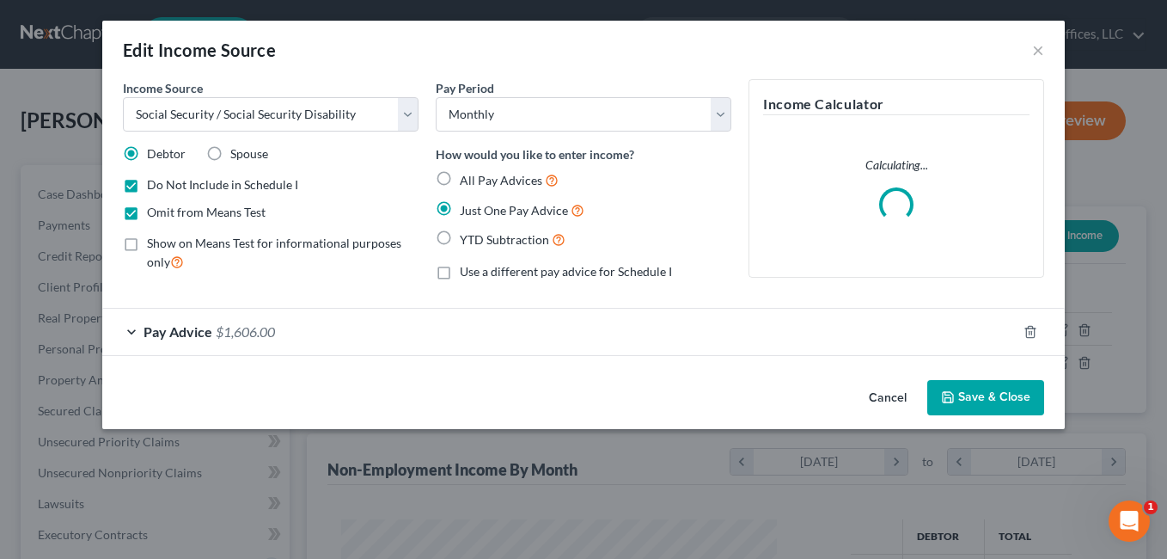
click at [1017, 392] on button "Save & Close" at bounding box center [985, 398] width 117 height 36
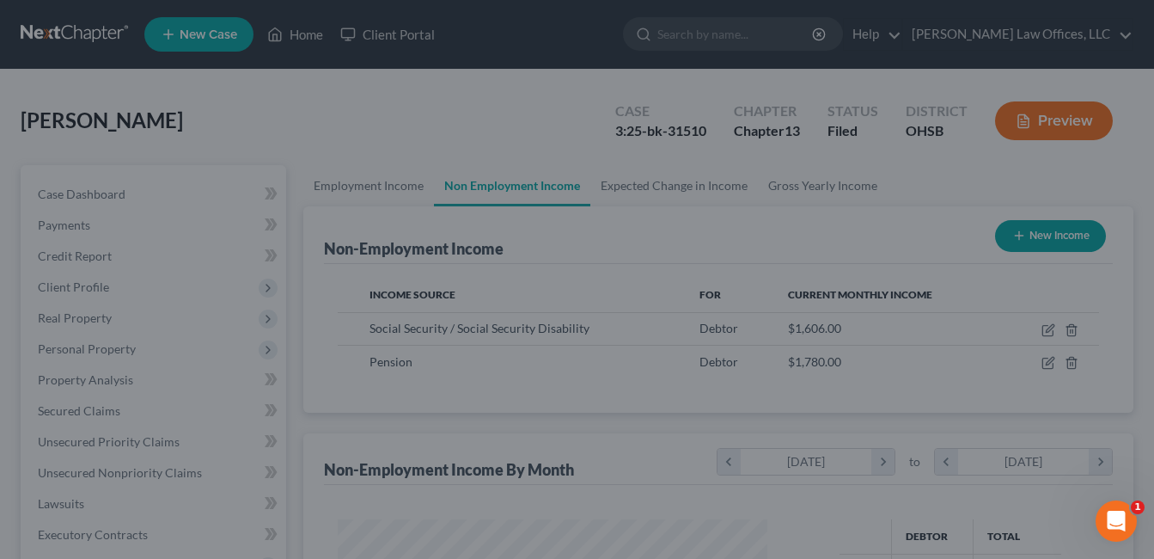
scroll to position [859235, 859079]
